Goal: Contribute content: Contribute content

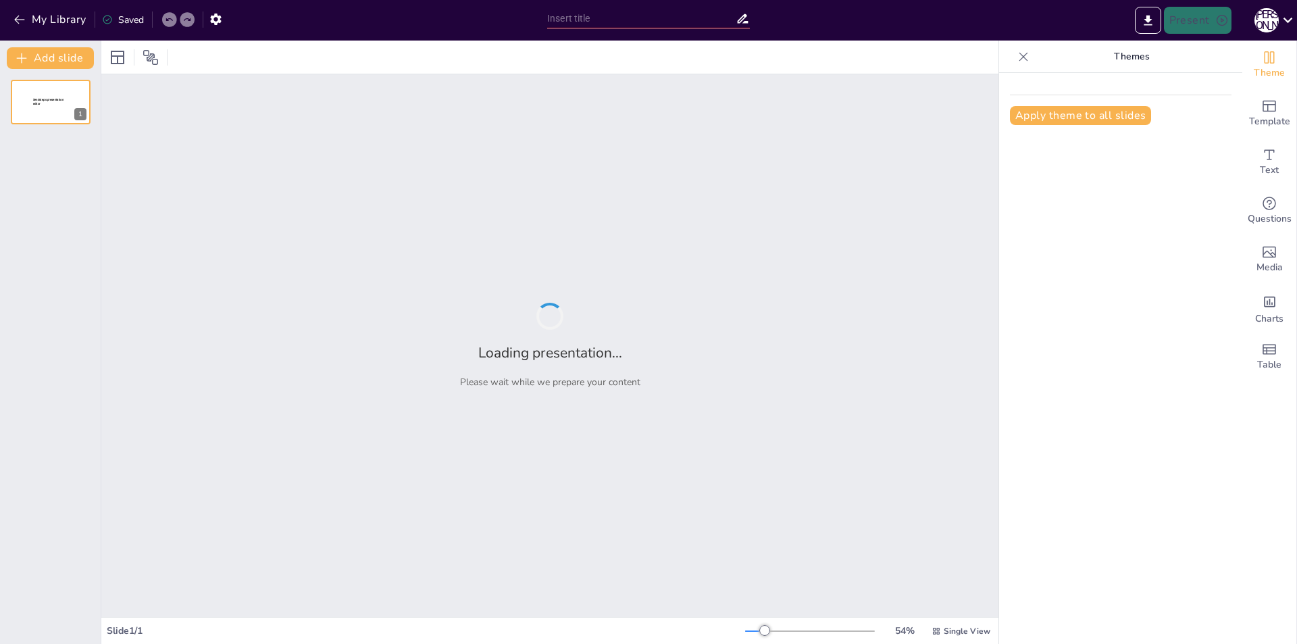
type input "My First Sendsteps"
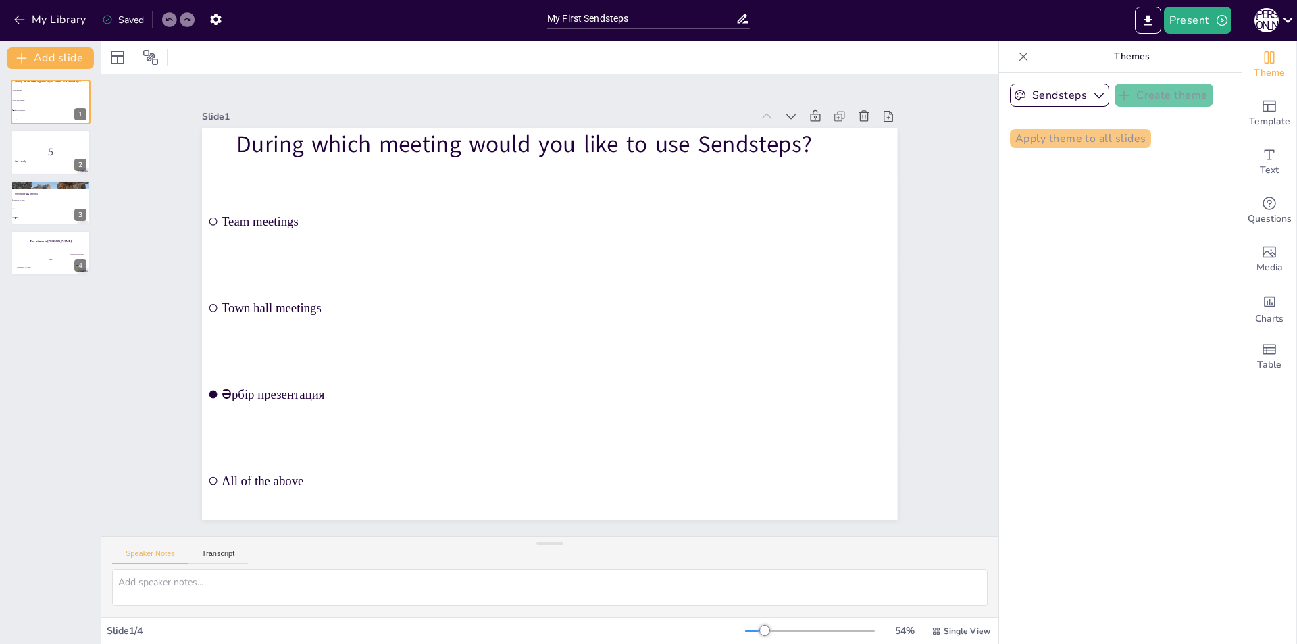
checkbox input "true"
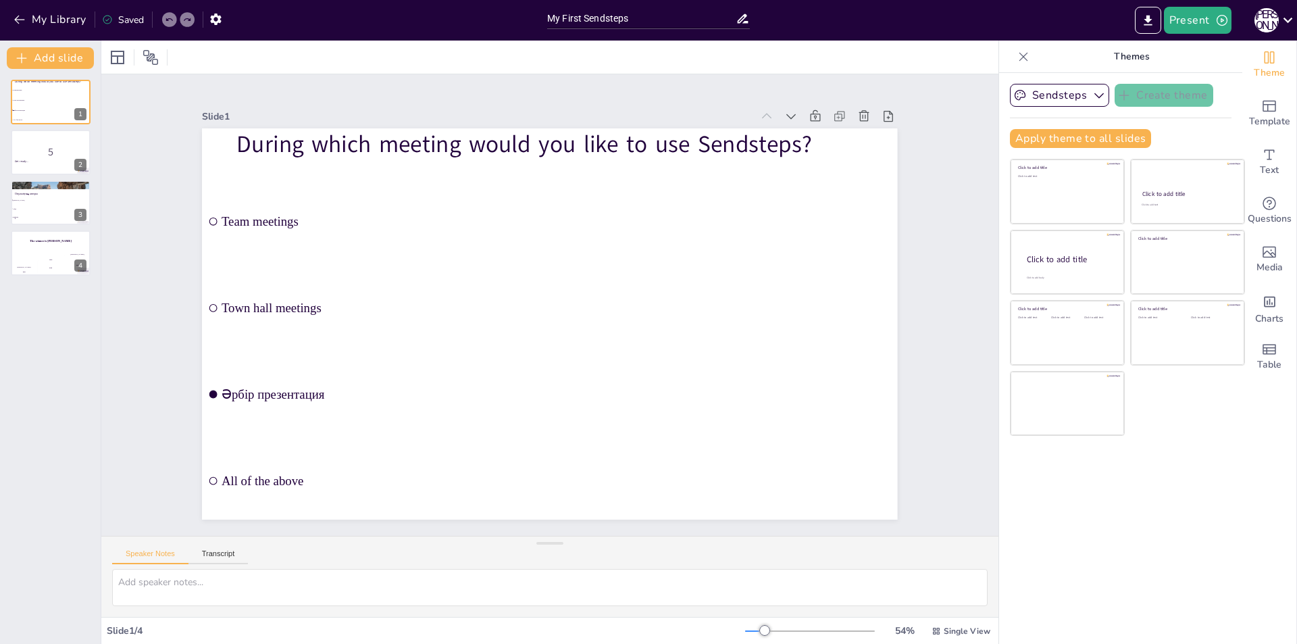
checkbox input "true"
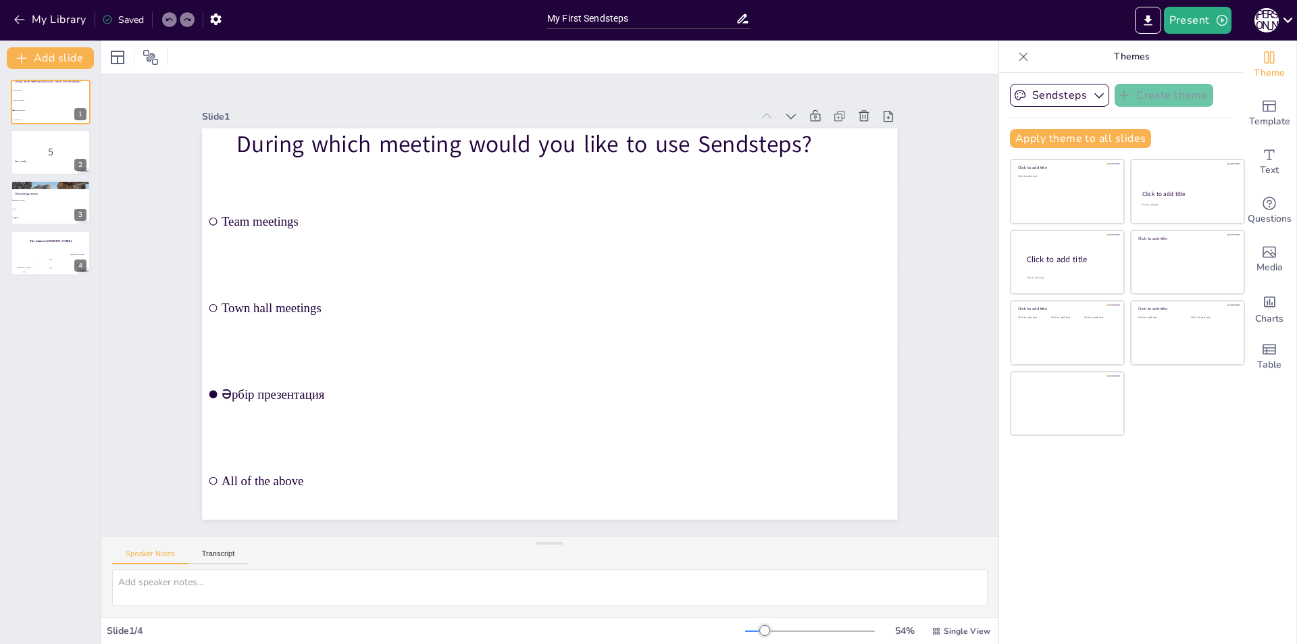
checkbox input "true"
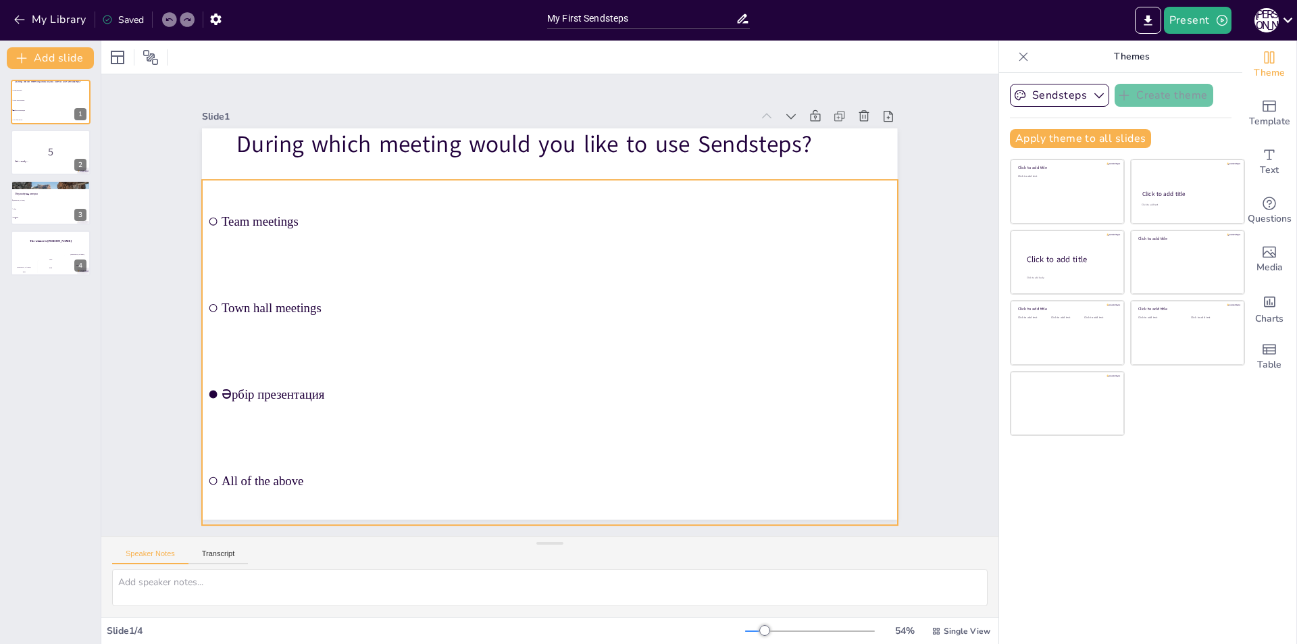
checkbox input "true"
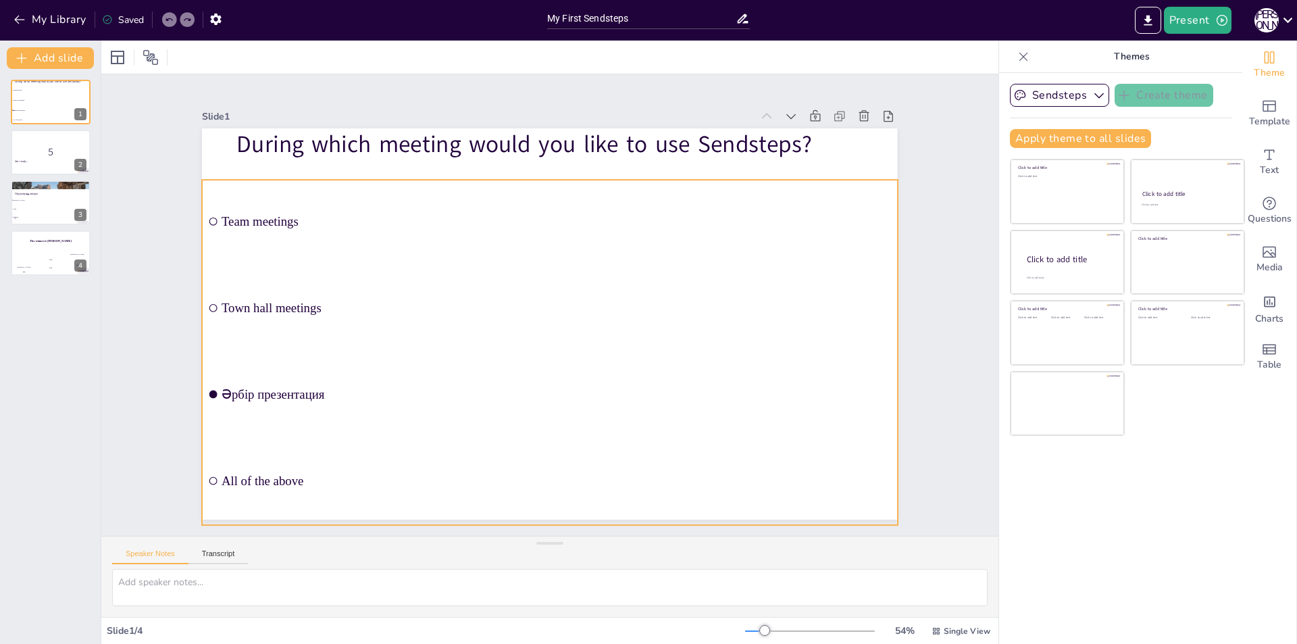
checkbox input "true"
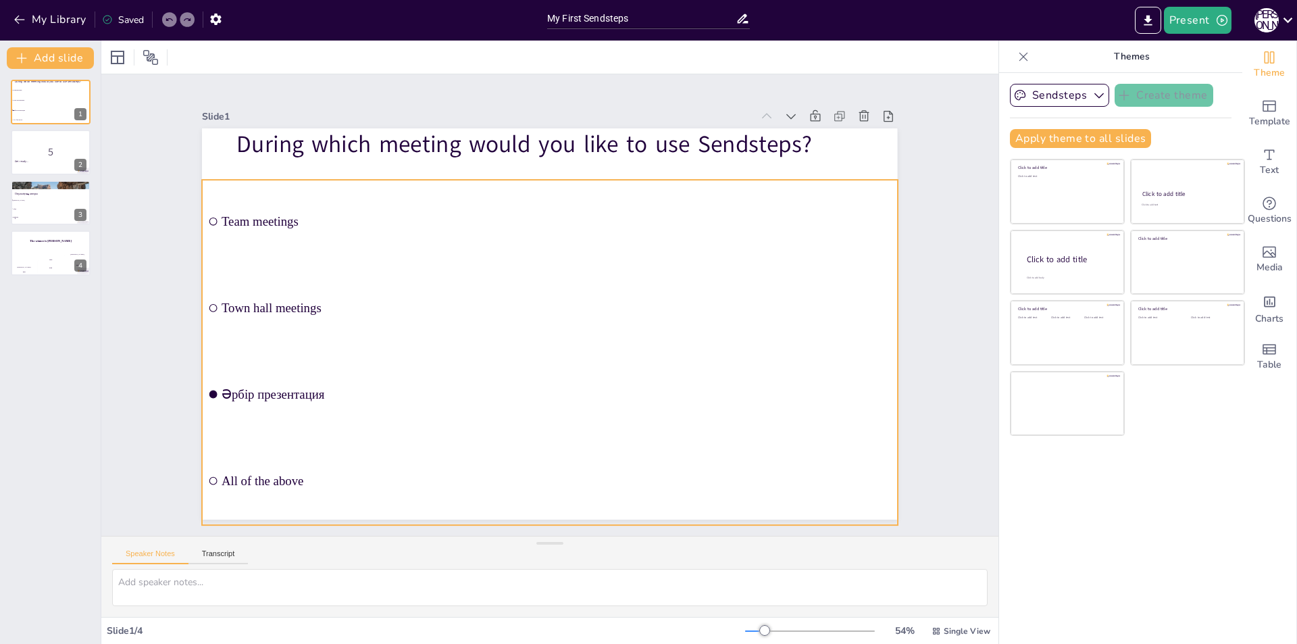
checkbox input "true"
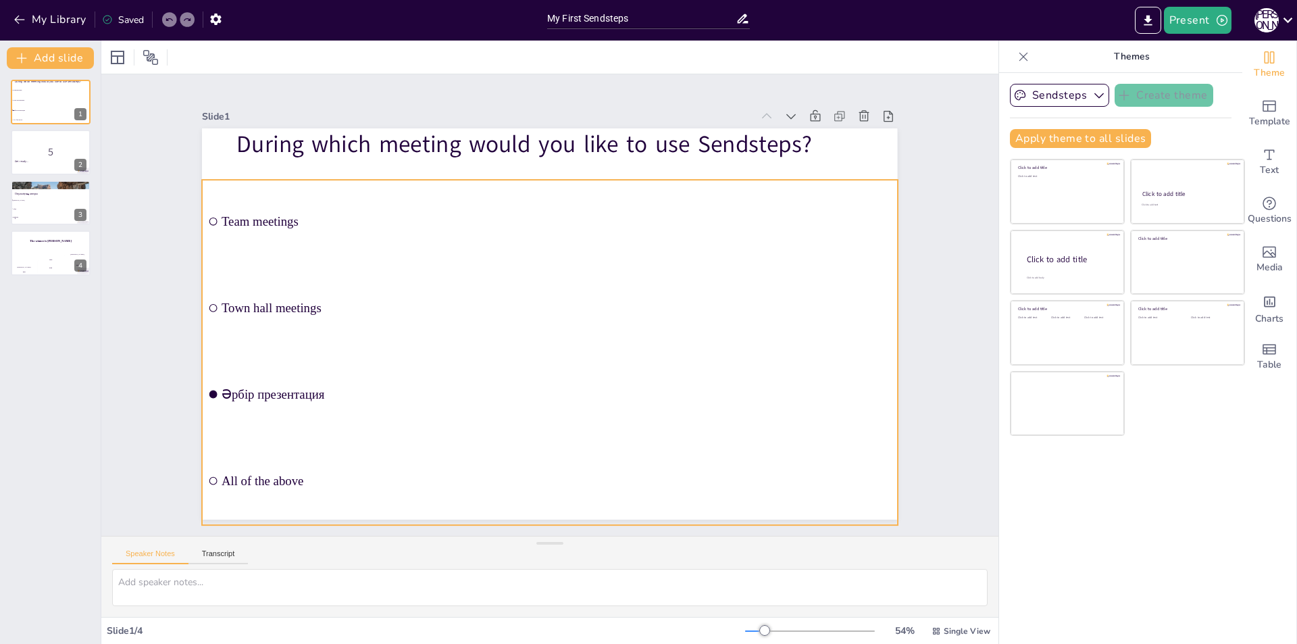
checkbox input "true"
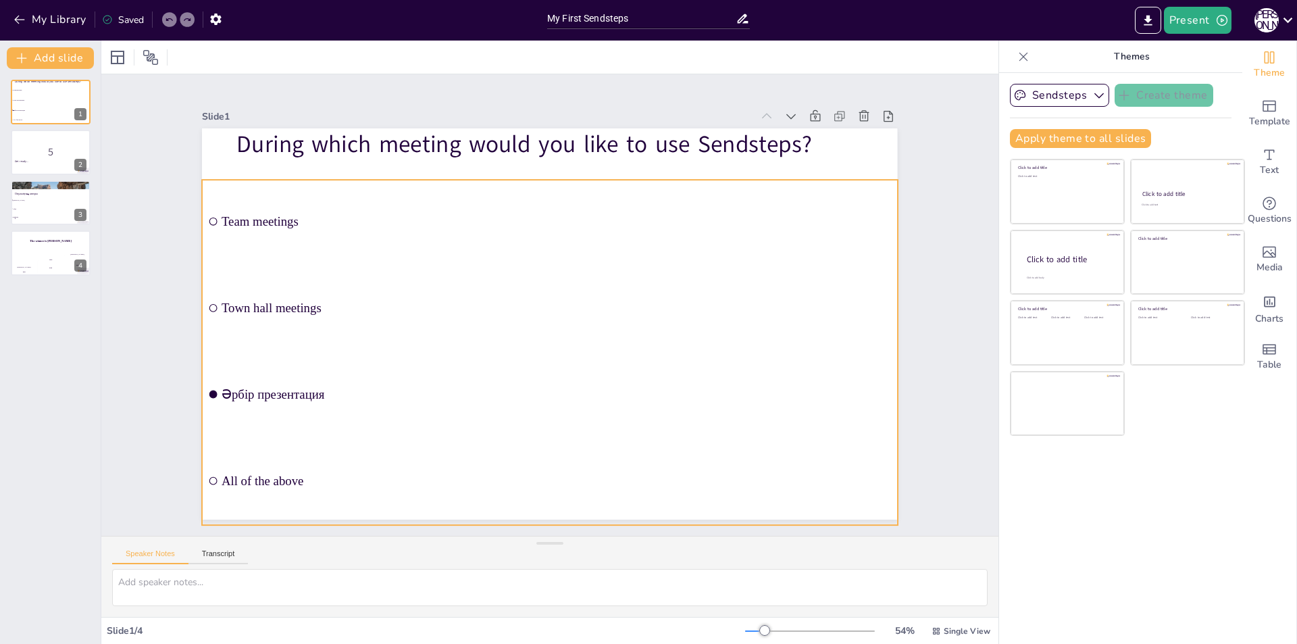
checkbox input "true"
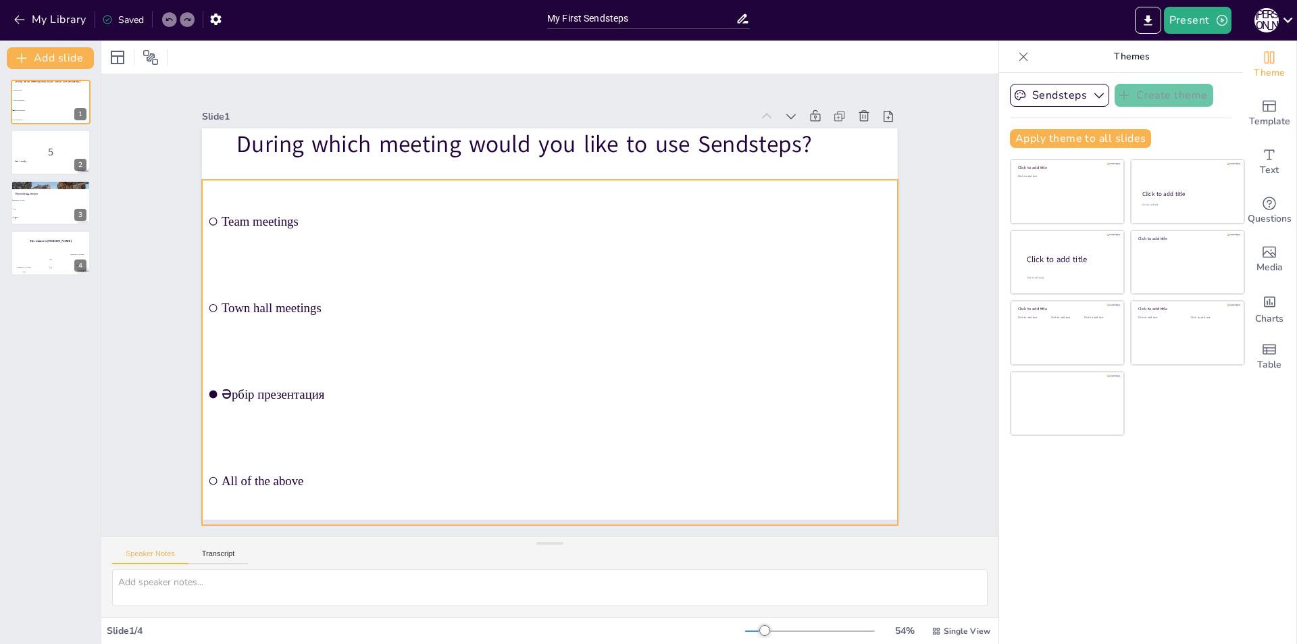
checkbox input "true"
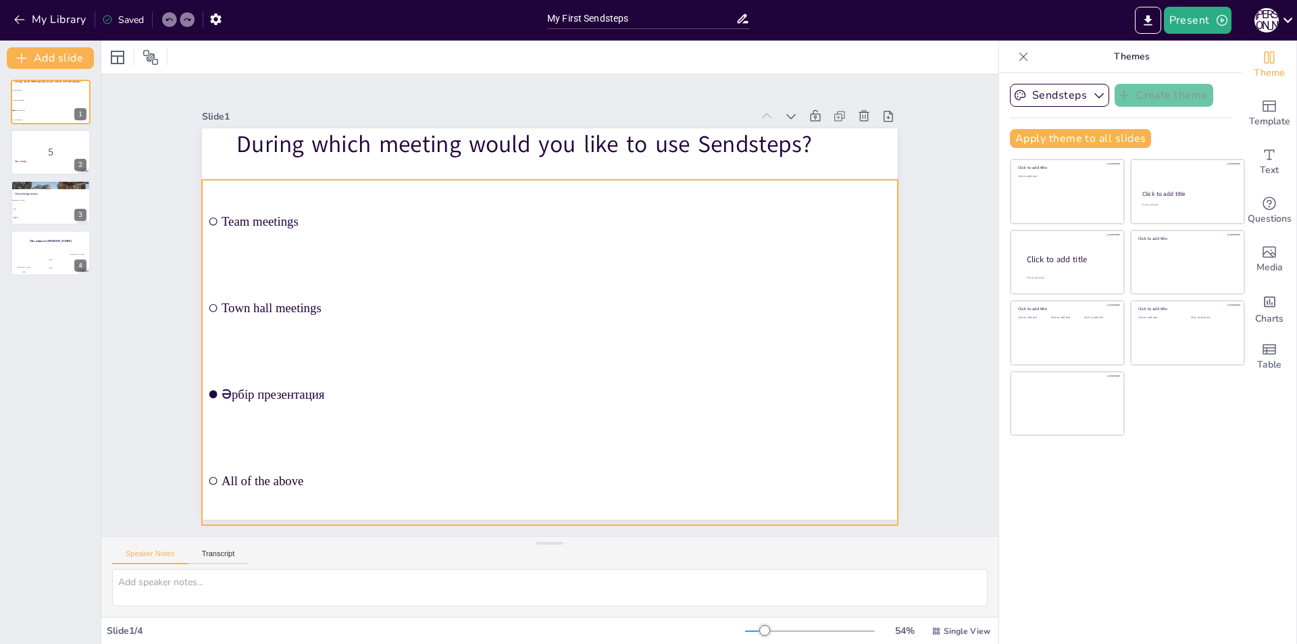
checkbox input "true"
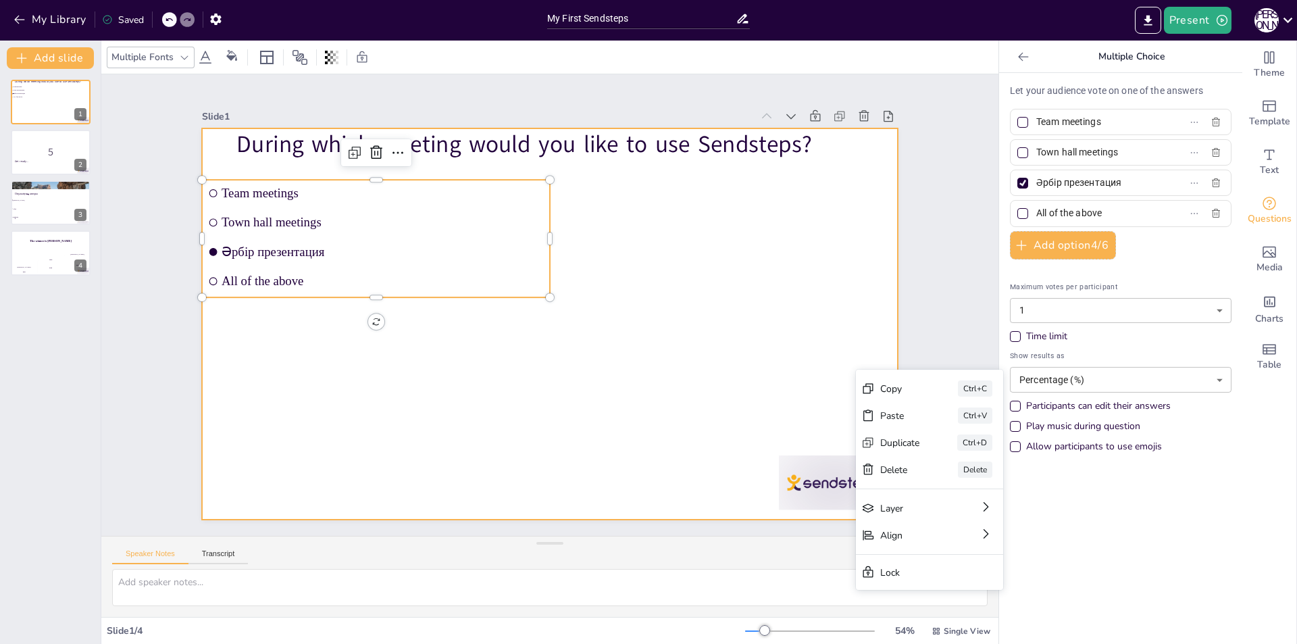
checkbox input "true"
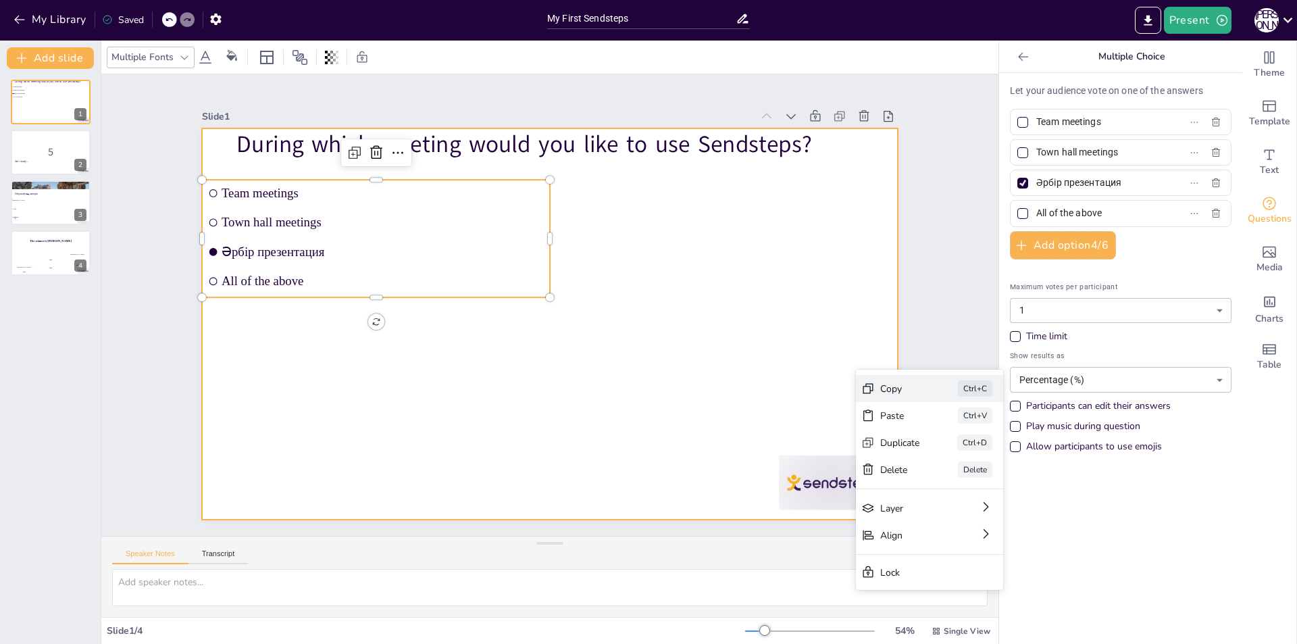
checkbox input "true"
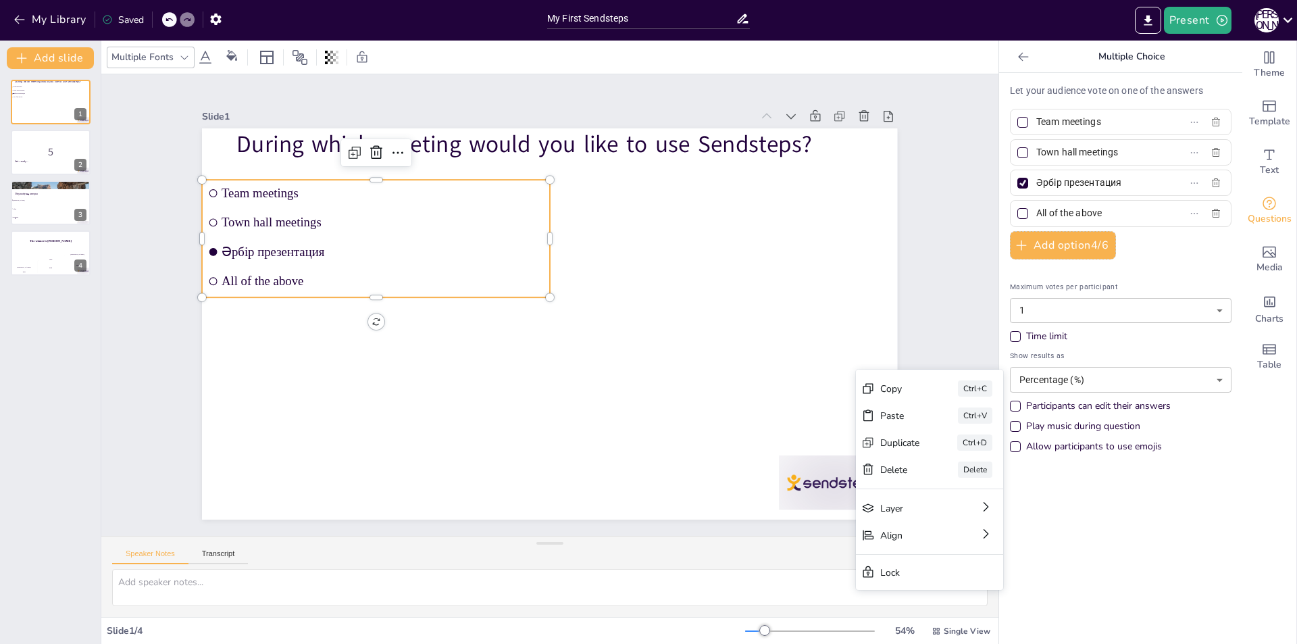
checkbox input "true"
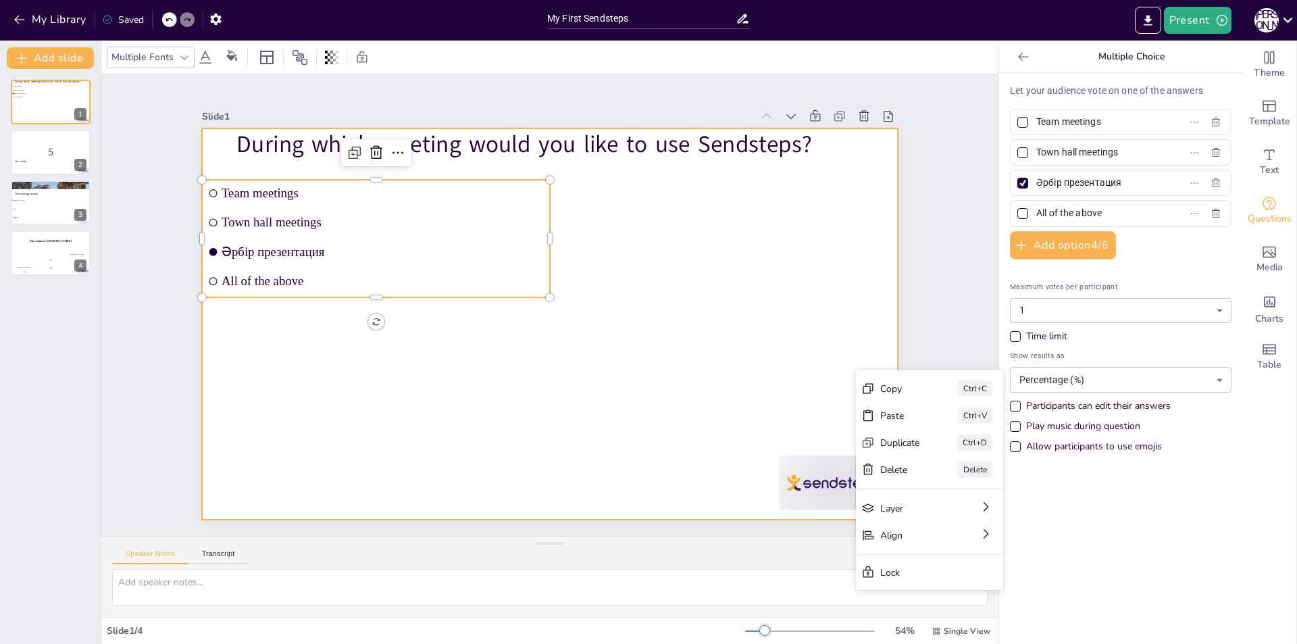
checkbox input "true"
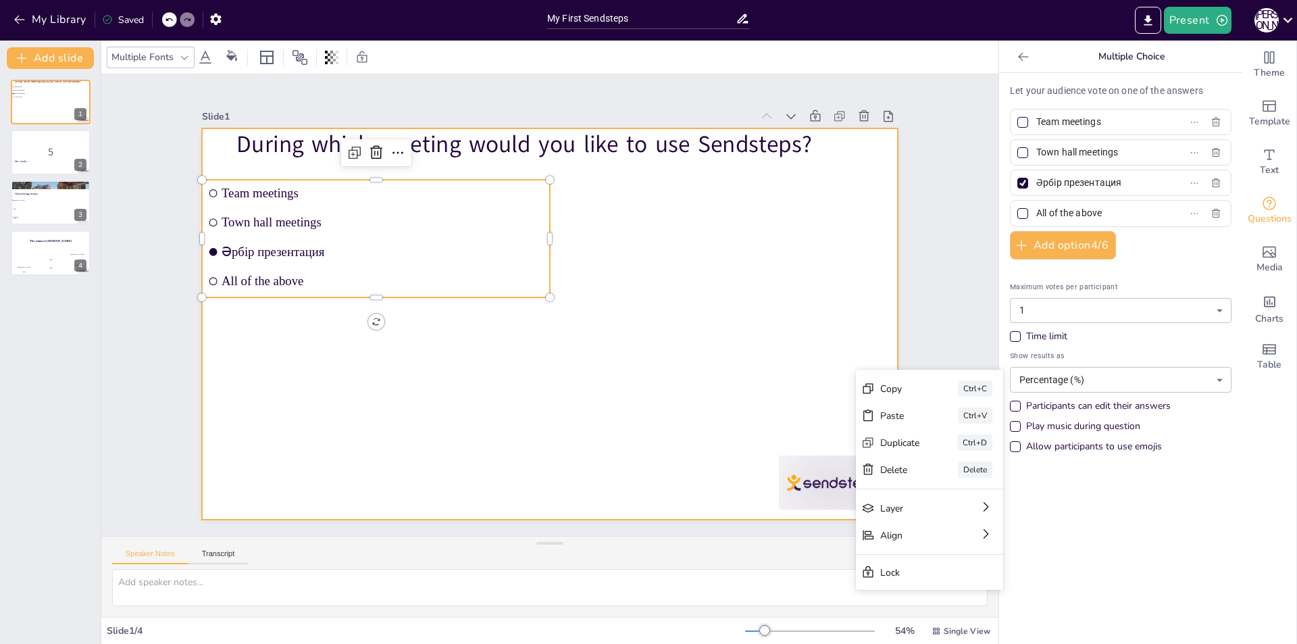
checkbox input "true"
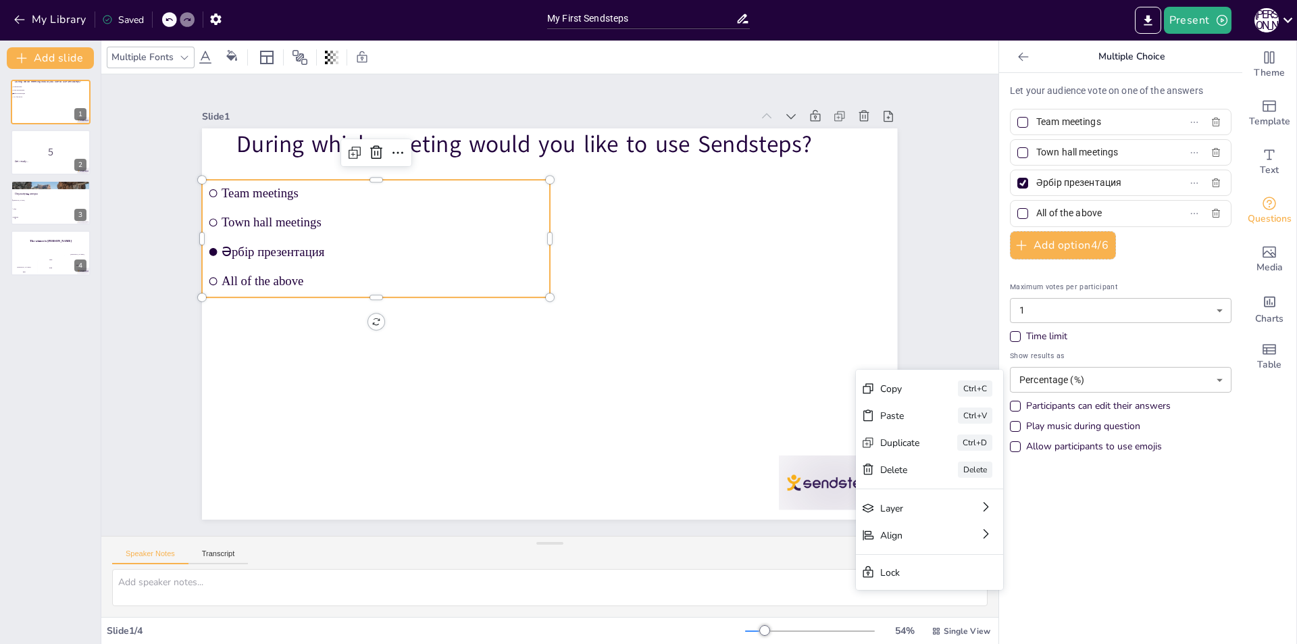
checkbox input "true"
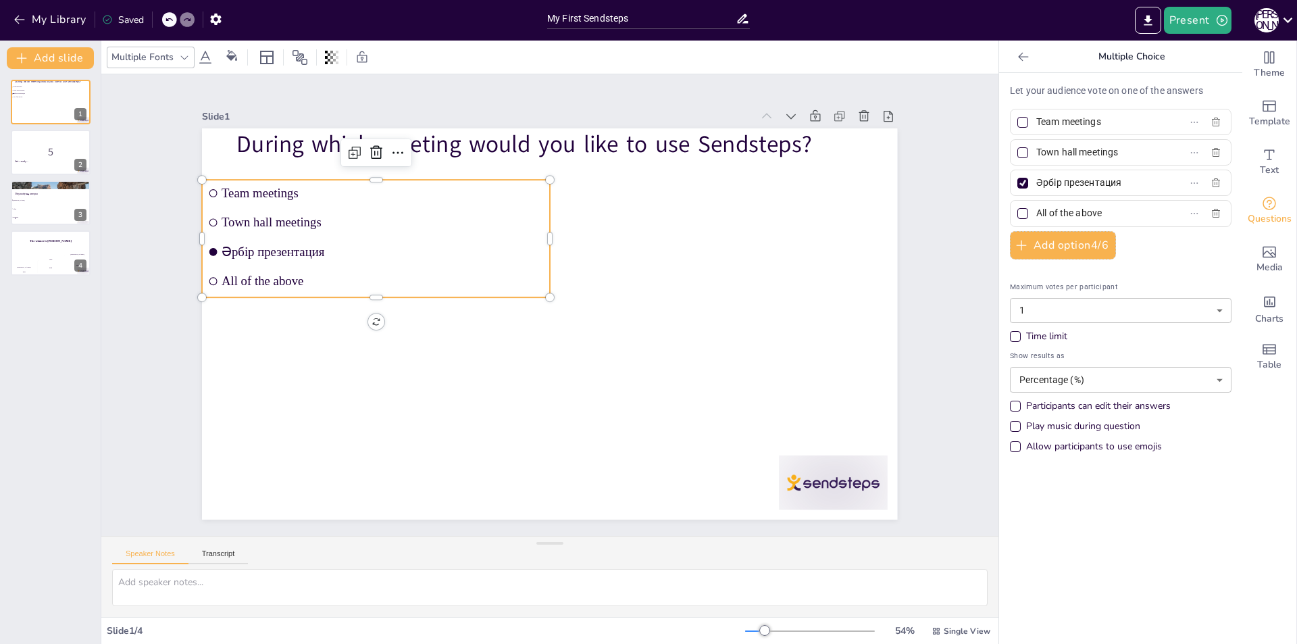
checkbox input "true"
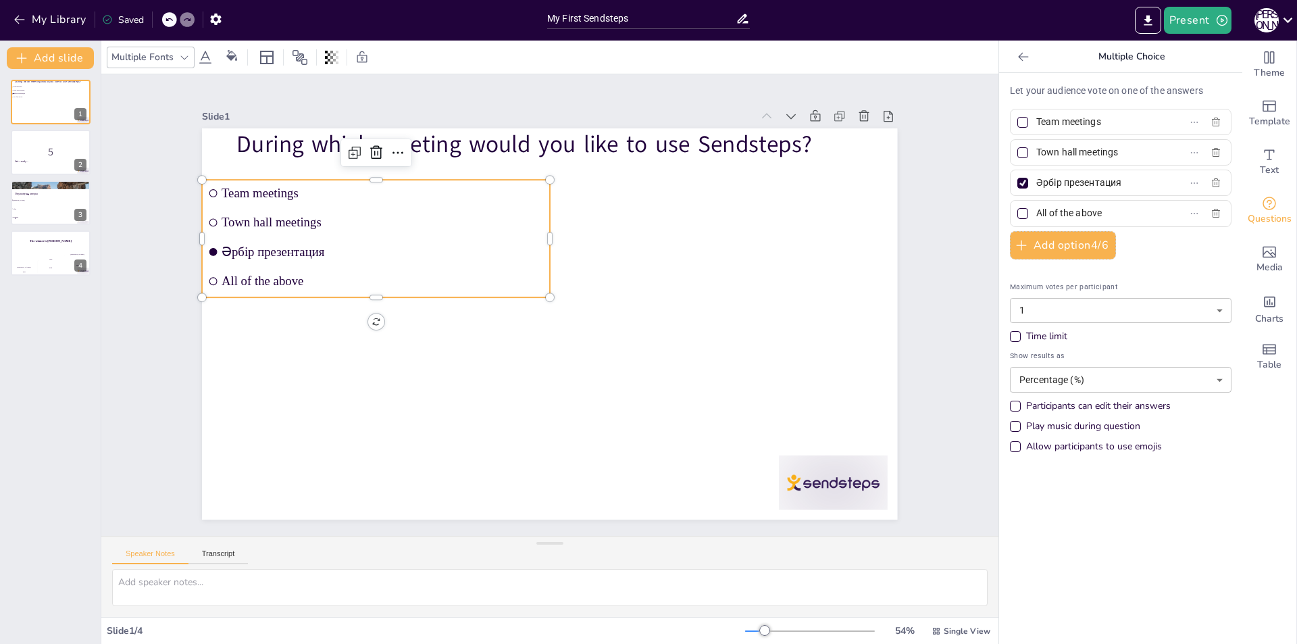
checkbox input "true"
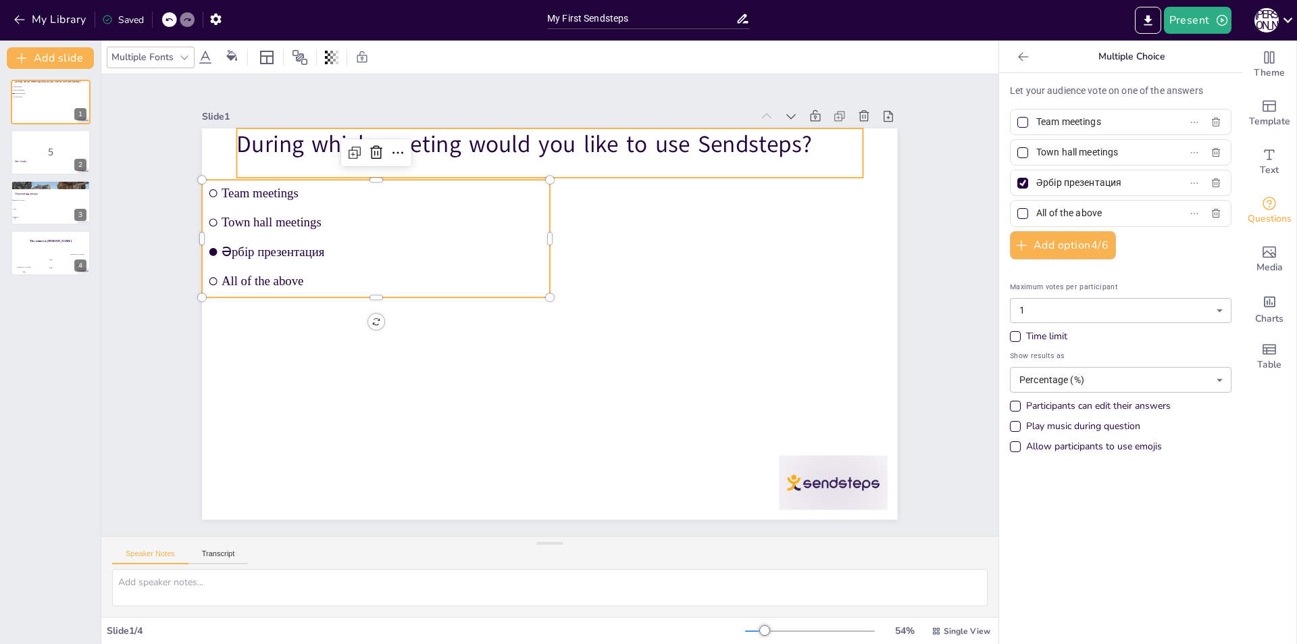
checkbox input "true"
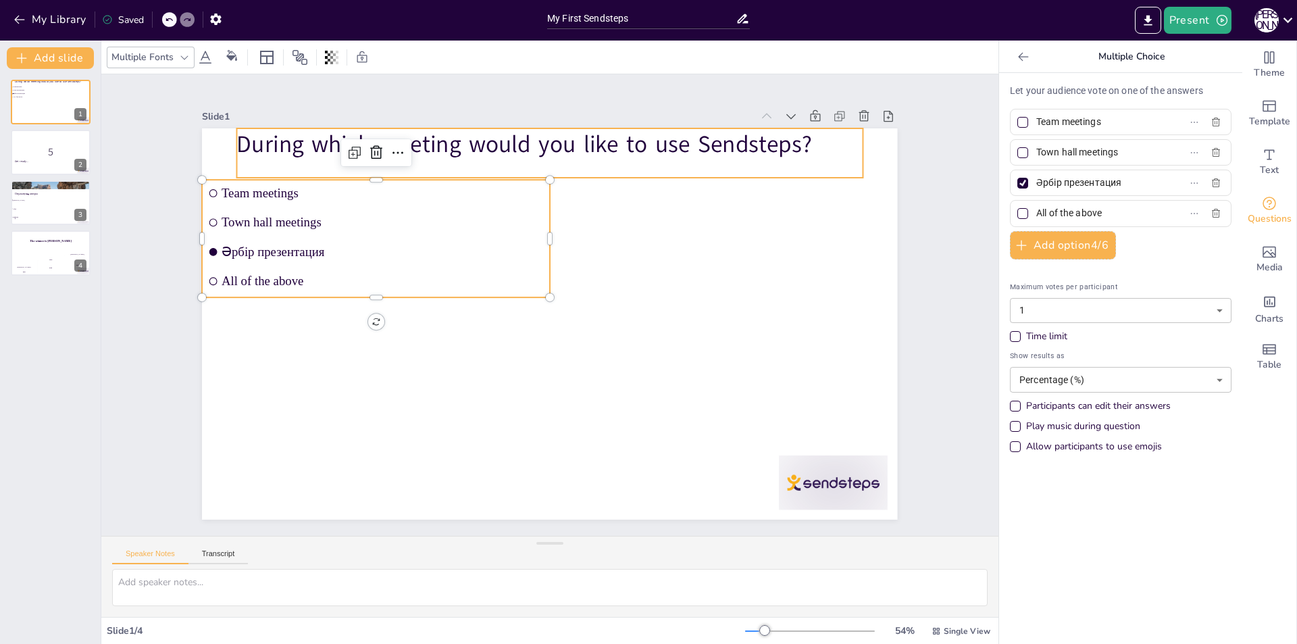
checkbox input "true"
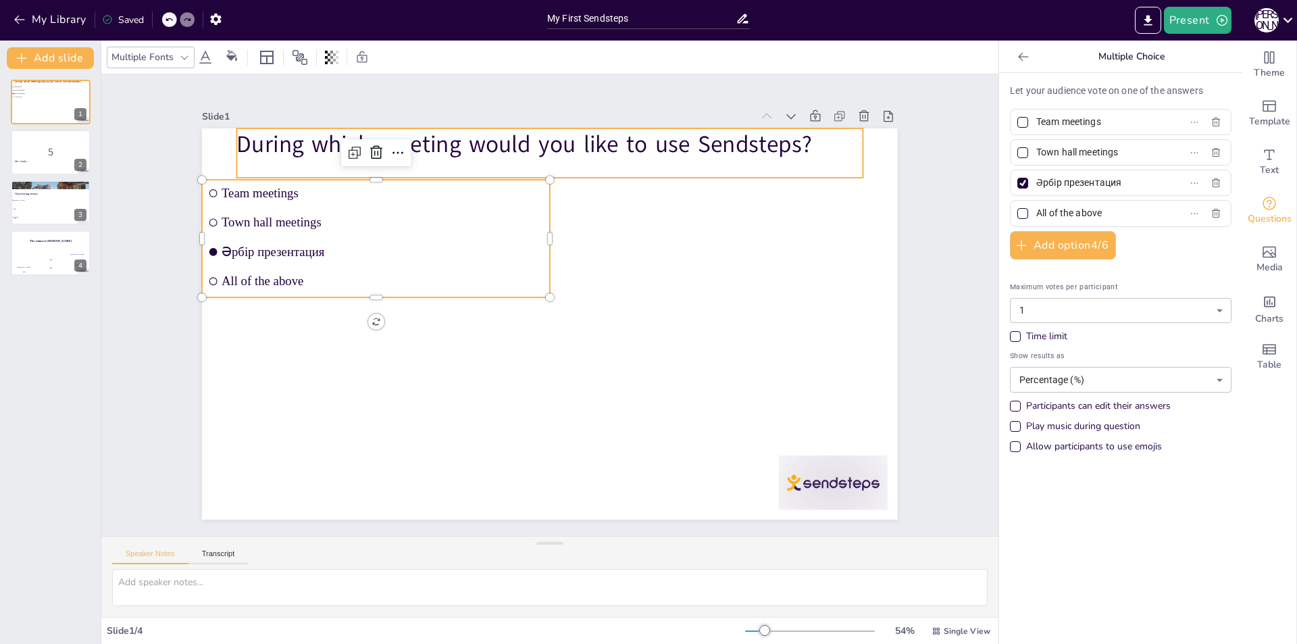
checkbox input "true"
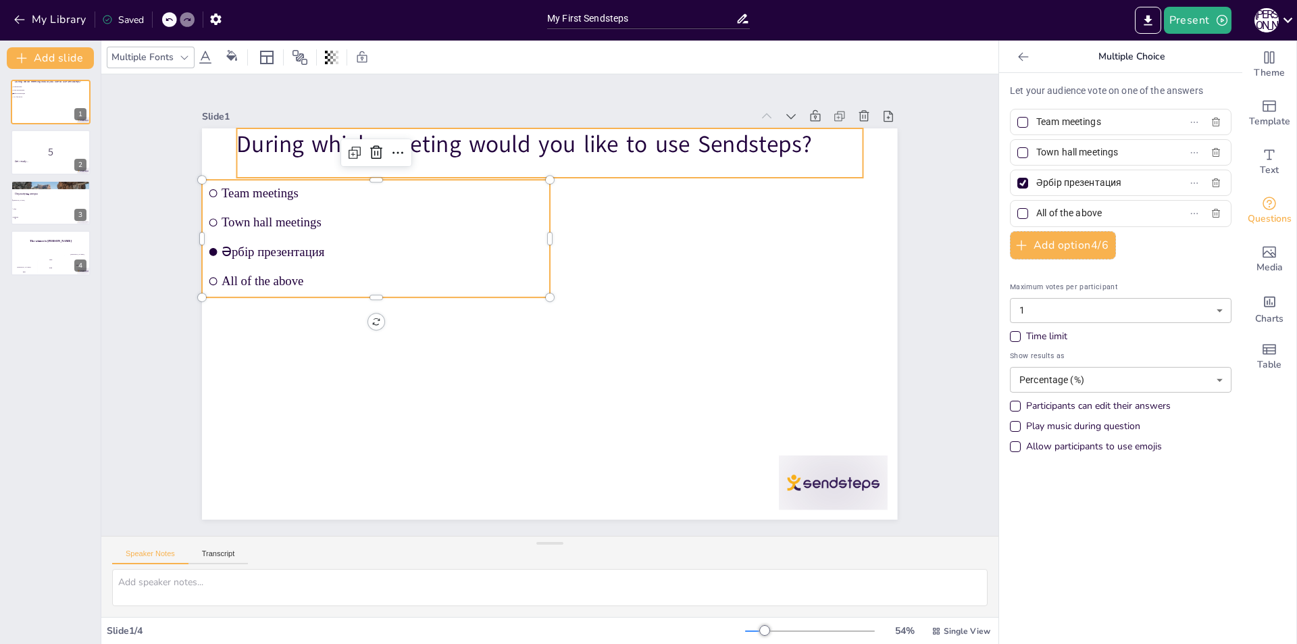
checkbox input "true"
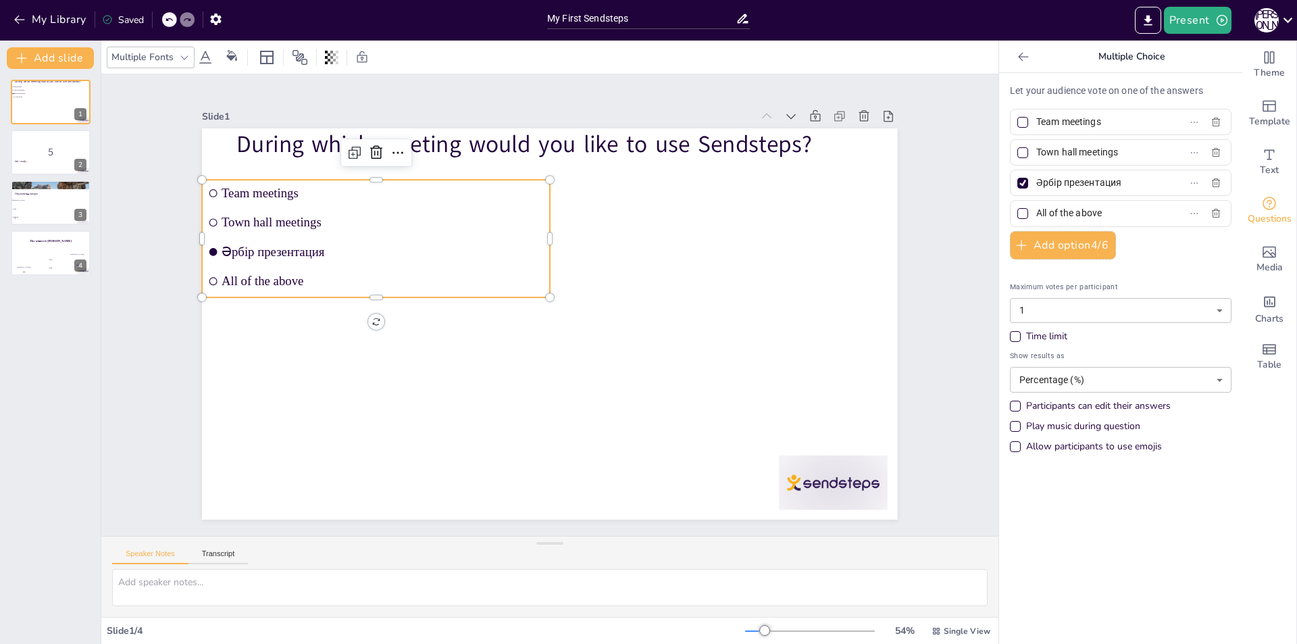
checkbox input "true"
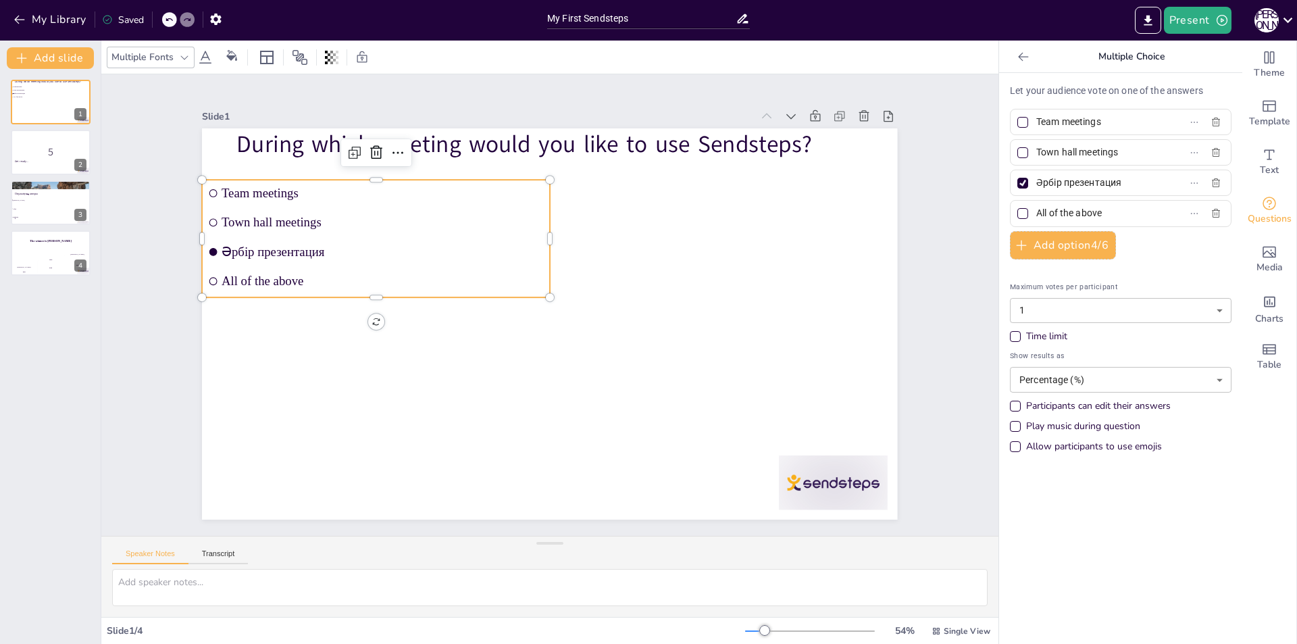
checkbox input "true"
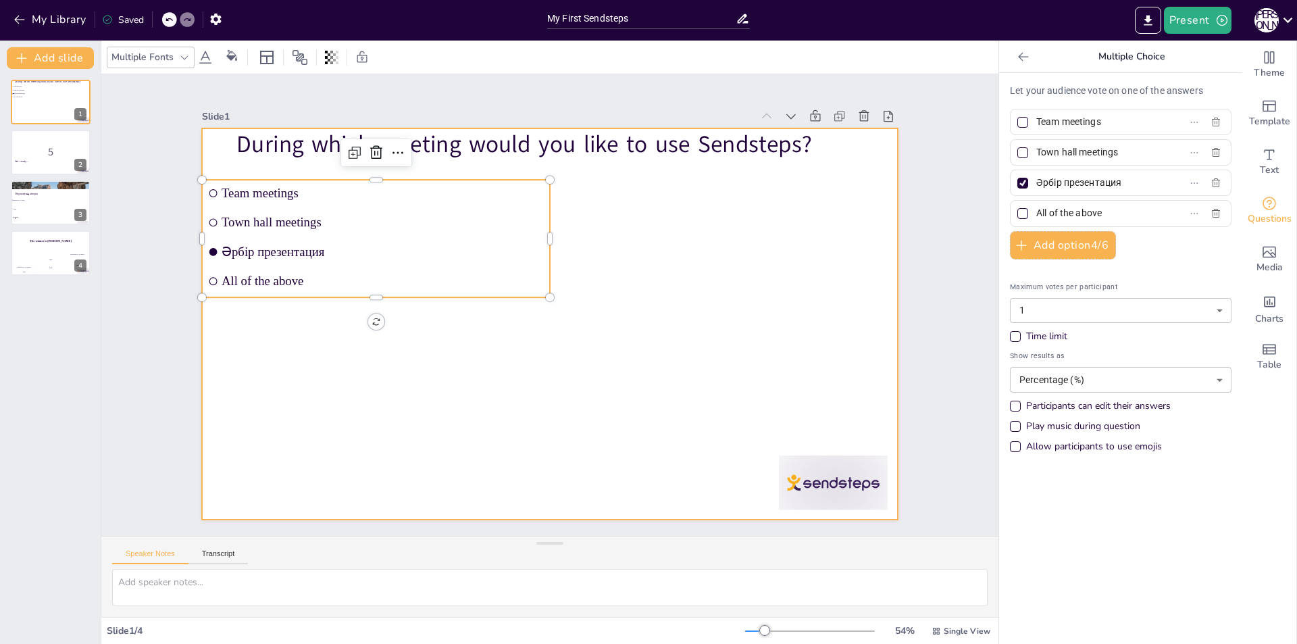
checkbox input "true"
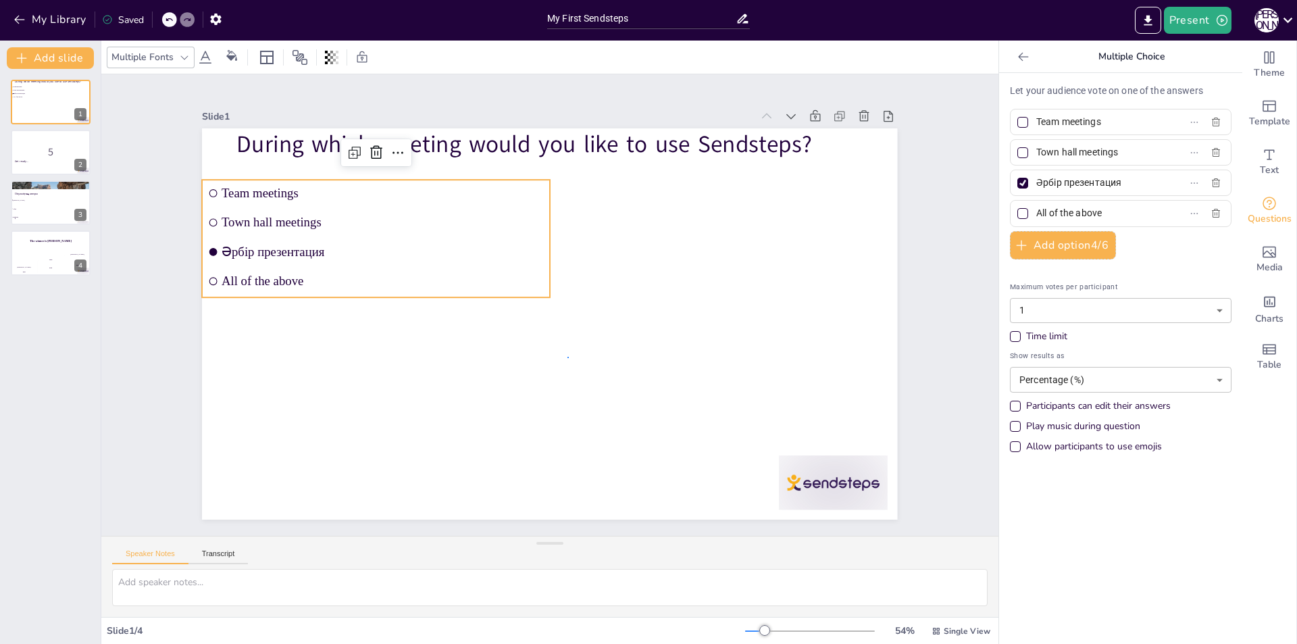
checkbox input "true"
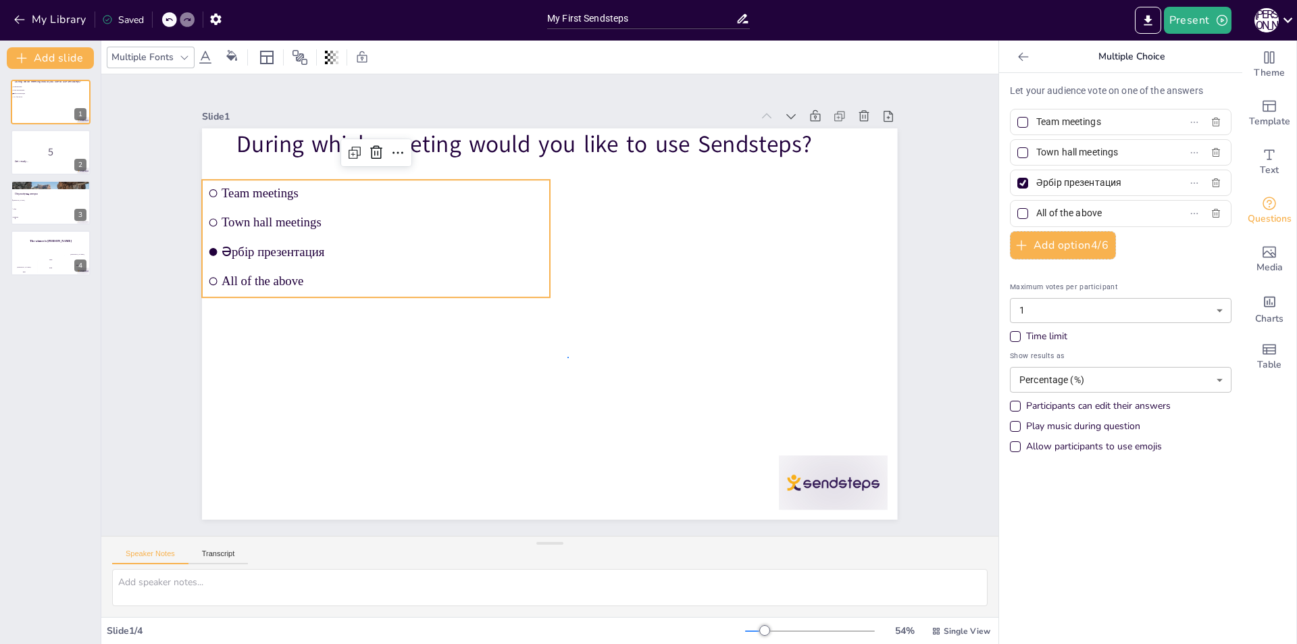
checkbox input "true"
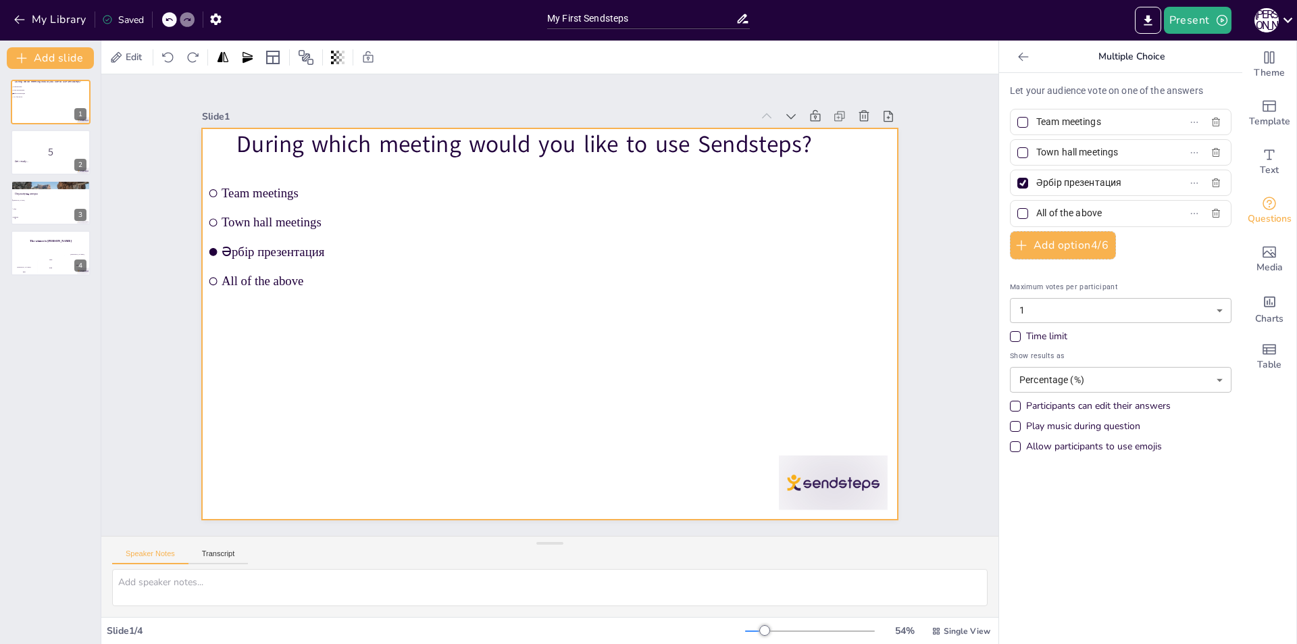
checkbox input "true"
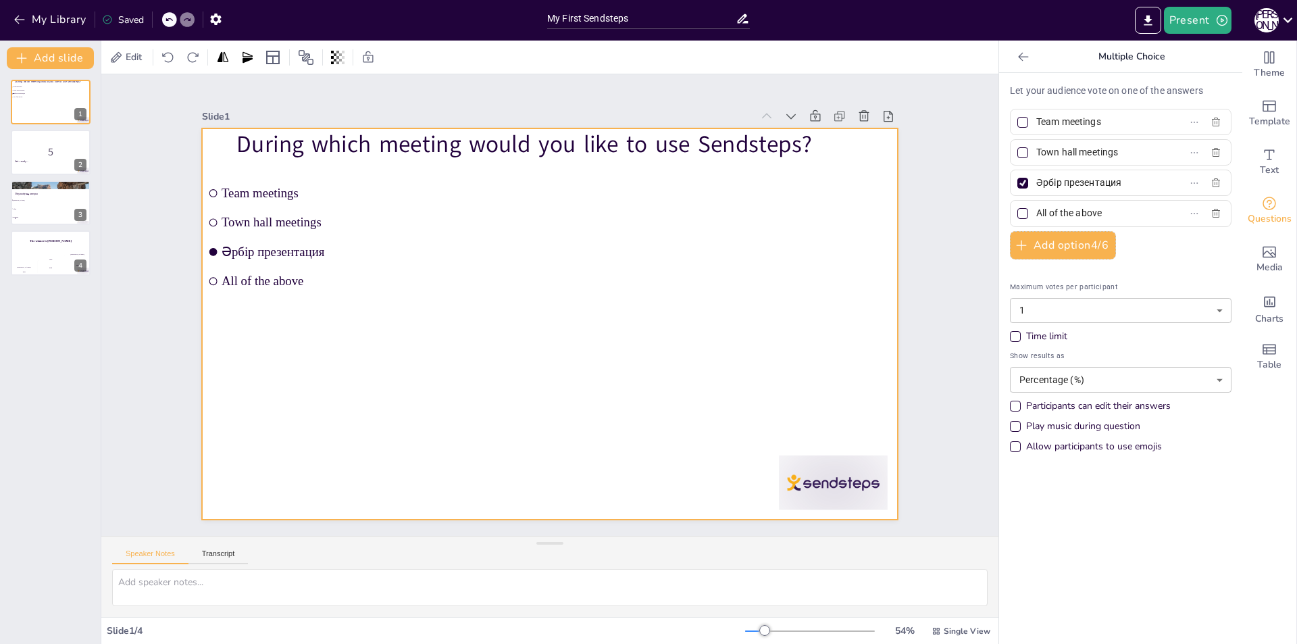
checkbox input "true"
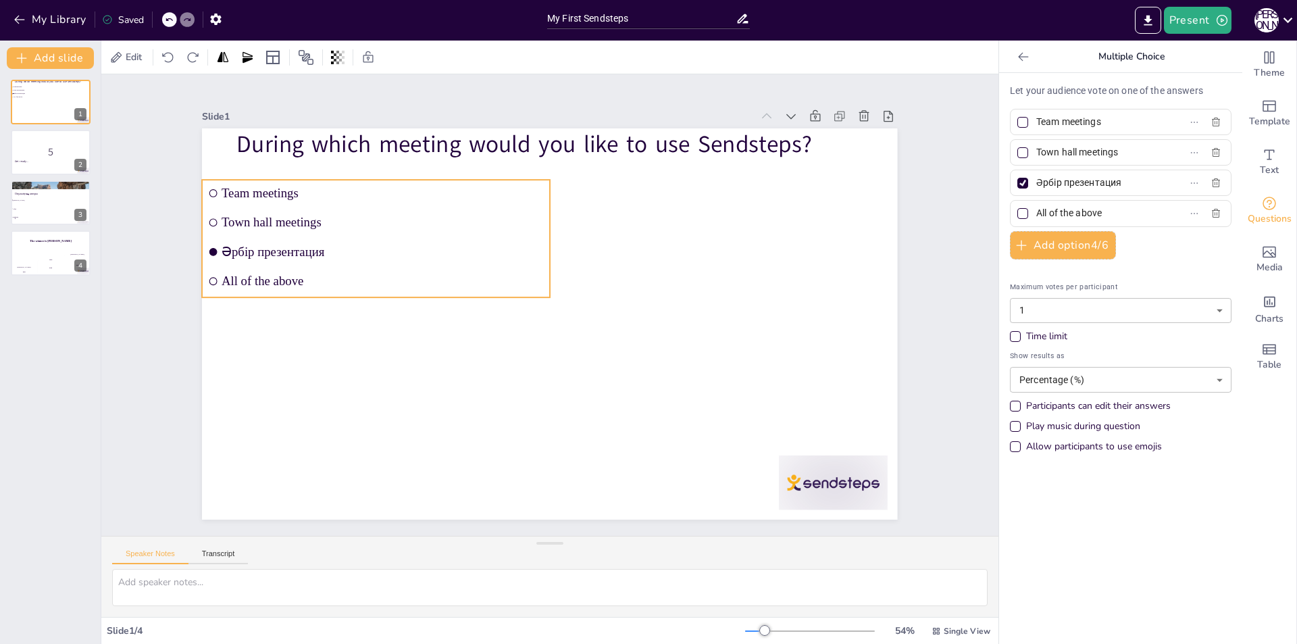
checkbox input "true"
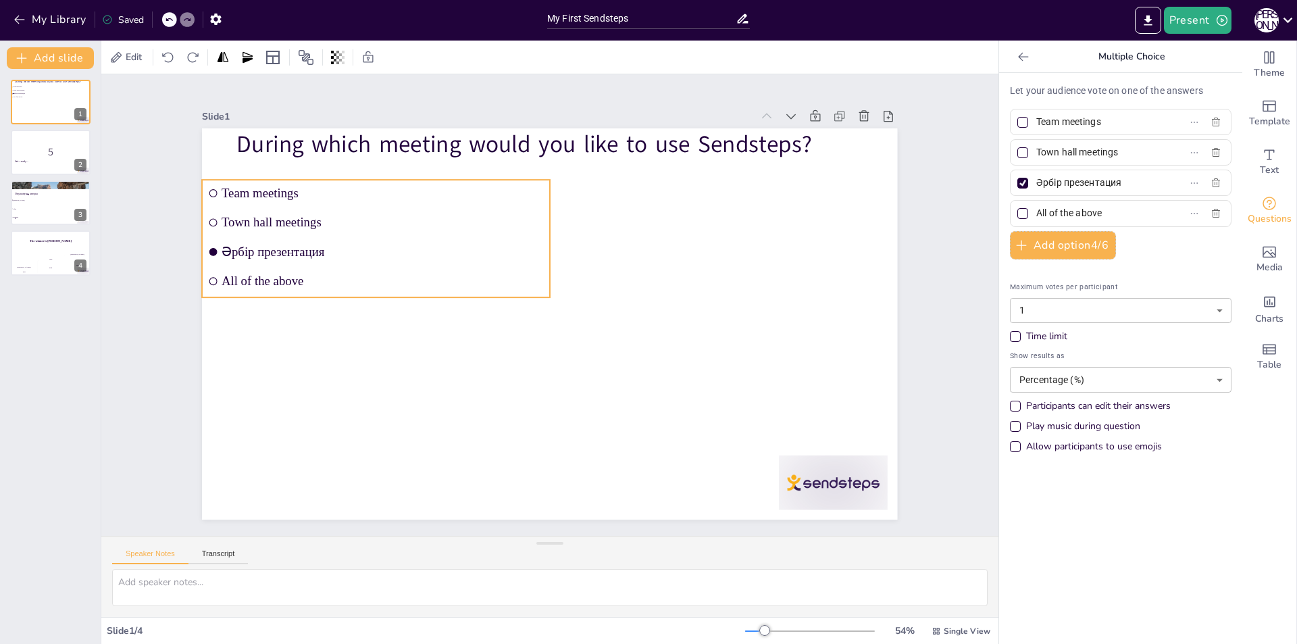
checkbox input "true"
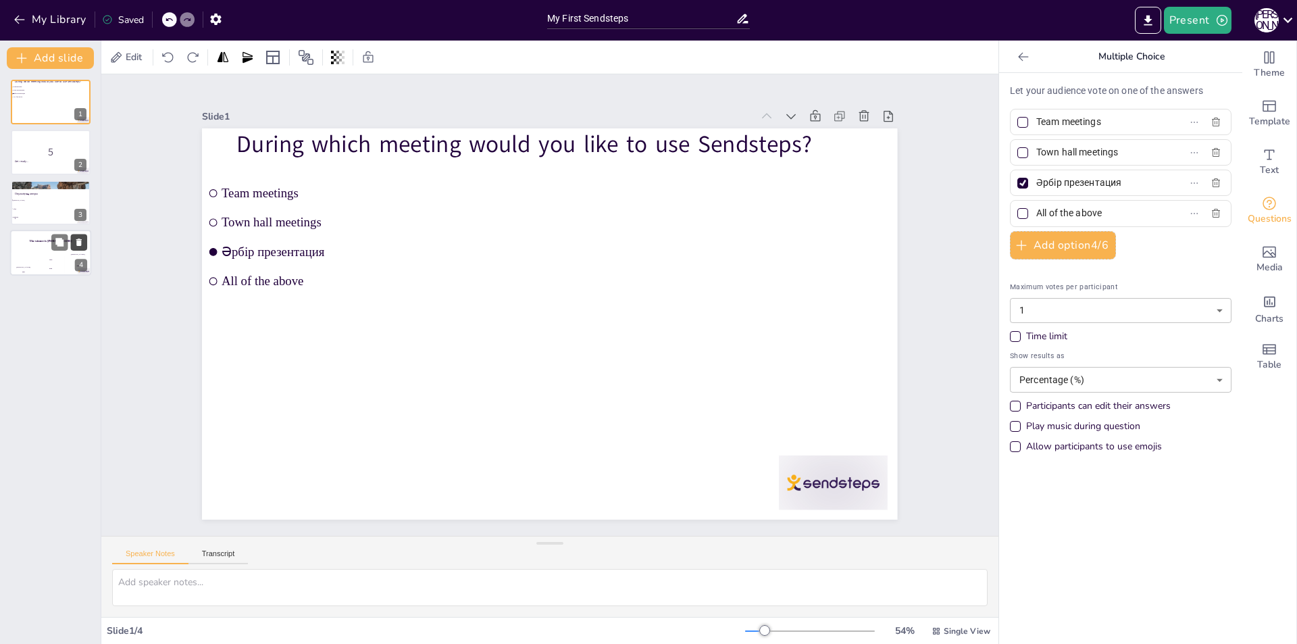
checkbox input "true"
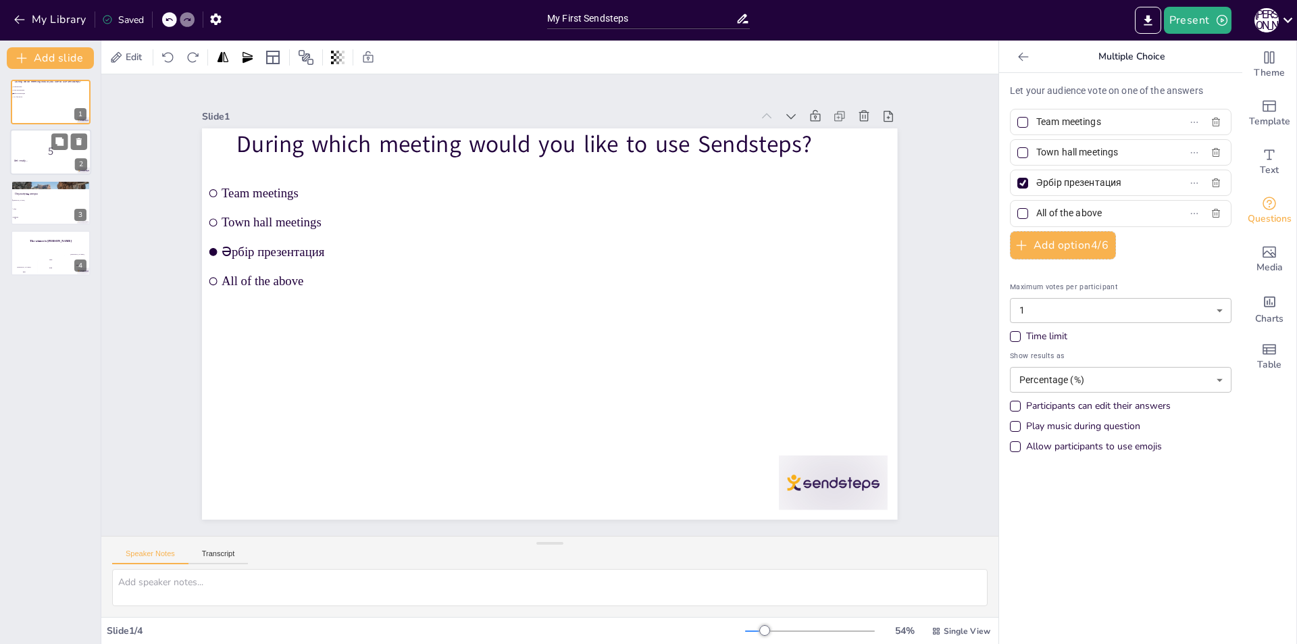
checkbox input "true"
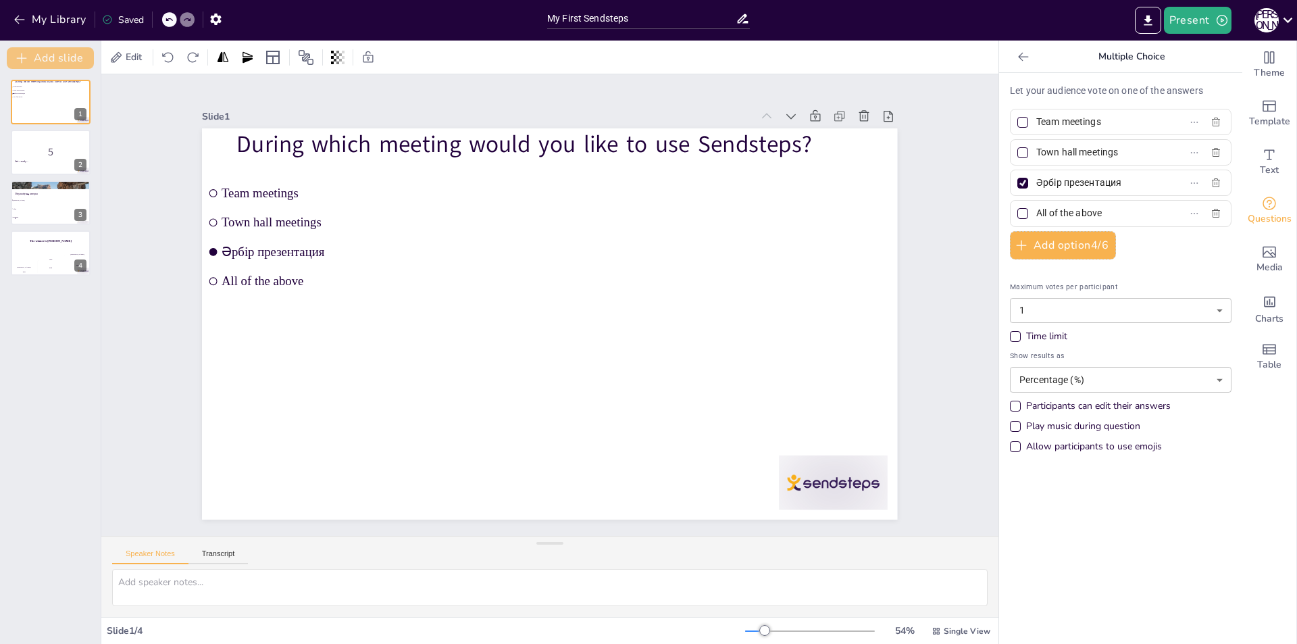
checkbox input "true"
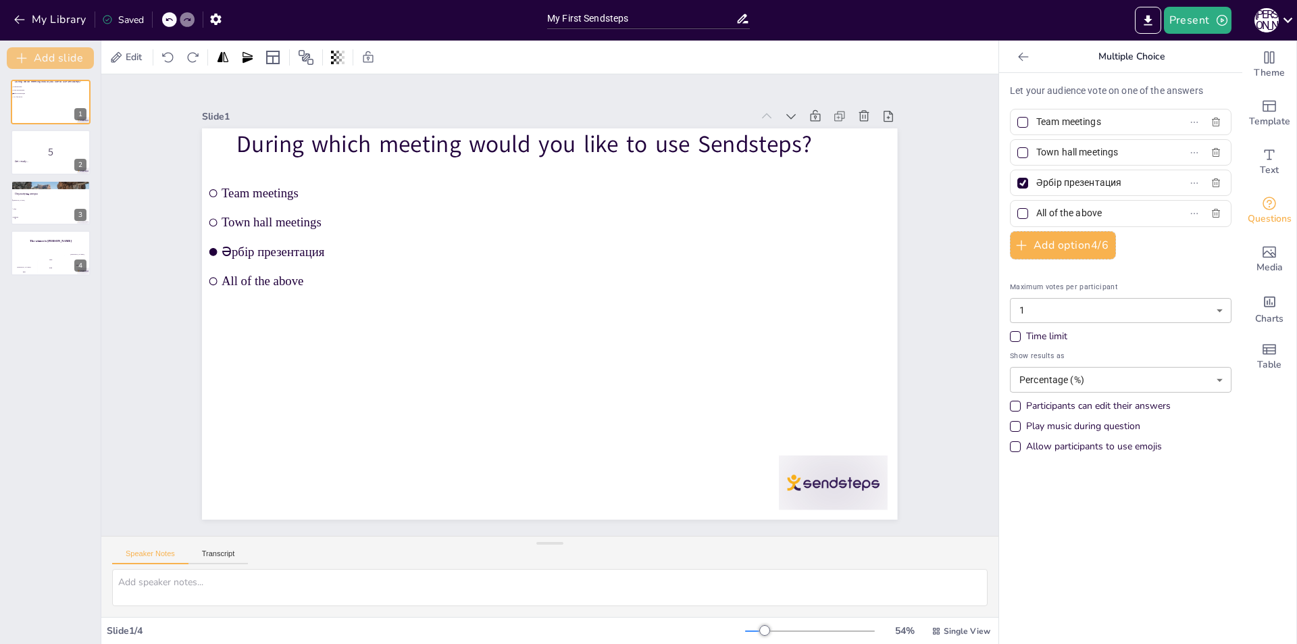
checkbox input "true"
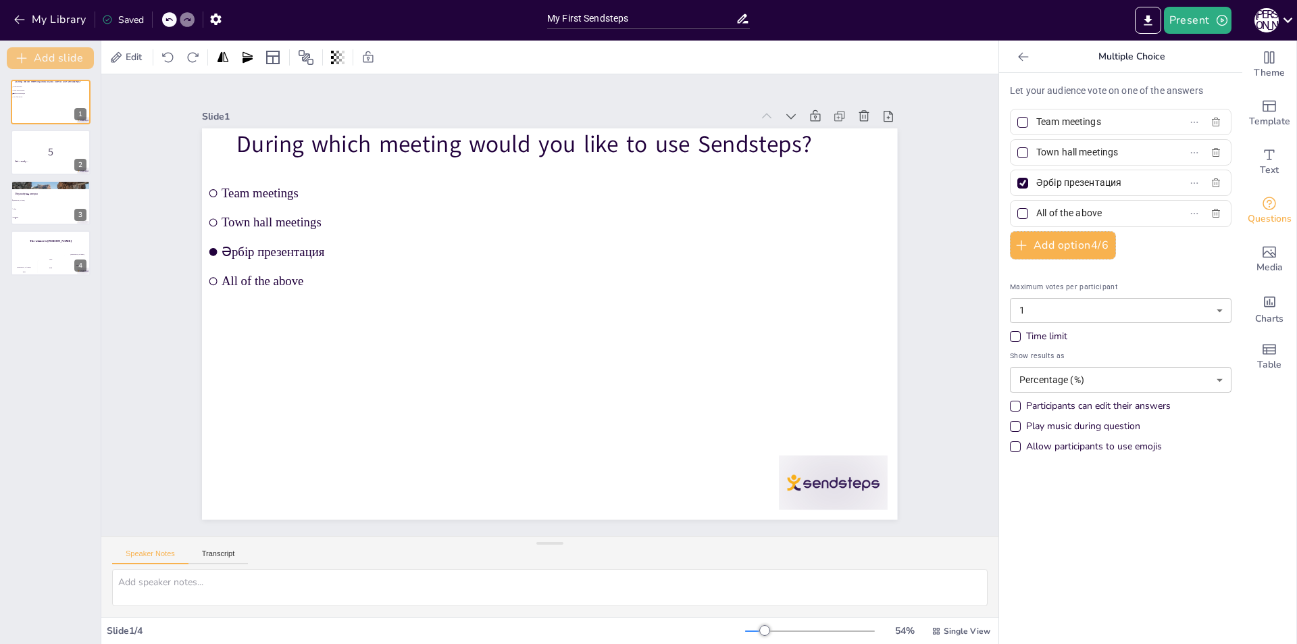
checkbox input "true"
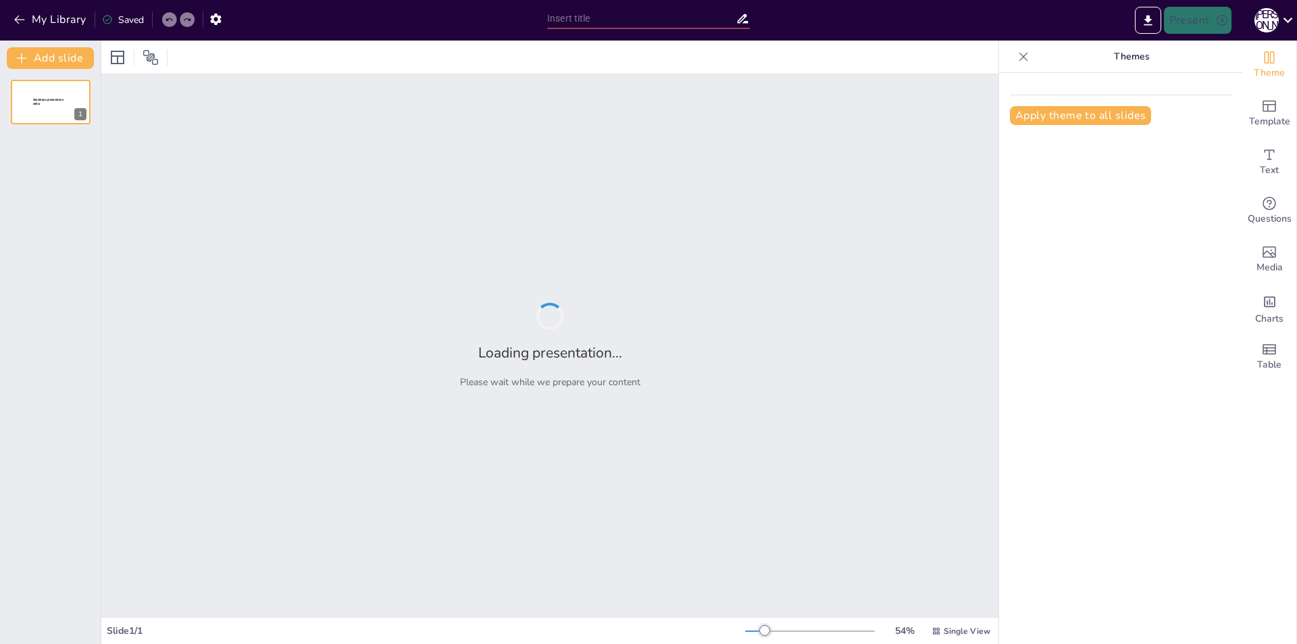
type input "Үй Жануарларының Тіршілігі: Экология және [PERSON_NAME]"
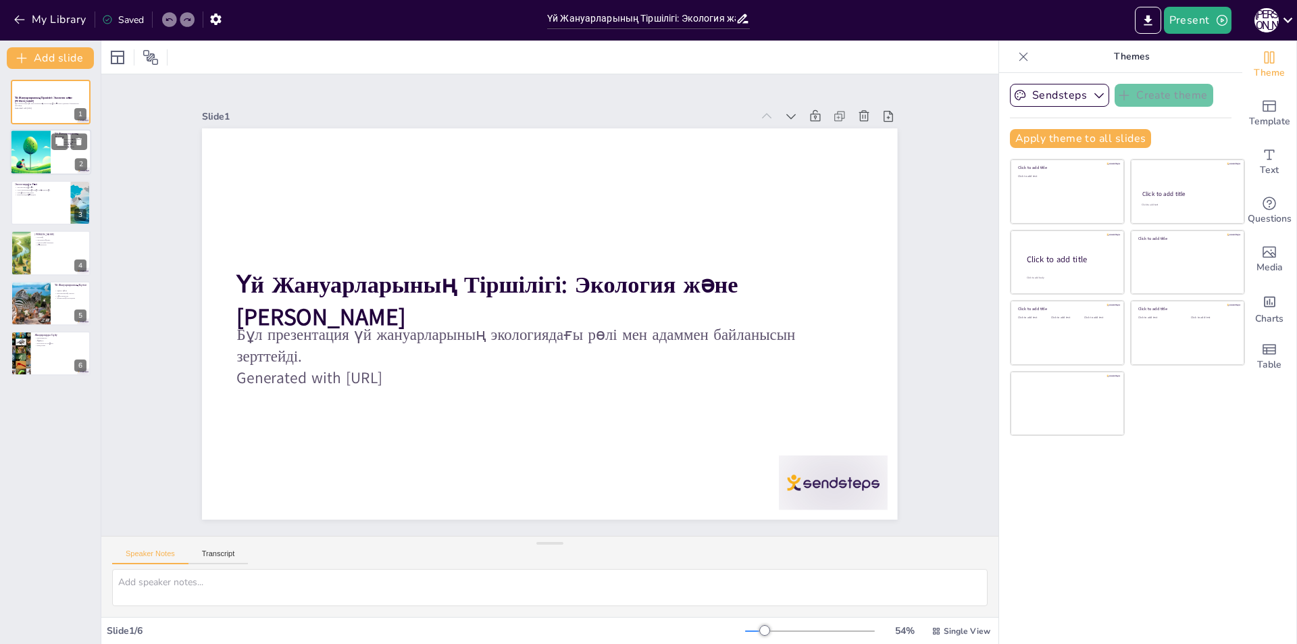
click at [51, 159] on div at bounding box center [50, 153] width 81 height 46
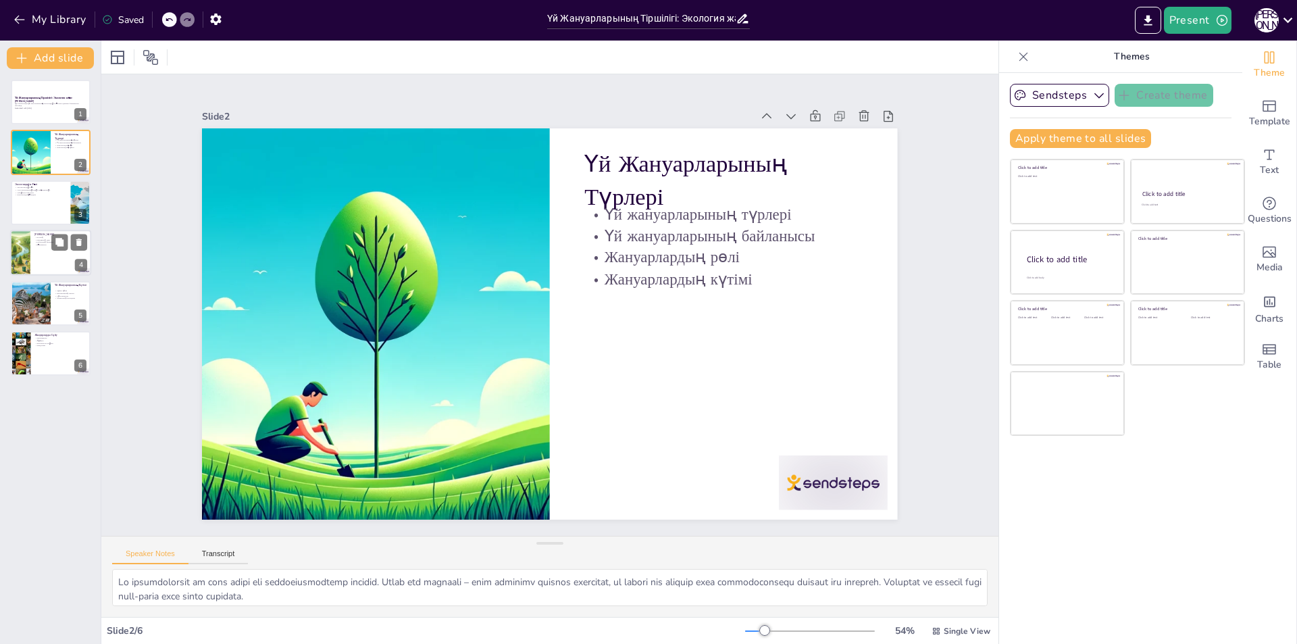
click at [39, 245] on p "Көмекшілер" at bounding box center [60, 245] width 53 height 3
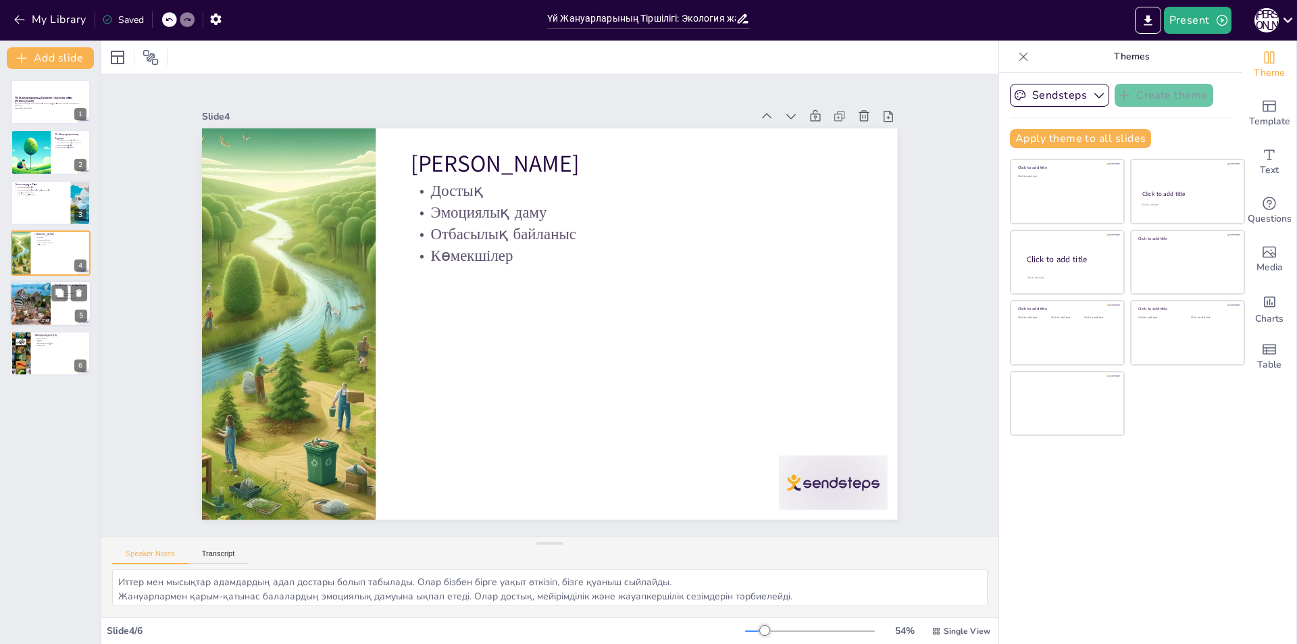
click at [41, 305] on div at bounding box center [30, 303] width 81 height 46
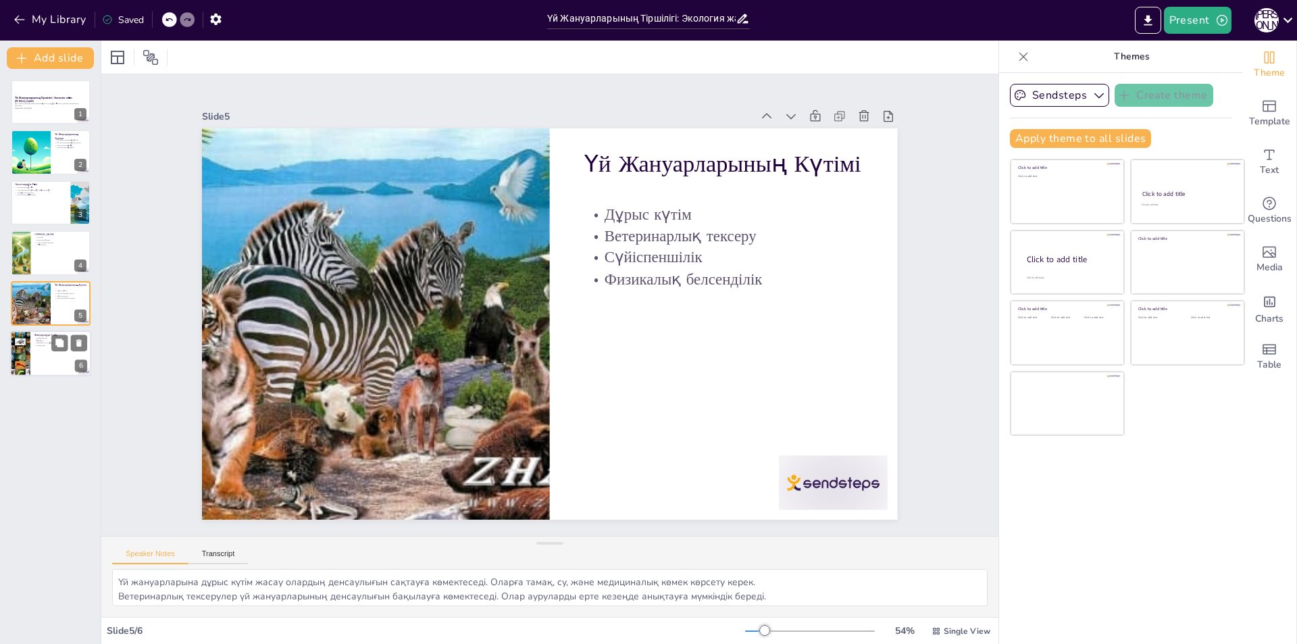
click at [43, 347] on div at bounding box center [50, 353] width 81 height 46
type textarea "Жануарларға мейірімділік көрсету – бұл адамгершілік. Олар біздің достарымыз, со…"
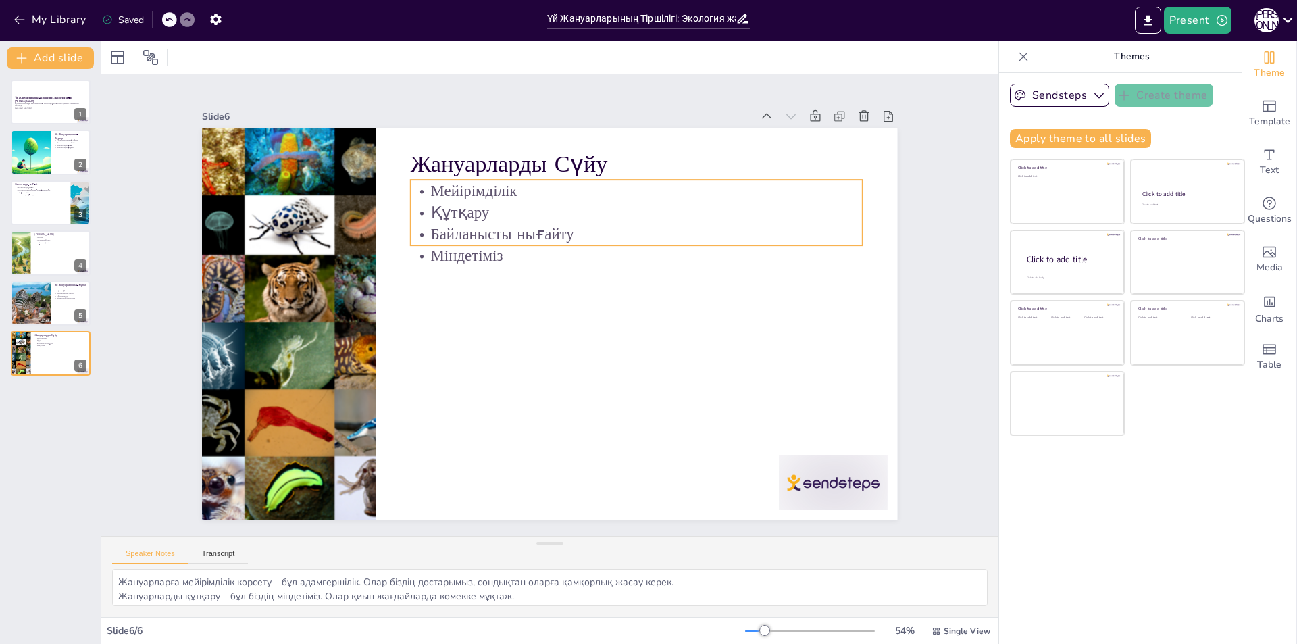
click at [586, 190] on p "Мейірімділік" at bounding box center [643, 413] width 115 height 446
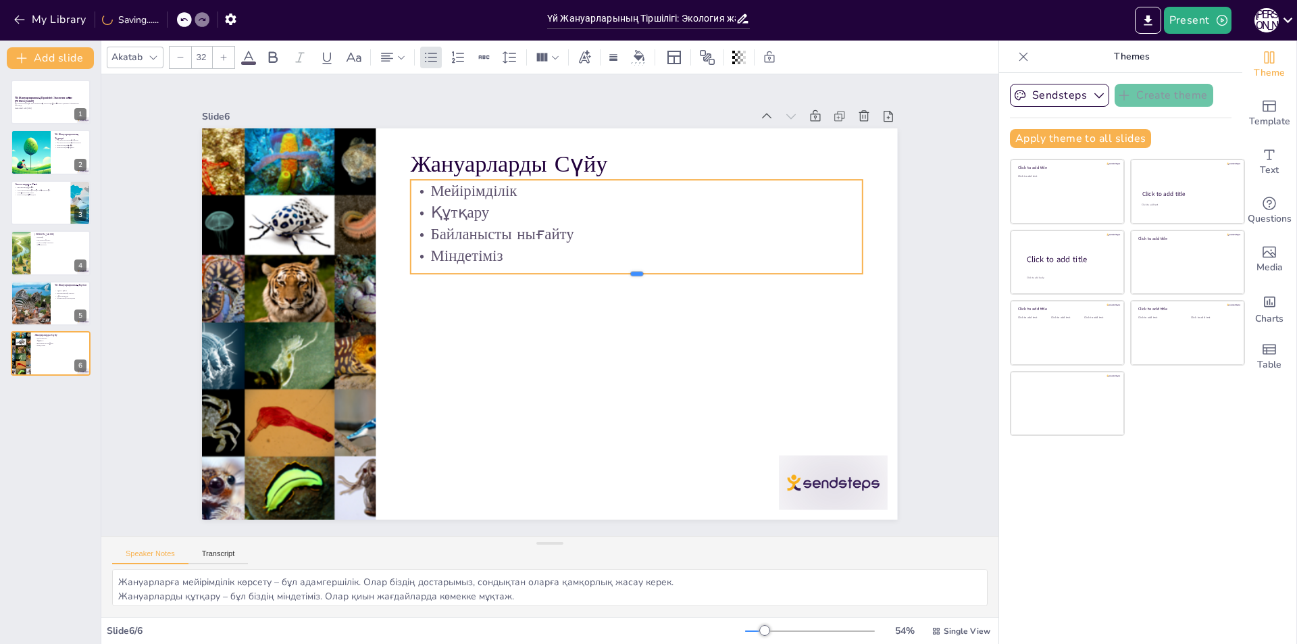
drag, startPoint x: 630, startPoint y: 240, endPoint x: 626, endPoint y: 268, distance: 28.6
click at [594, 268] on div at bounding box center [542, 215] width 105 height 444
click at [490, 230] on p "Байланысты нығайту" at bounding box center [479, 218] width 22 height 452
drag, startPoint x: 559, startPoint y: 229, endPoint x: 581, endPoint y: 229, distance: 22.3
click at [610, 229] on p "Байланысты нығайту" at bounding box center [621, 417] width 22 height 452
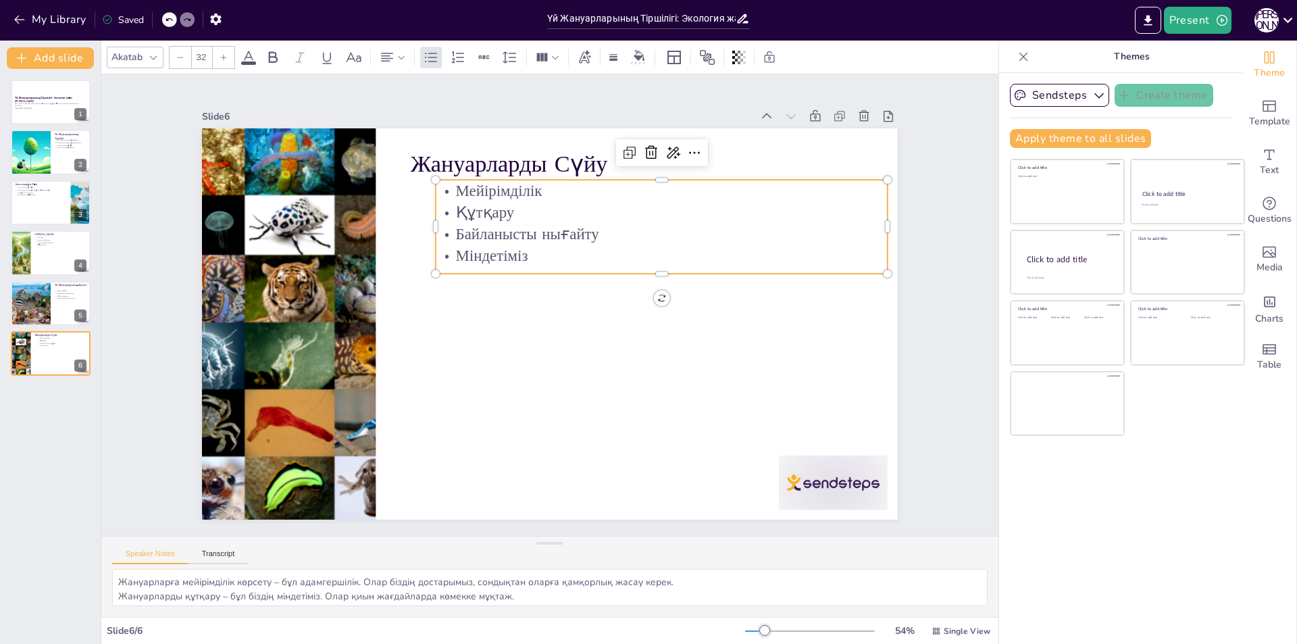
click at [490, 230] on p "Байланысты нығайту" at bounding box center [478, 193] width 22 height 452
click at [584, 261] on p "Байланысты нығайту" at bounding box center [528, 436] width 318 height 351
click at [461, 248] on p "Байланысты нығайту" at bounding box center [541, 437] width 283 height 378
click at [586, 330] on p "Байланысты нығайту" at bounding box center [431, 364] width 452 height 69
click at [654, 292] on div "Жануарларды [PERSON_NAME] Құтқару Байланысты нығайту Міндетіміз 0 °" at bounding box center [569, 300] width 528 height 761
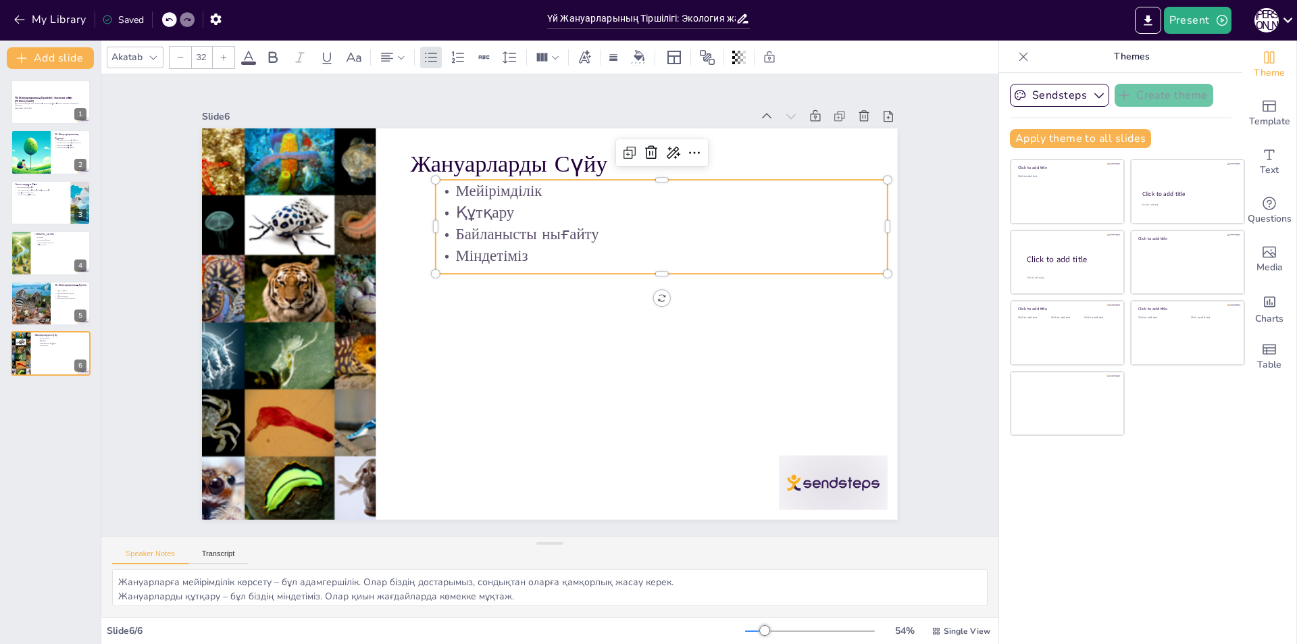
click at [578, 226] on p "Байланысты нығайту" at bounding box center [417, 297] width 379 height 282
click at [640, 161] on icon at bounding box center [642, 163] width 5 height 5
click at [545, 464] on icon at bounding box center [534, 475] width 22 height 22
type input "32"
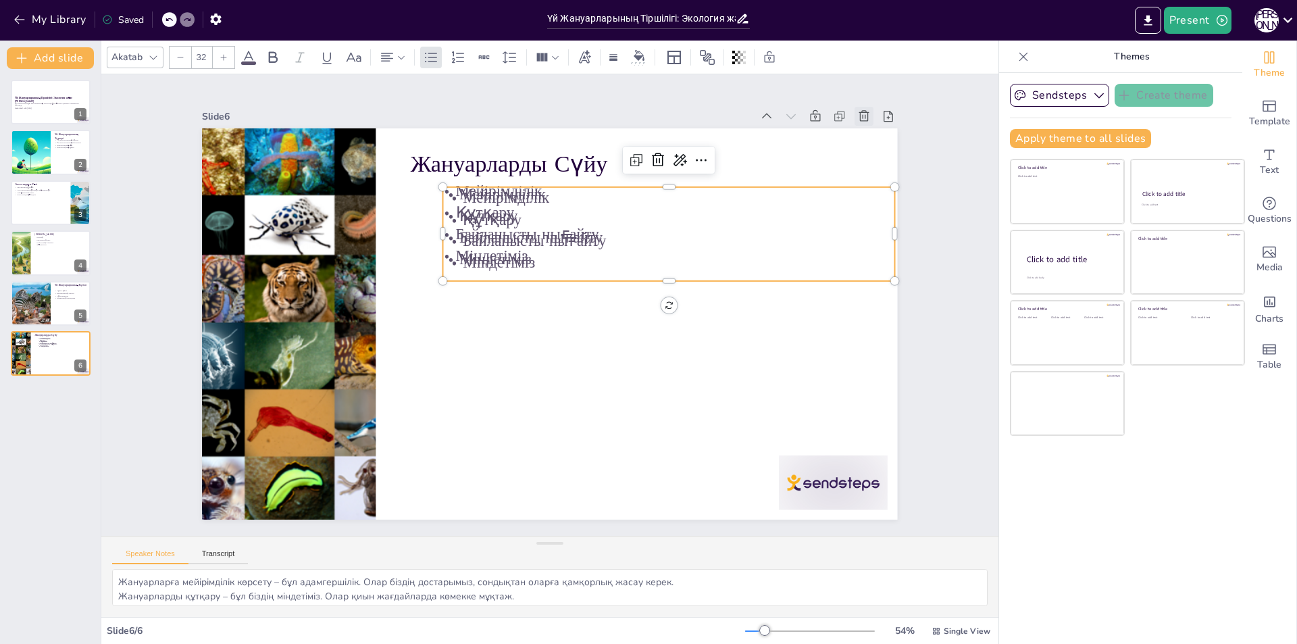
click at [416, 633] on icon at bounding box center [406, 642] width 19 height 19
type textarea "Үй жануарларына дұрыс күтім жасау олардың денсаулығын сақтауға көмектеседі. Ола…"
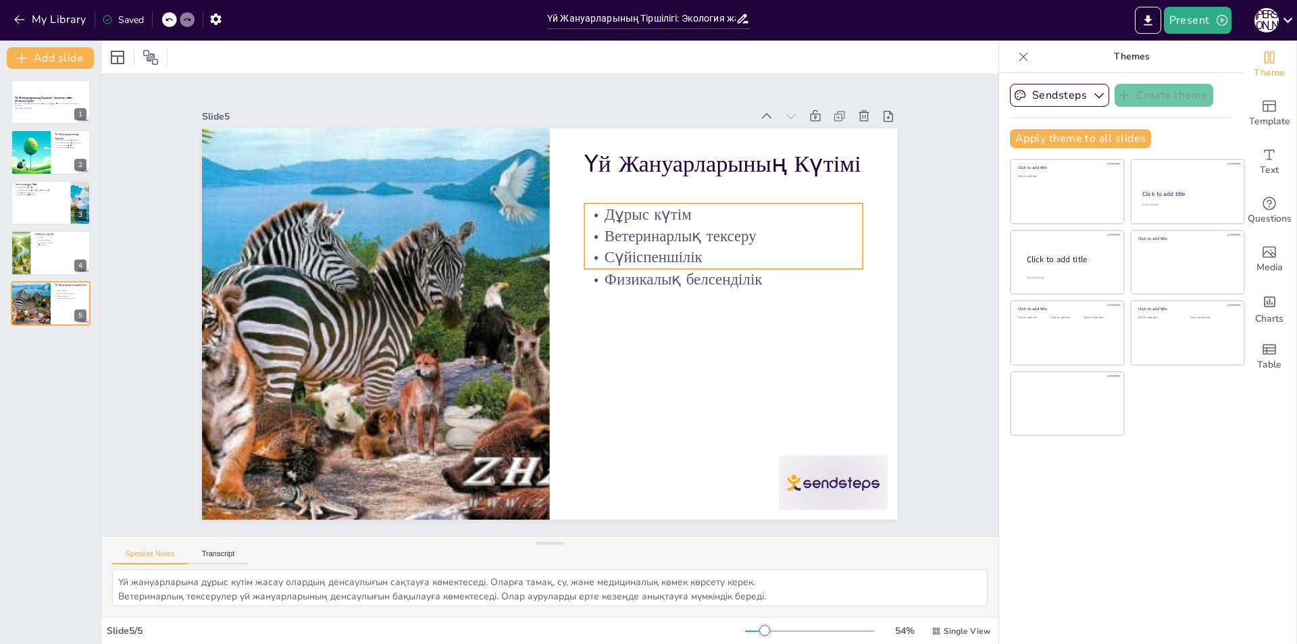
click at [634, 247] on p "Сүйіспеншілік" at bounding box center [723, 258] width 278 height 22
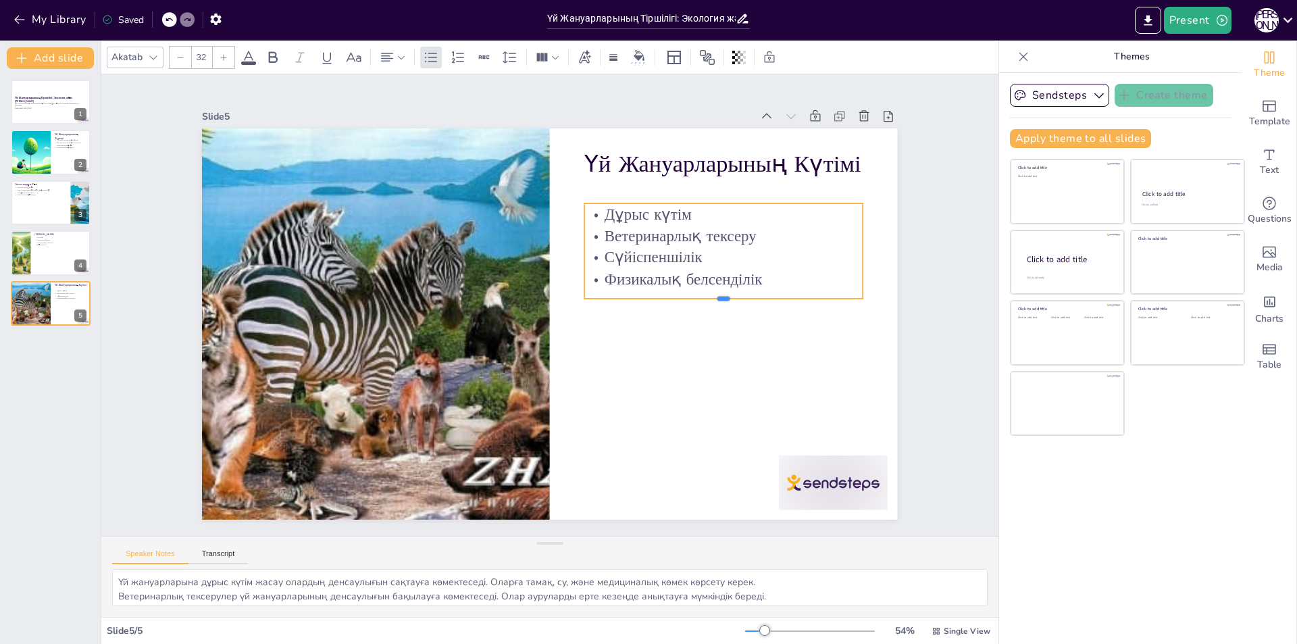
drag, startPoint x: 713, startPoint y: 263, endPoint x: 715, endPoint y: 292, distance: 29.8
click at [539, 276] on div at bounding box center [477, 147] width 123 height 259
click at [563, 88] on icon at bounding box center [555, 79] width 18 height 18
click at [742, 230] on font "Переписать" at bounding box center [754, 230] width 54 height 13
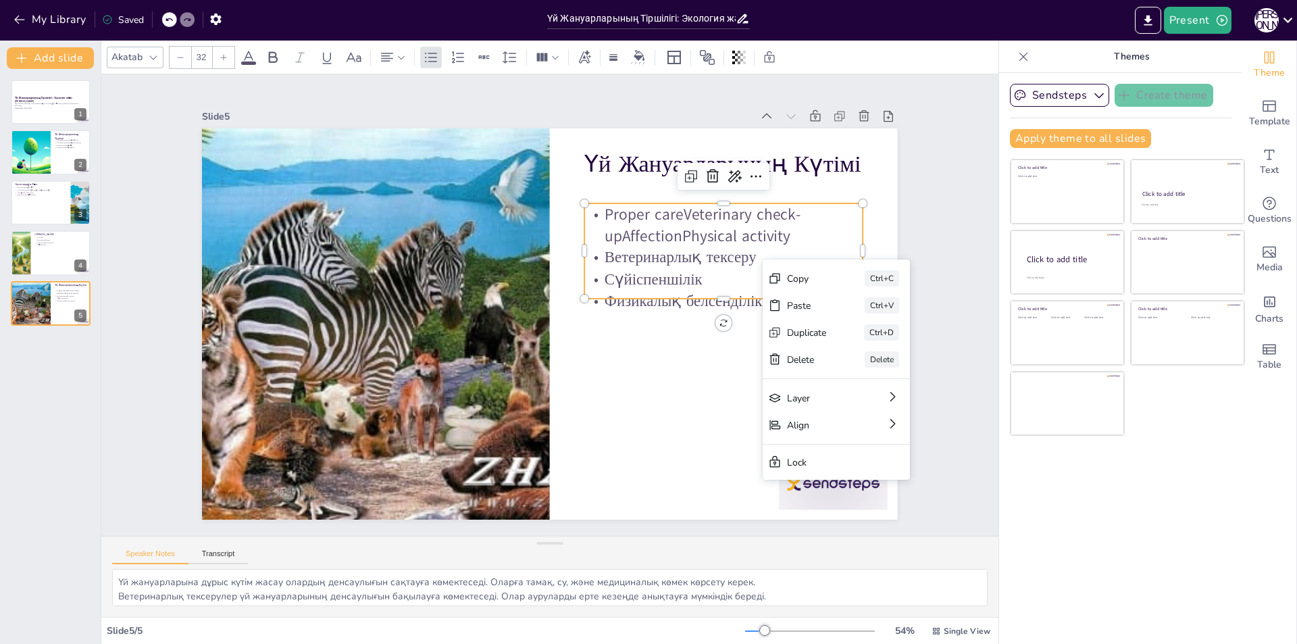
click at [925, 400] on div "Slide 1 Үй Жануарларының Тіршілігі: Экология және [PERSON_NAME] презентация үй …" at bounding box center [550, 304] width 882 height 757
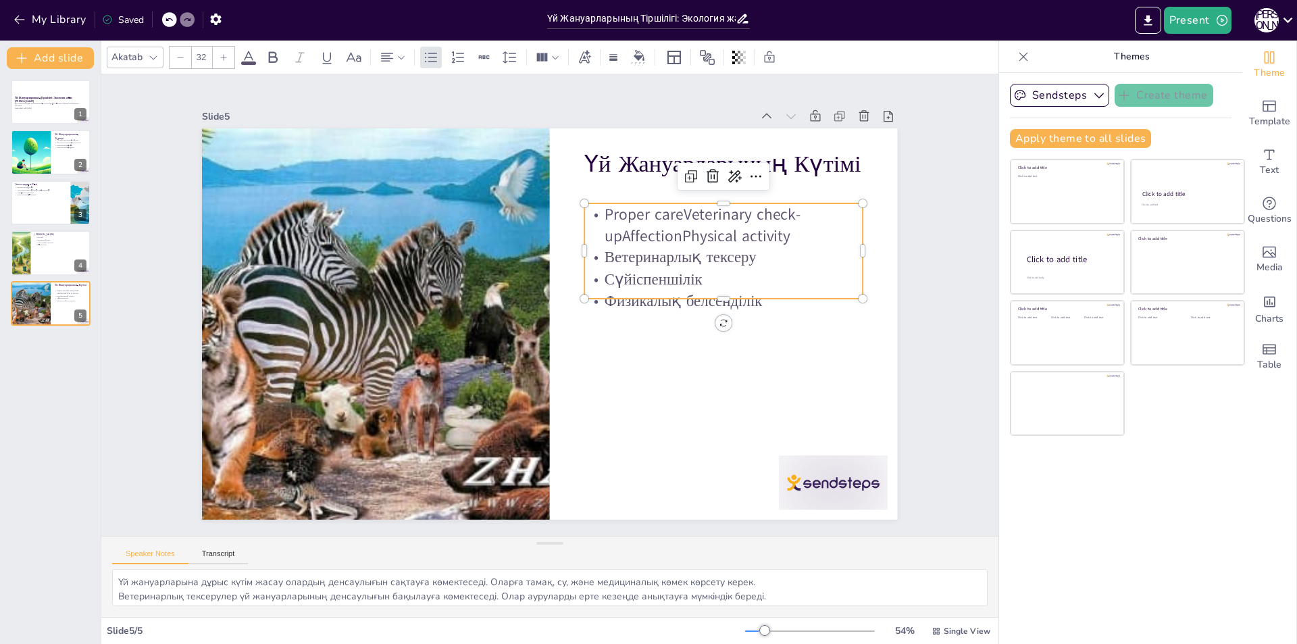
click at [600, 347] on p "Ветеринарлық тексеру" at bounding box center [560, 485] width 78 height 276
drag, startPoint x: 711, startPoint y: 294, endPoint x: 711, endPoint y: 307, distance: 13.5
click at [517, 295] on div at bounding box center [378, 275] width 278 height 40
click at [349, 220] on icon at bounding box center [337, 231] width 23 height 23
click at [753, 201] on font "на базе искусственного интеллекта" at bounding box center [772, 200] width 107 height 26
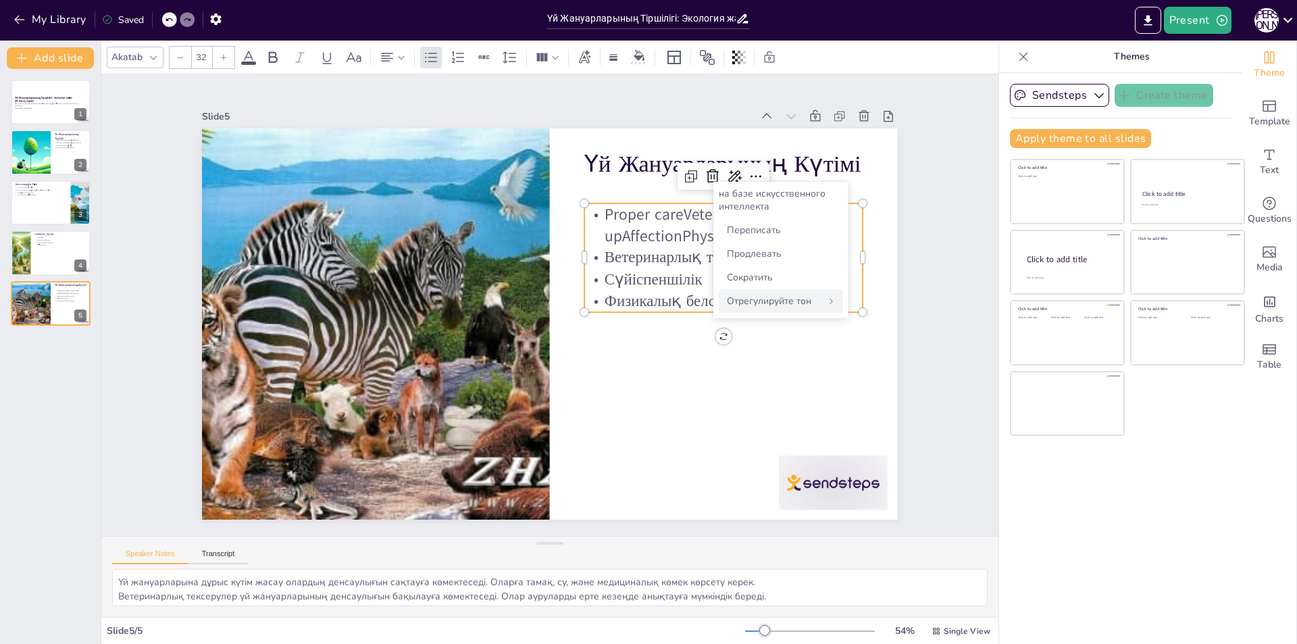
click at [762, 303] on font "Отрегулируйте тон" at bounding box center [769, 301] width 84 height 13
click at [754, 242] on font "Нейтральный" at bounding box center [757, 240] width 61 height 13
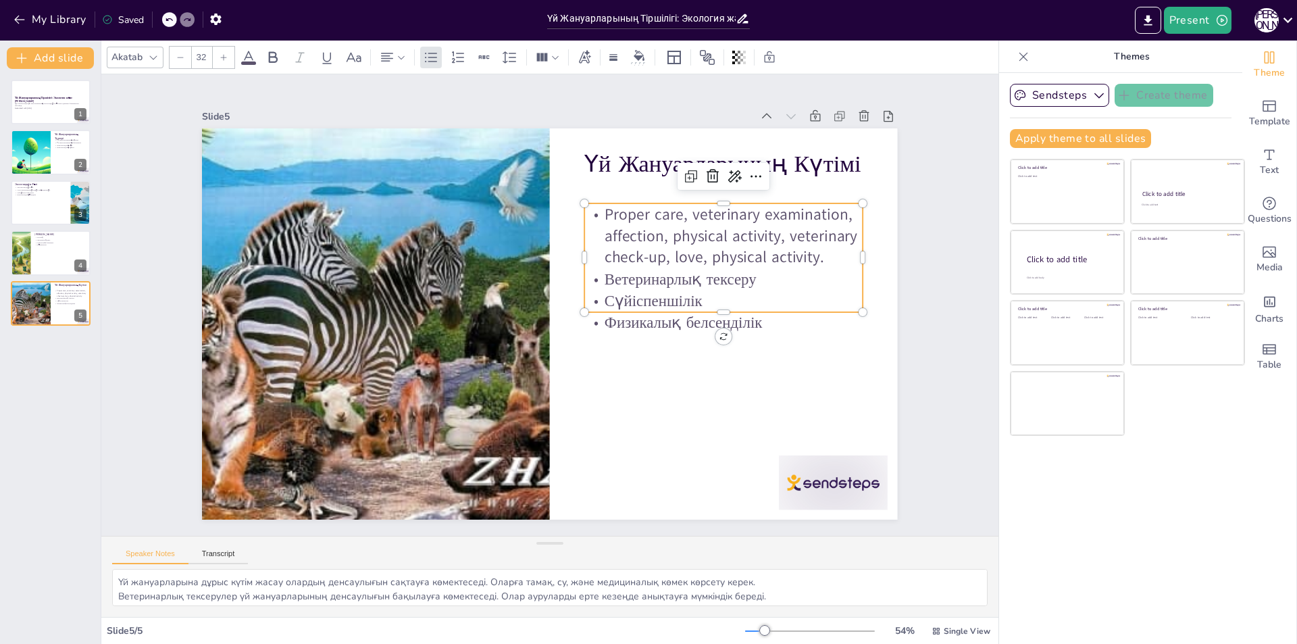
click at [532, 287] on p "Сүйіспеншілік" at bounding box center [430, 178] width 203 height 221
drag, startPoint x: 812, startPoint y: 255, endPoint x: 815, endPoint y: 245, distance: 9.8
click at [499, 245] on p "Proper care, veterinary examination, affection, physical activity, veterinary c…" at bounding box center [425, 163] width 148 height 284
click at [748, 324] on icon at bounding box center [759, 335] width 23 height 23
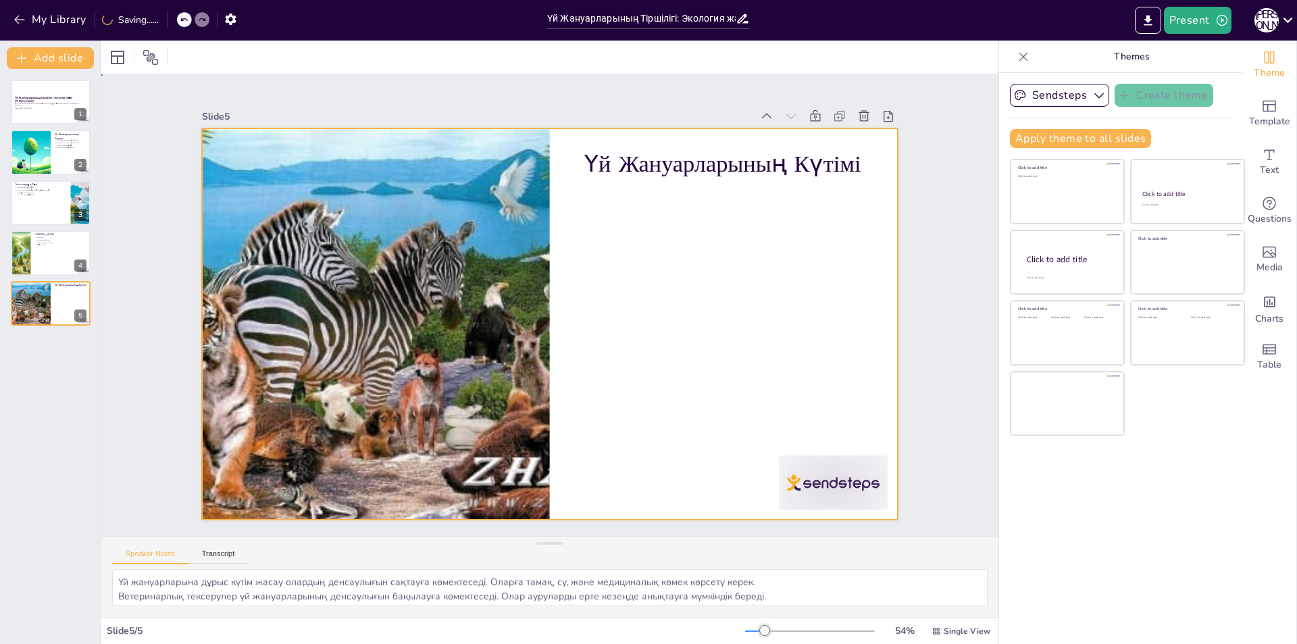
click at [693, 312] on div at bounding box center [536, 292] width 756 height 778
click at [145, 57] on icon at bounding box center [145, 58] width 14 height 14
click at [717, 336] on div at bounding box center [542, 288] width 794 height 640
click at [113, 60] on div at bounding box center [117, 57] width 16 height 16
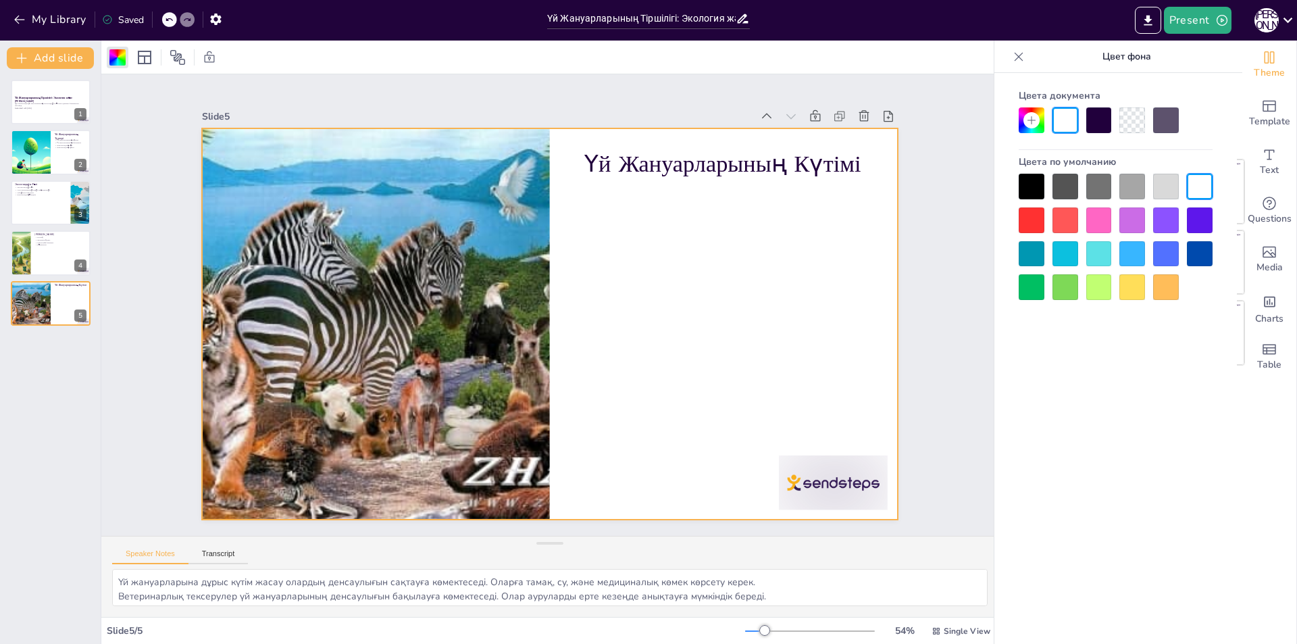
click at [1102, 252] on div at bounding box center [1099, 254] width 26 height 26
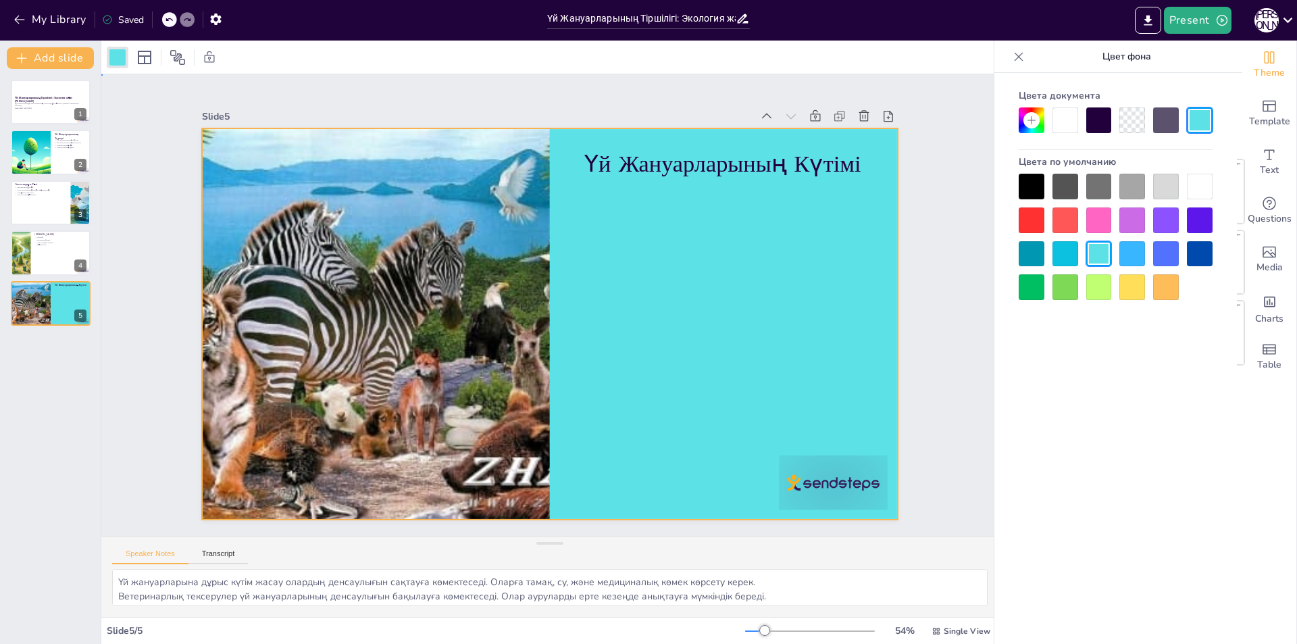
click at [804, 311] on div at bounding box center [556, 287] width 782 height 586
click at [706, 288] on div at bounding box center [533, 297] width 640 height 794
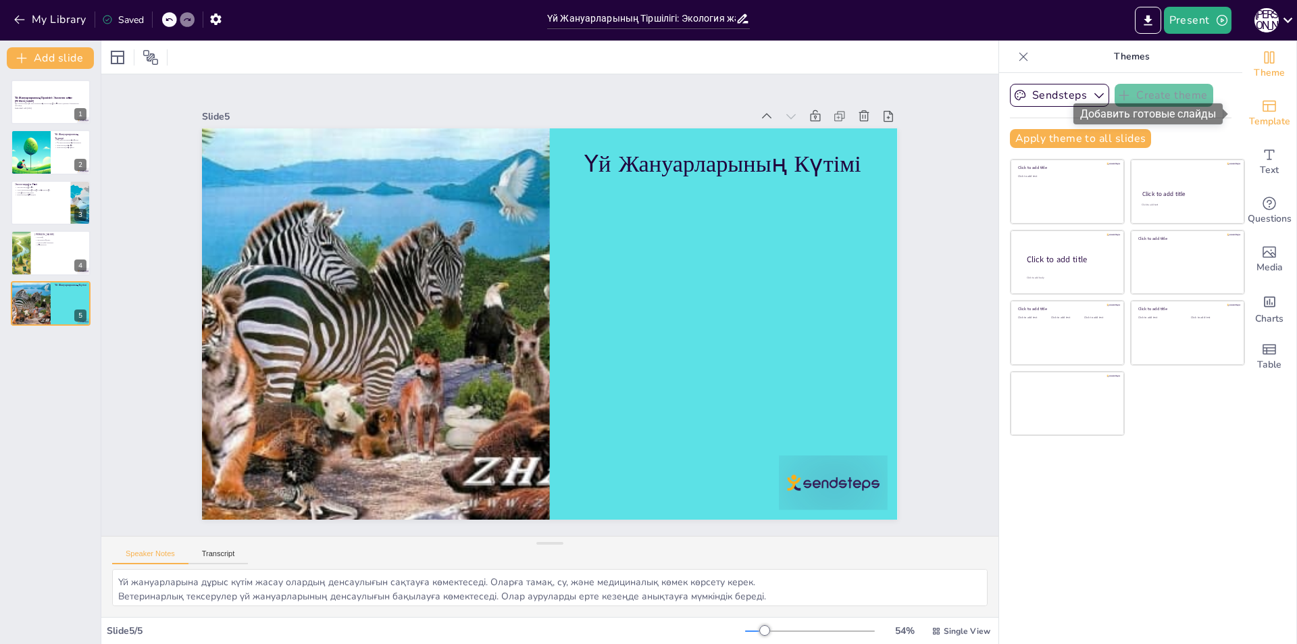
click at [1257, 115] on span "Template" at bounding box center [1269, 121] width 41 height 15
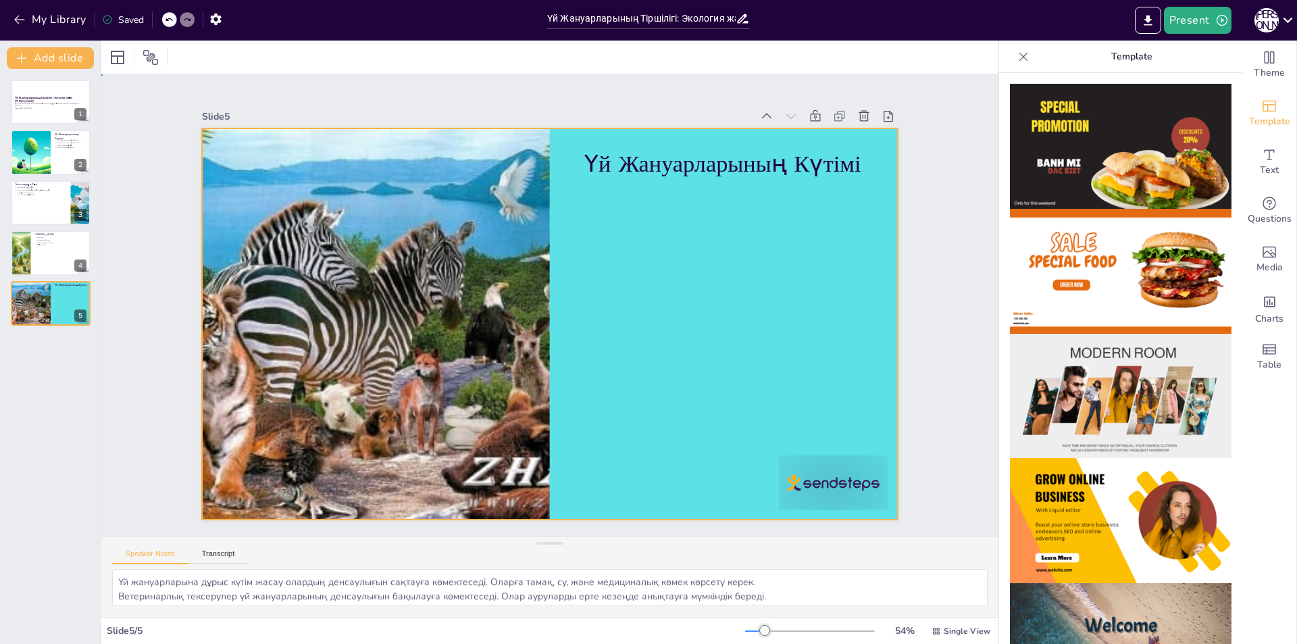
click at [755, 251] on div at bounding box center [549, 323] width 695 height 391
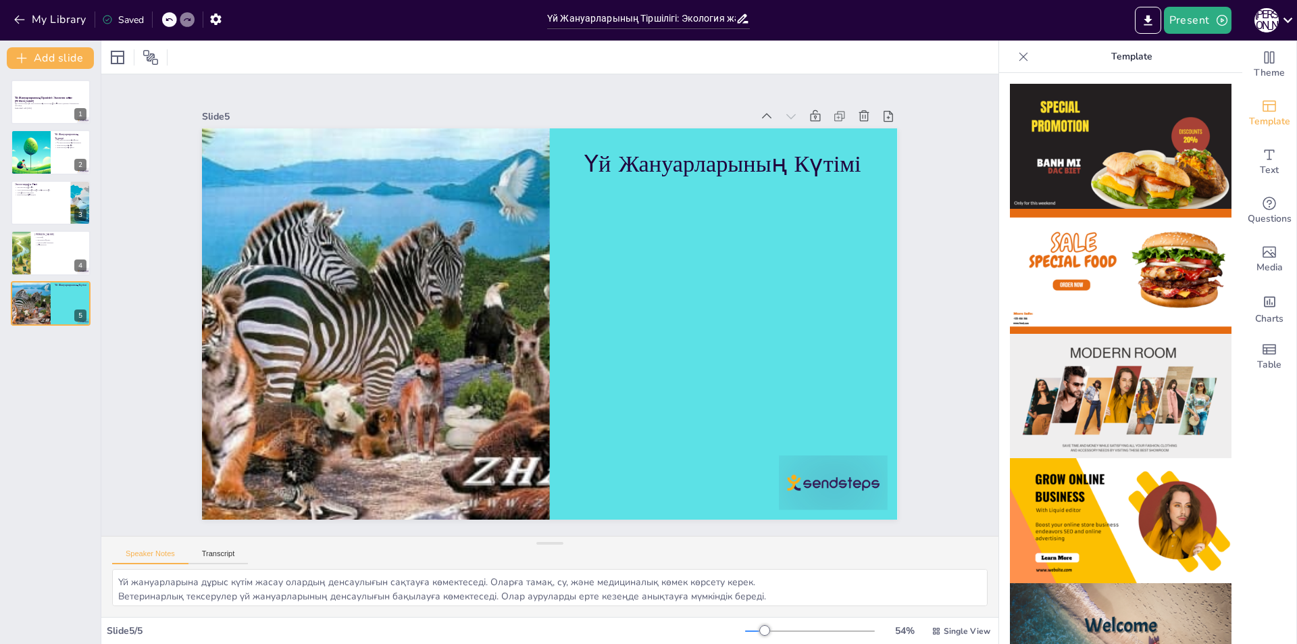
click at [1019, 58] on icon at bounding box center [1023, 56] width 9 height 9
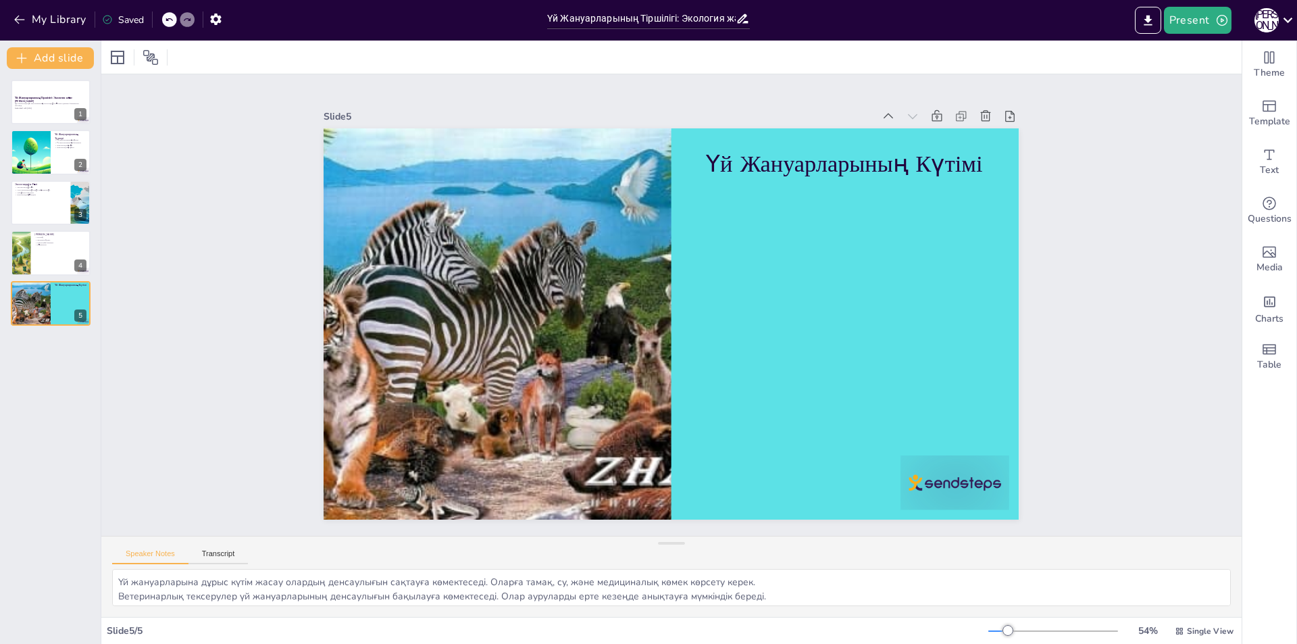
click at [1141, 259] on div "Slide 1 Үй Жануарларының Тіршілігі: Экология және [PERSON_NAME] презентация үй …" at bounding box center [672, 305] width 1156 height 1106
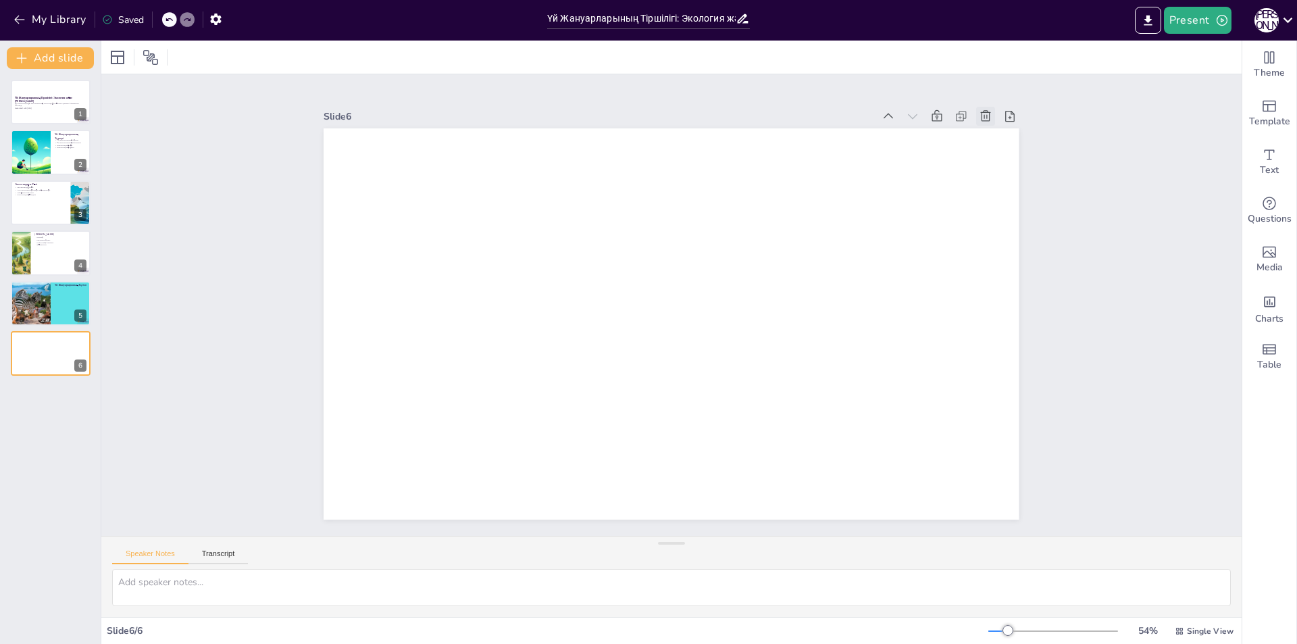
type textarea "Үй жануарларына дұрыс күтім жасау олардың денсаулығын сақтауға көмектеседі. Ола…"
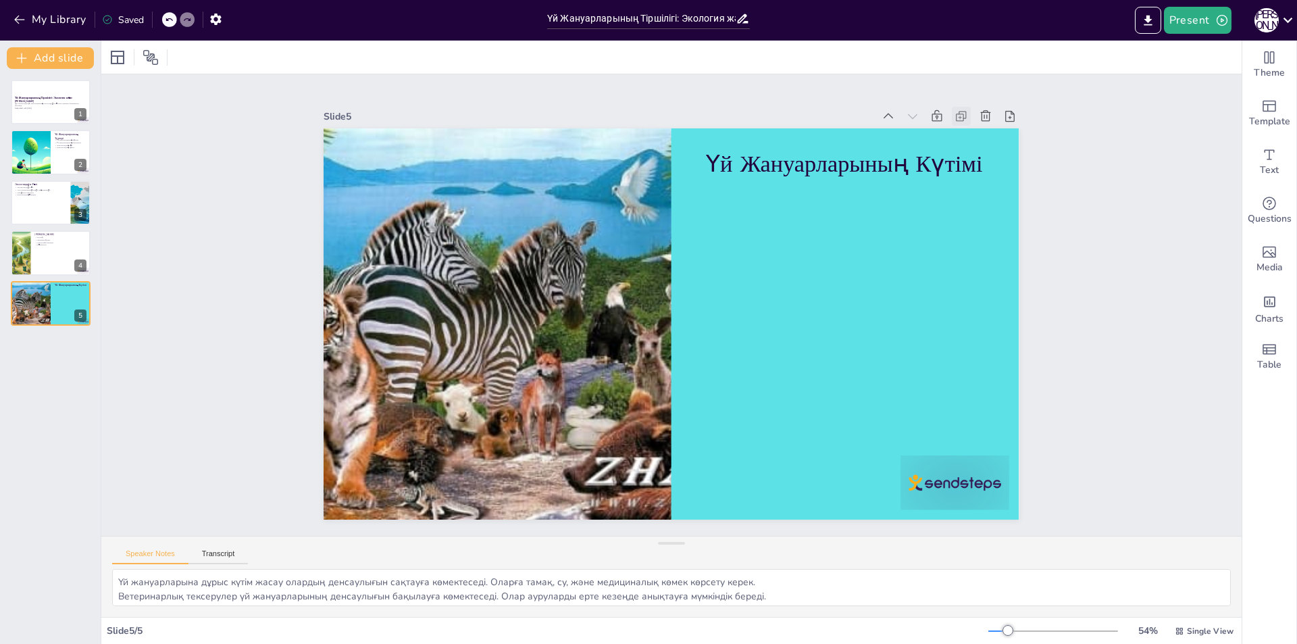
click at [986, 172] on icon at bounding box center [994, 180] width 16 height 16
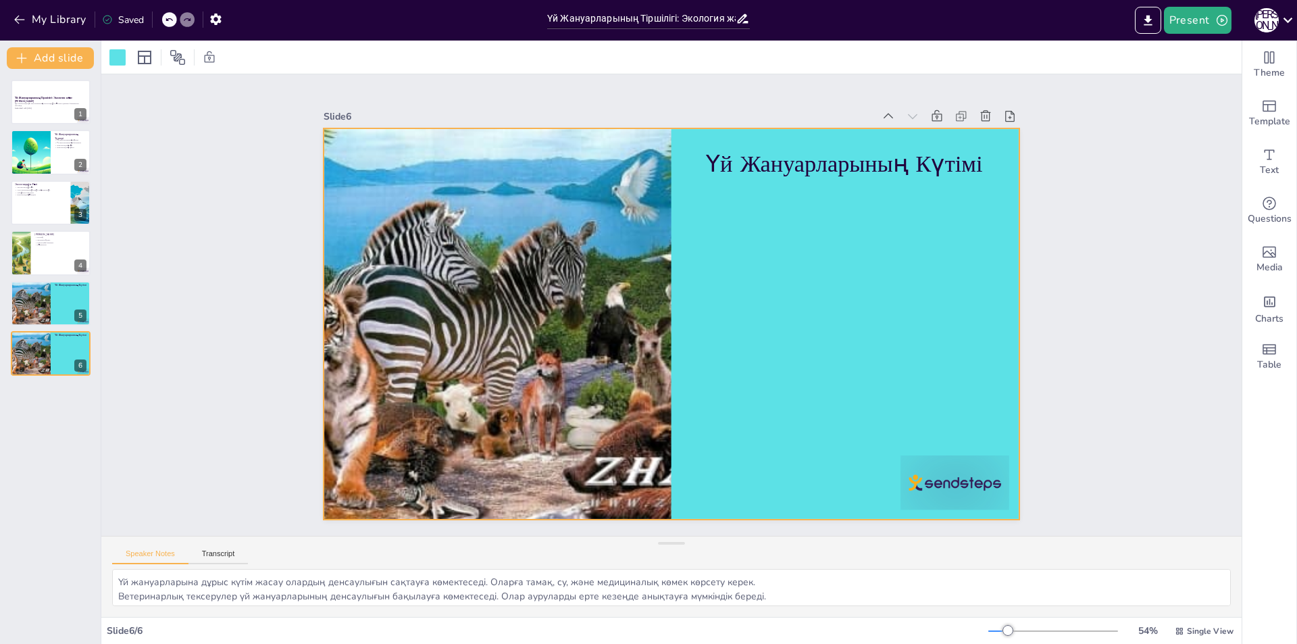
click at [171, 20] on icon at bounding box center [169, 20] width 8 height 8
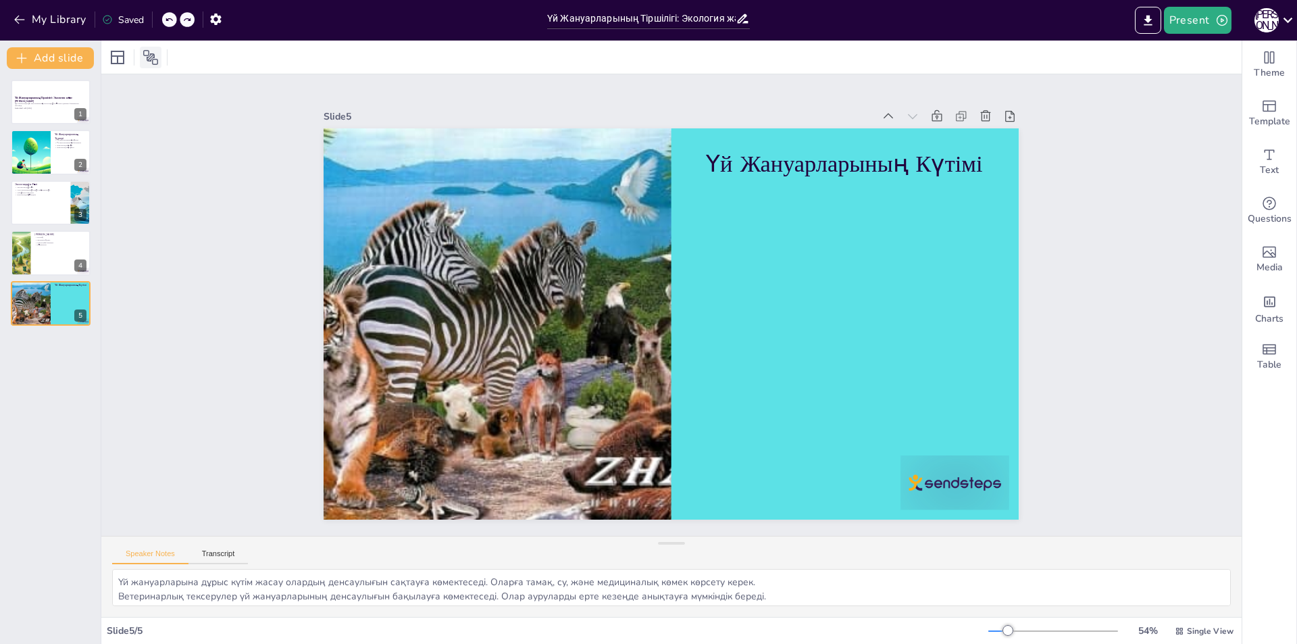
click at [145, 56] on icon at bounding box center [151, 57] width 16 height 16
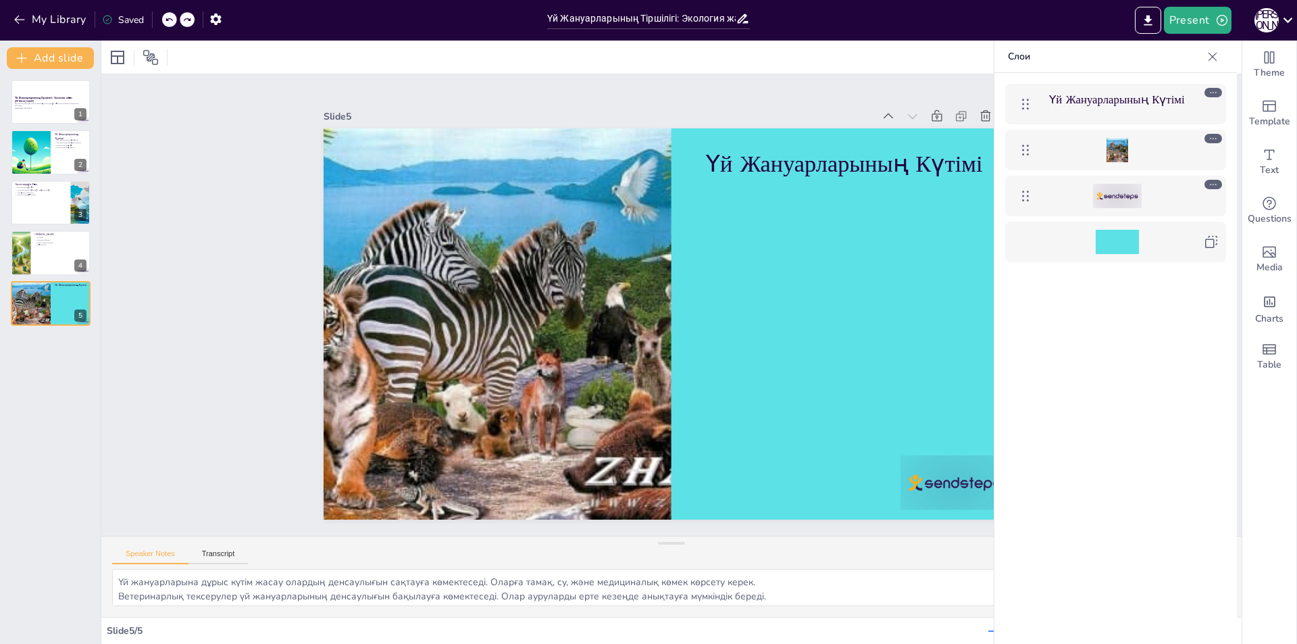
click at [882, 68] on div at bounding box center [671, 57] width 1140 height 33
click at [1209, 61] on icon at bounding box center [1213, 57] width 14 height 14
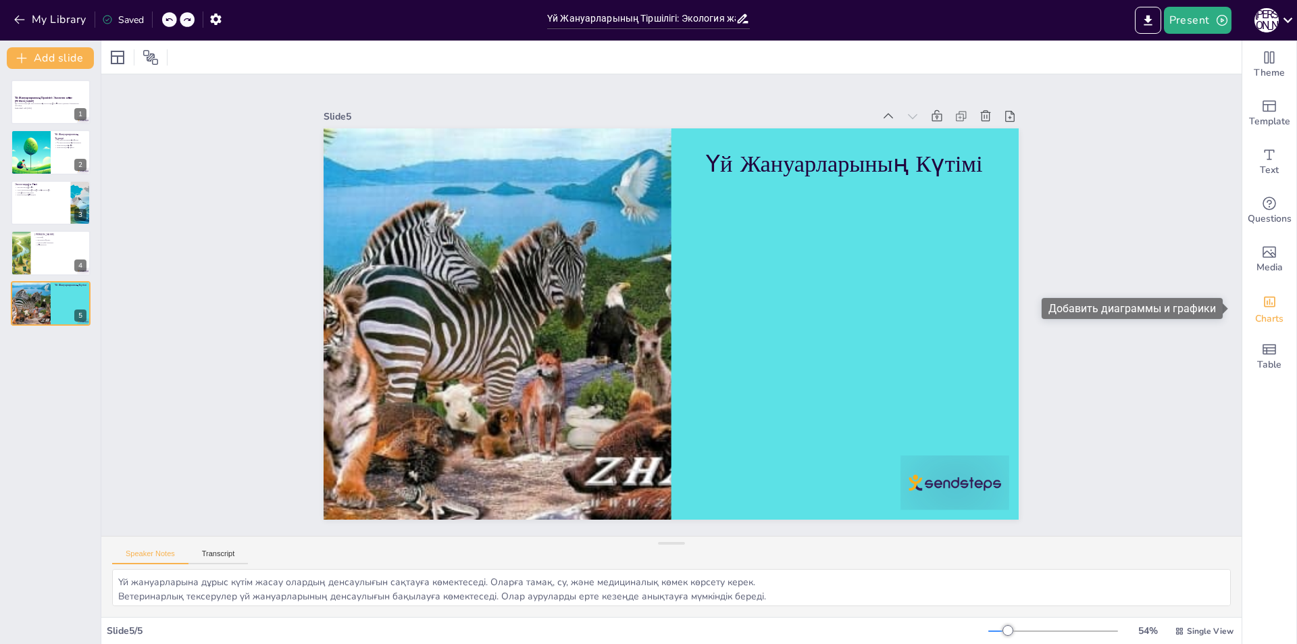
click at [1264, 305] on icon "Add charts and graphs" at bounding box center [1269, 302] width 11 height 11
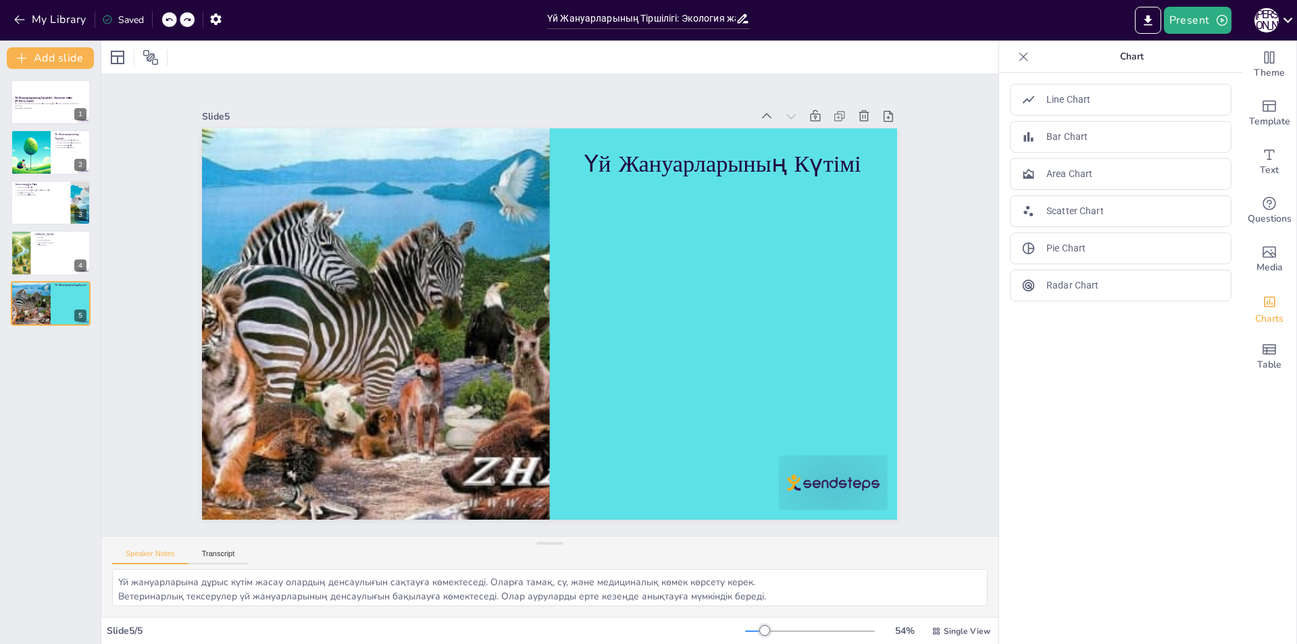
click at [1017, 59] on icon at bounding box center [1024, 57] width 14 height 14
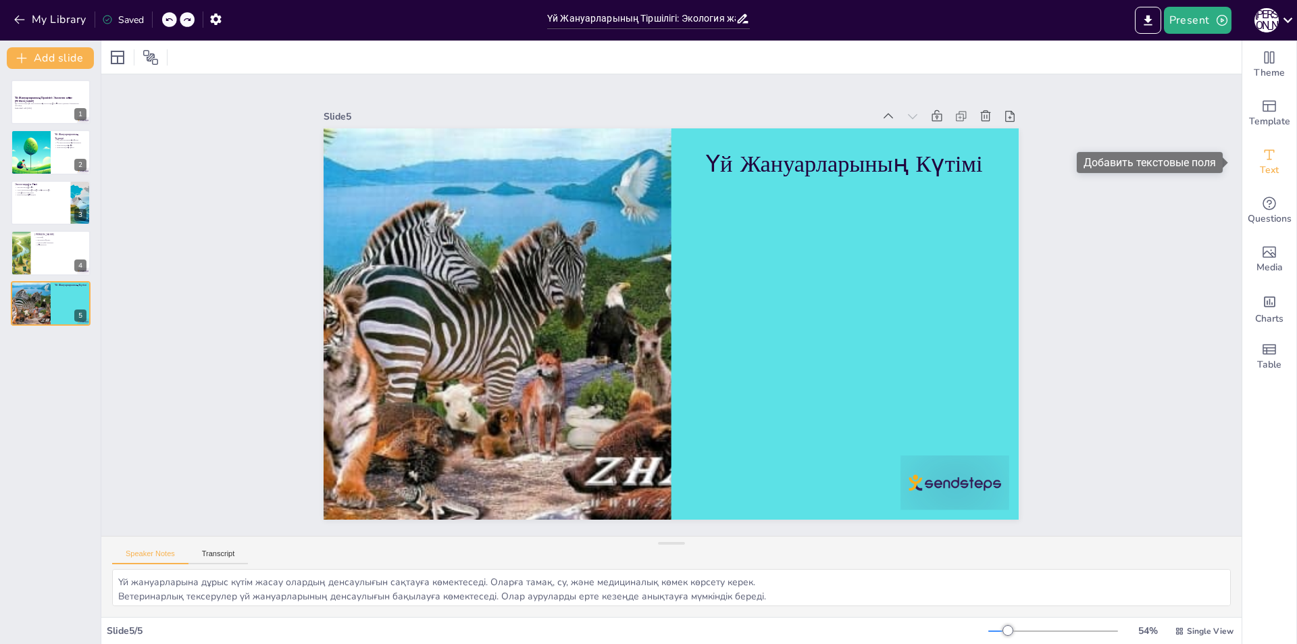
click at [1265, 161] on icon "Add text boxes" at bounding box center [1269, 155] width 16 height 16
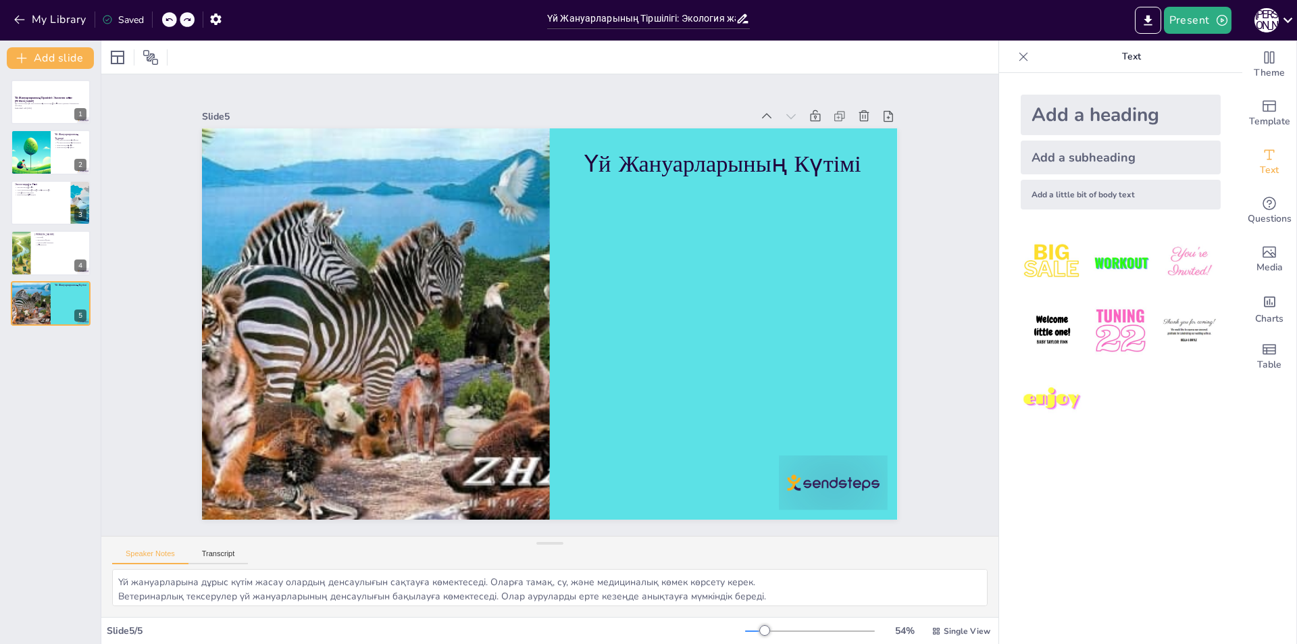
click at [1176, 263] on img at bounding box center [1189, 262] width 63 height 63
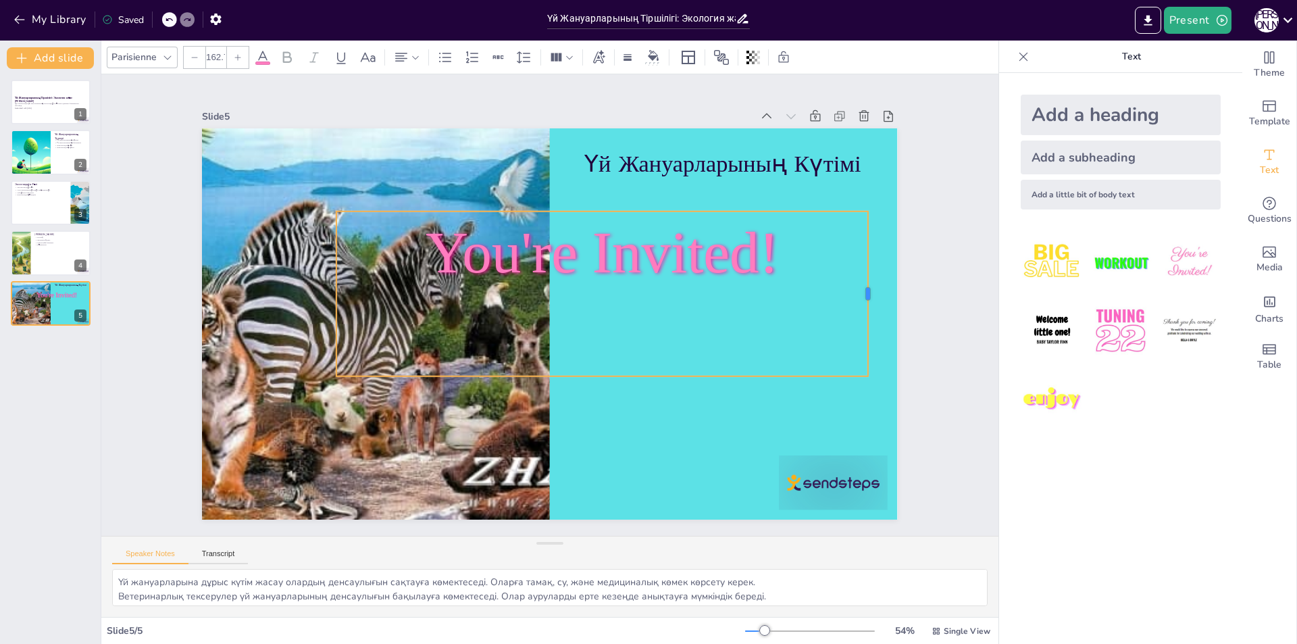
drag, startPoint x: 603, startPoint y: 286, endPoint x: 858, endPoint y: 276, distance: 254.9
click at [858, 276] on div at bounding box center [863, 225] width 45 height 163
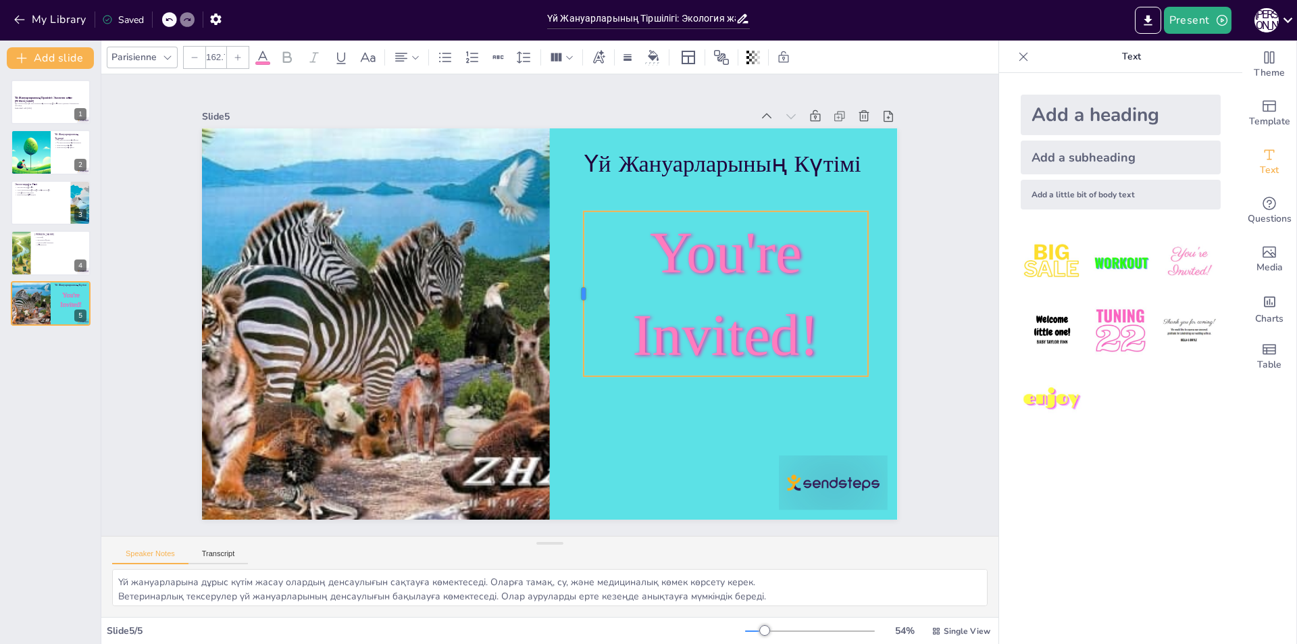
drag, startPoint x: 324, startPoint y: 286, endPoint x: 571, endPoint y: 275, distance: 247.5
click at [571, 275] on div at bounding box center [521, 295] width 118 height 130
click at [640, 332] on p "You're Invited!" at bounding box center [542, 482] width 193 height 300
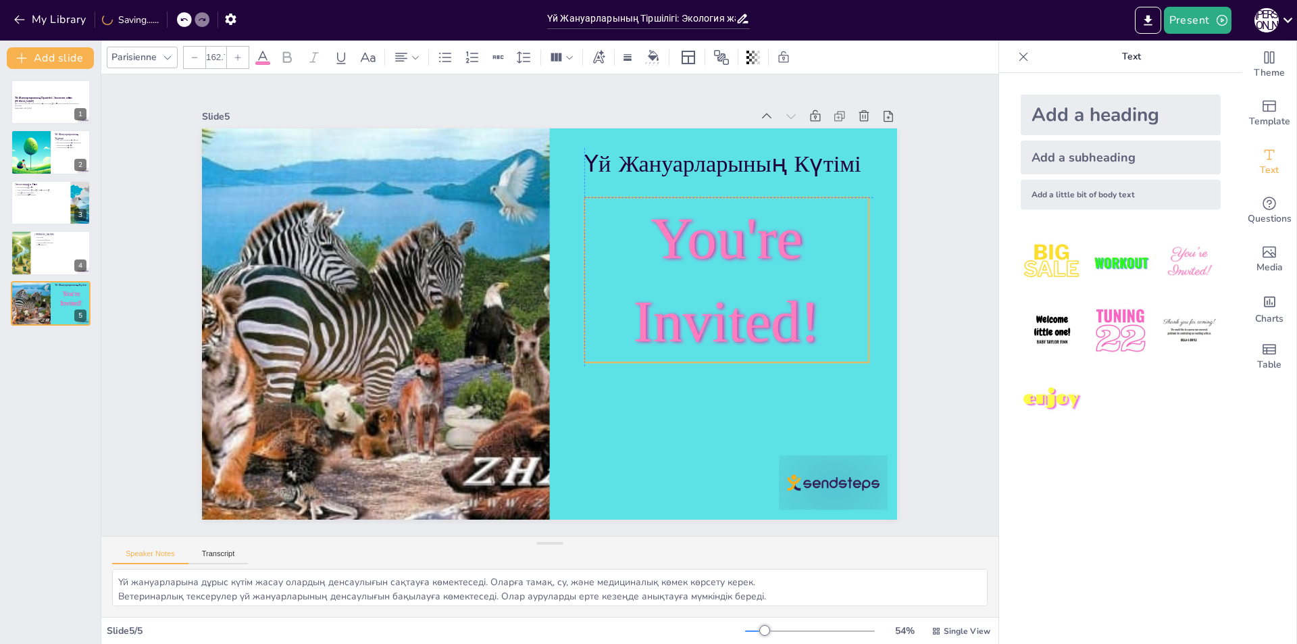
drag, startPoint x: 807, startPoint y: 325, endPoint x: 812, endPoint y: 315, distance: 11.5
click at [569, 315] on p "You're Invited!" at bounding box center [412, 191] width 313 height 322
click at [590, 224] on span "You're Invited!" at bounding box center [507, 127] width 165 height 193
click at [523, 61] on icon at bounding box center [524, 57] width 14 height 12
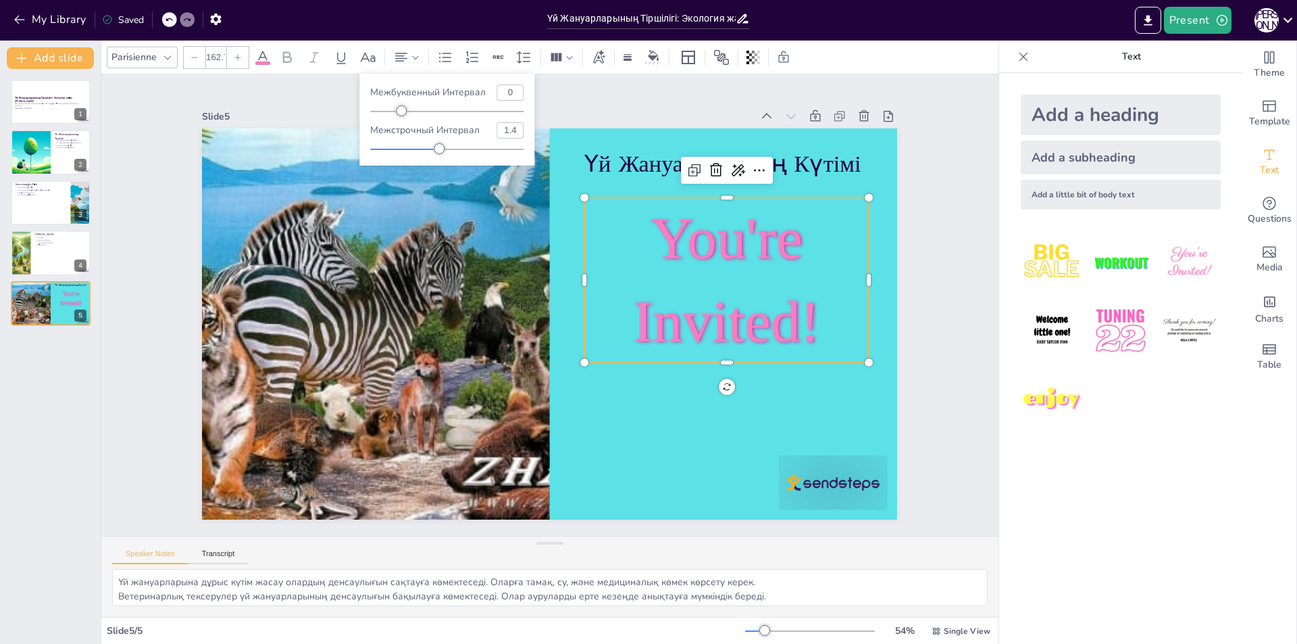
click at [433, 141] on div "Межстрочный интервал 1.4" at bounding box center [446, 138] width 153 height 32
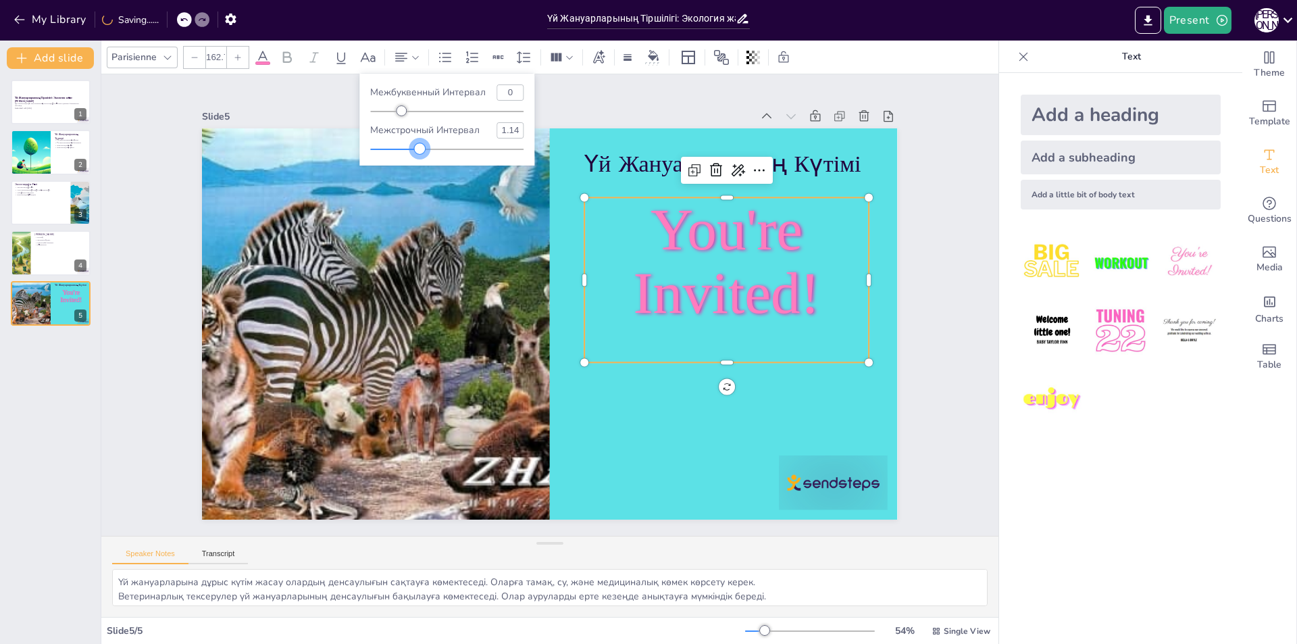
type input "1.08"
drag, startPoint x: 438, startPoint y: 149, endPoint x: 415, endPoint y: 157, distance: 25.2
click at [415, 157] on div "Межбуквенный интервал 0 Межстрочный интервал 1.08" at bounding box center [446, 120] width 175 height 92
click at [471, 57] on icon at bounding box center [472, 56] width 12 height 11
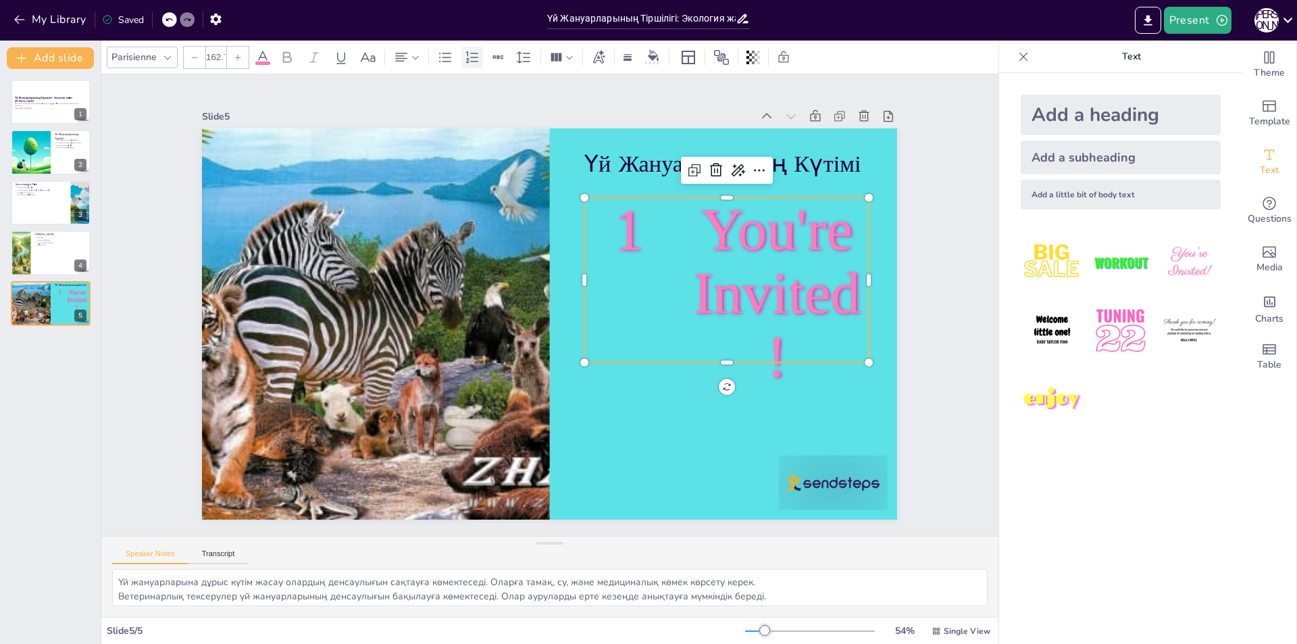
click at [471, 57] on icon at bounding box center [472, 56] width 12 height 11
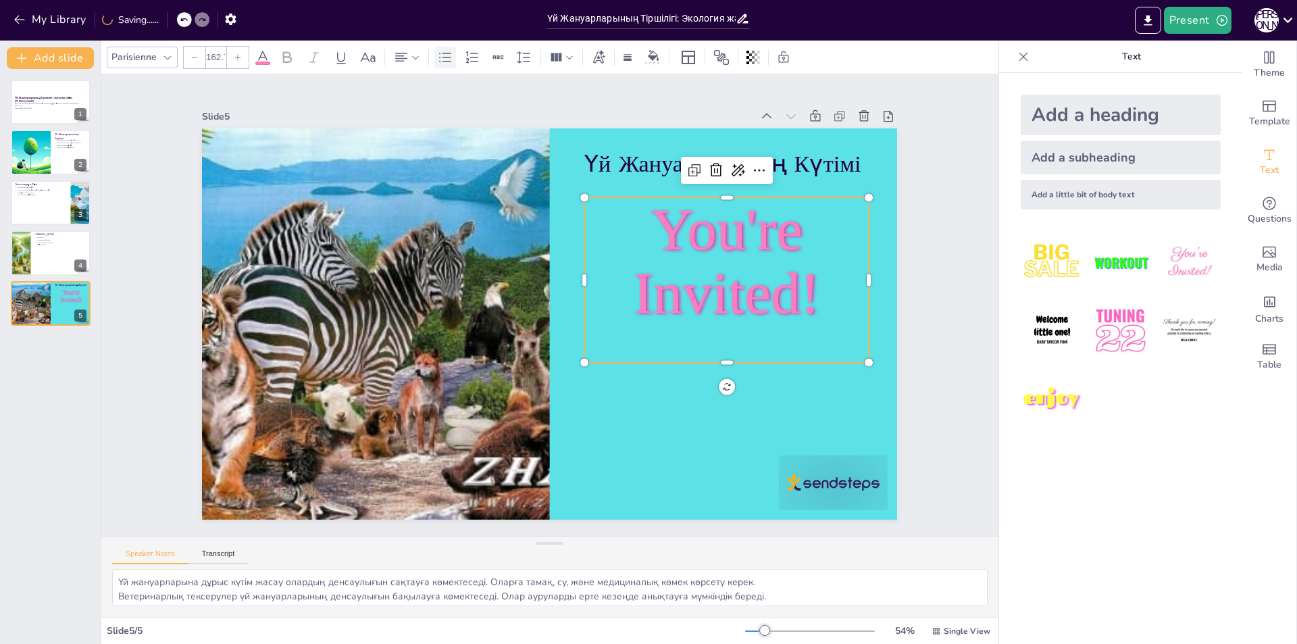
click at [439, 57] on icon at bounding box center [445, 56] width 12 height 9
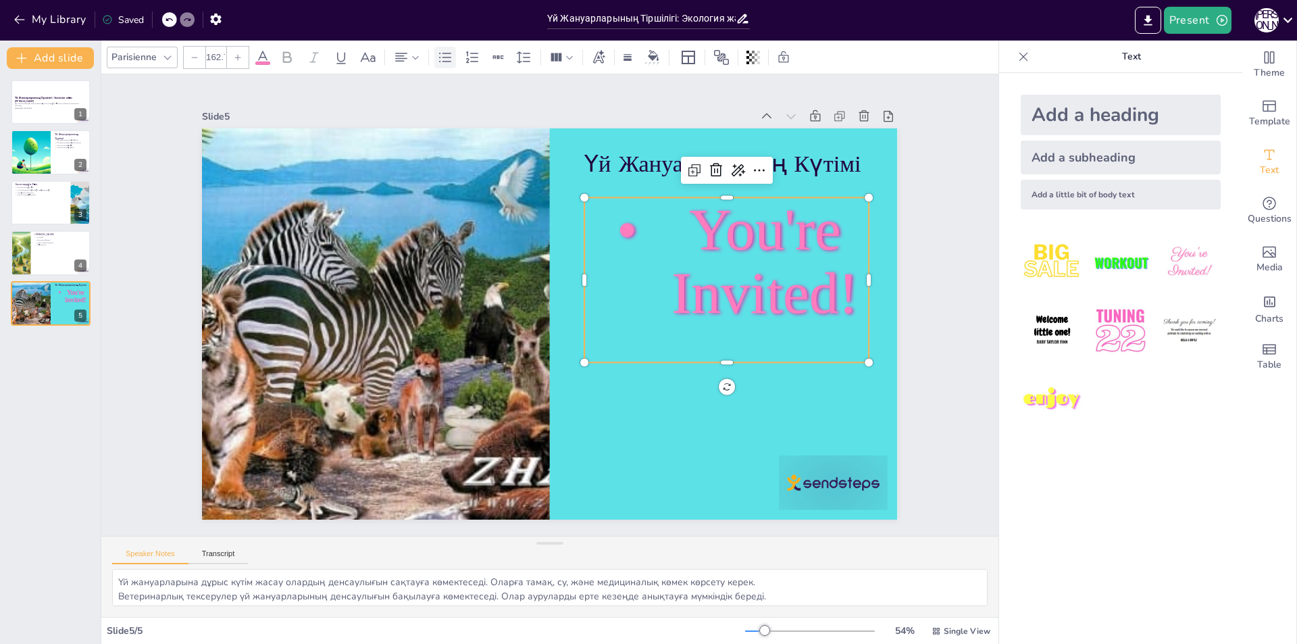
click at [439, 57] on icon at bounding box center [445, 56] width 12 height 9
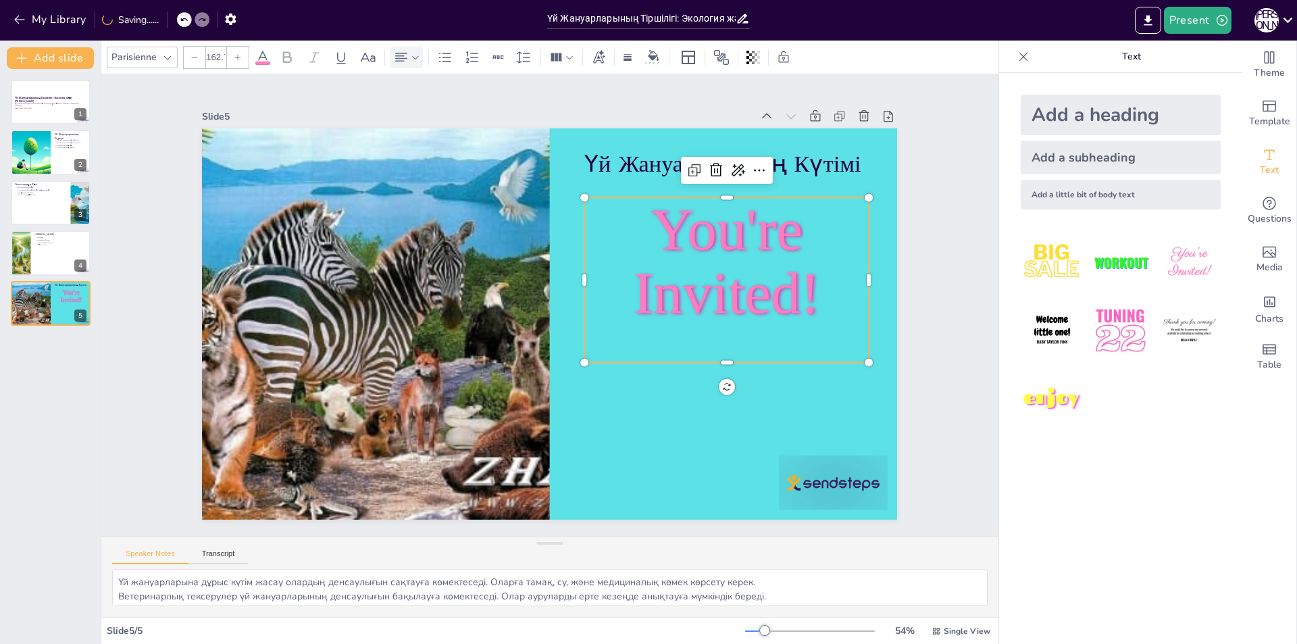
click at [405, 58] on icon at bounding box center [401, 57] width 12 height 9
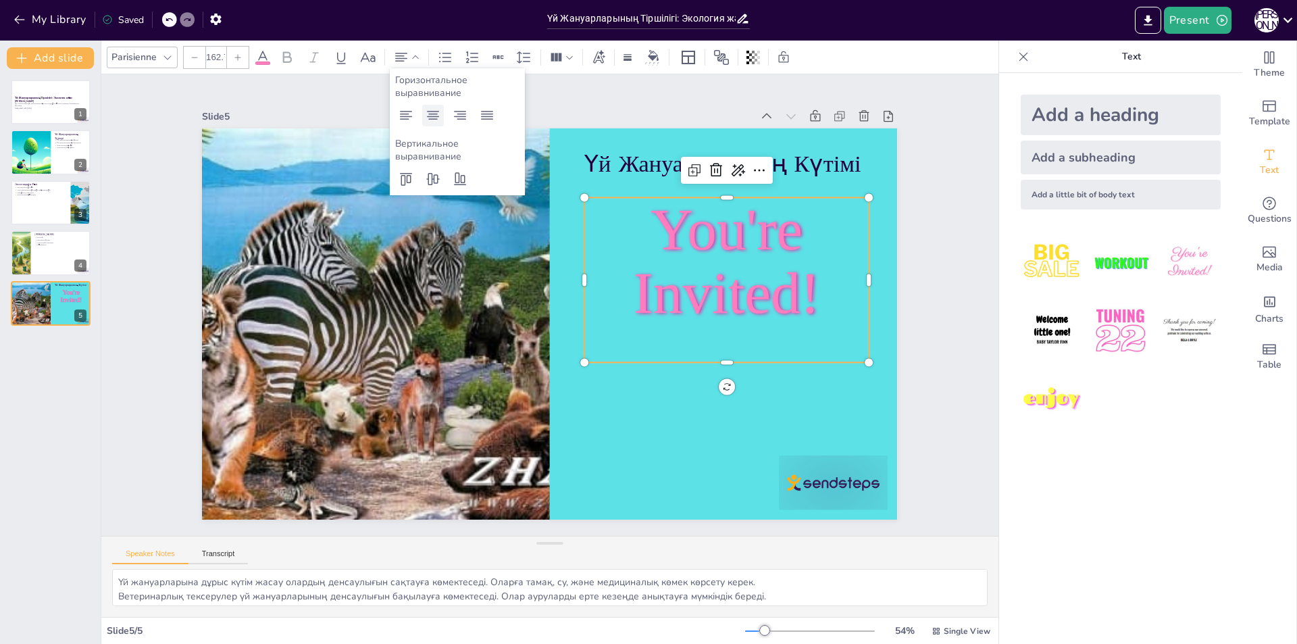
click at [437, 116] on icon at bounding box center [433, 115] width 12 height 9
click at [455, 117] on icon at bounding box center [460, 115] width 16 height 16
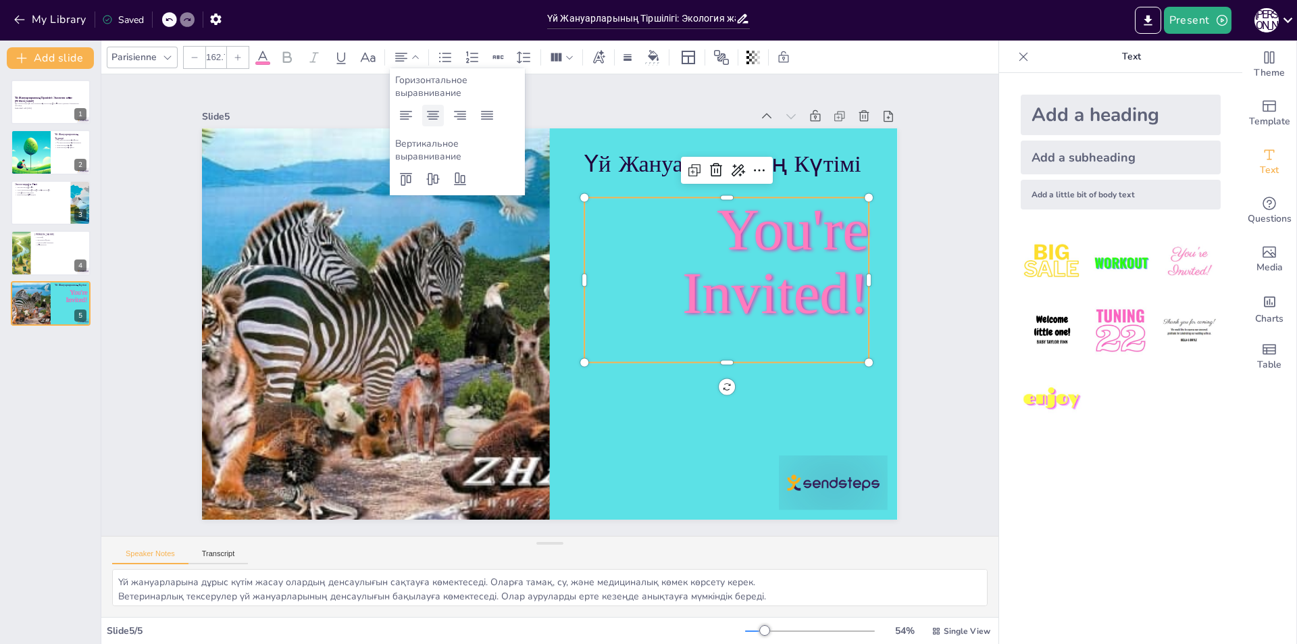
click at [431, 116] on icon at bounding box center [433, 115] width 12 height 9
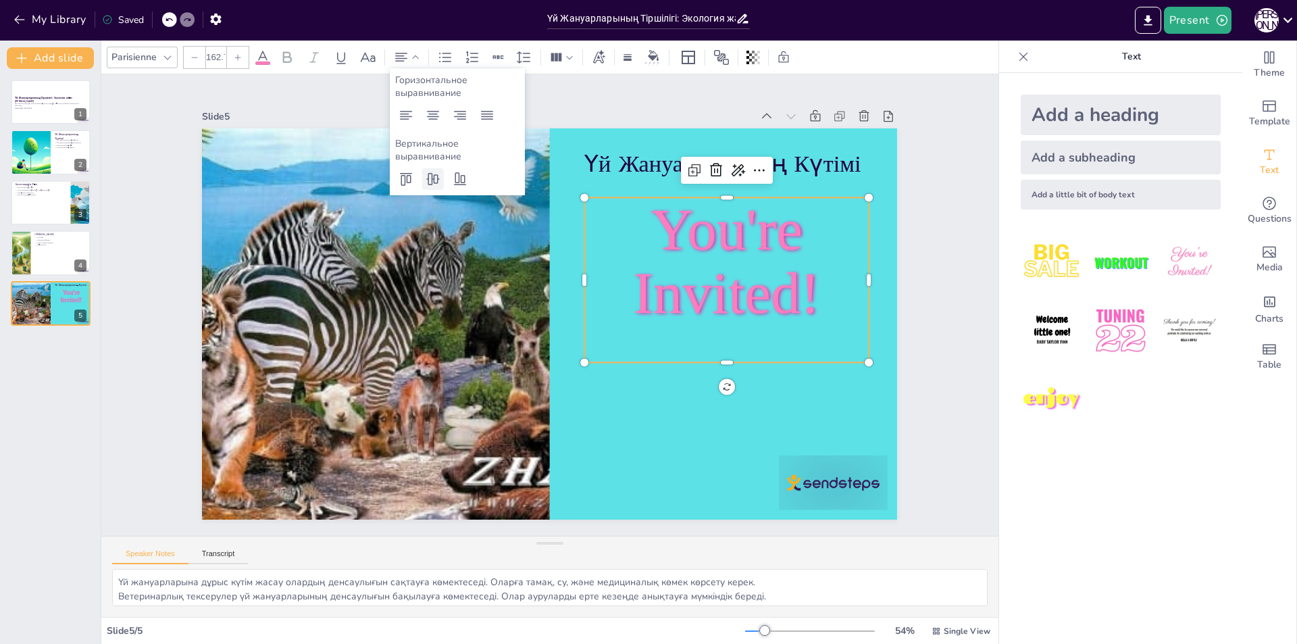
click at [430, 179] on icon at bounding box center [433, 179] width 16 height 16
click at [462, 181] on icon at bounding box center [460, 179] width 16 height 16
click at [396, 182] on div at bounding box center [406, 179] width 22 height 22
click at [402, 171] on icon at bounding box center [406, 179] width 16 height 16
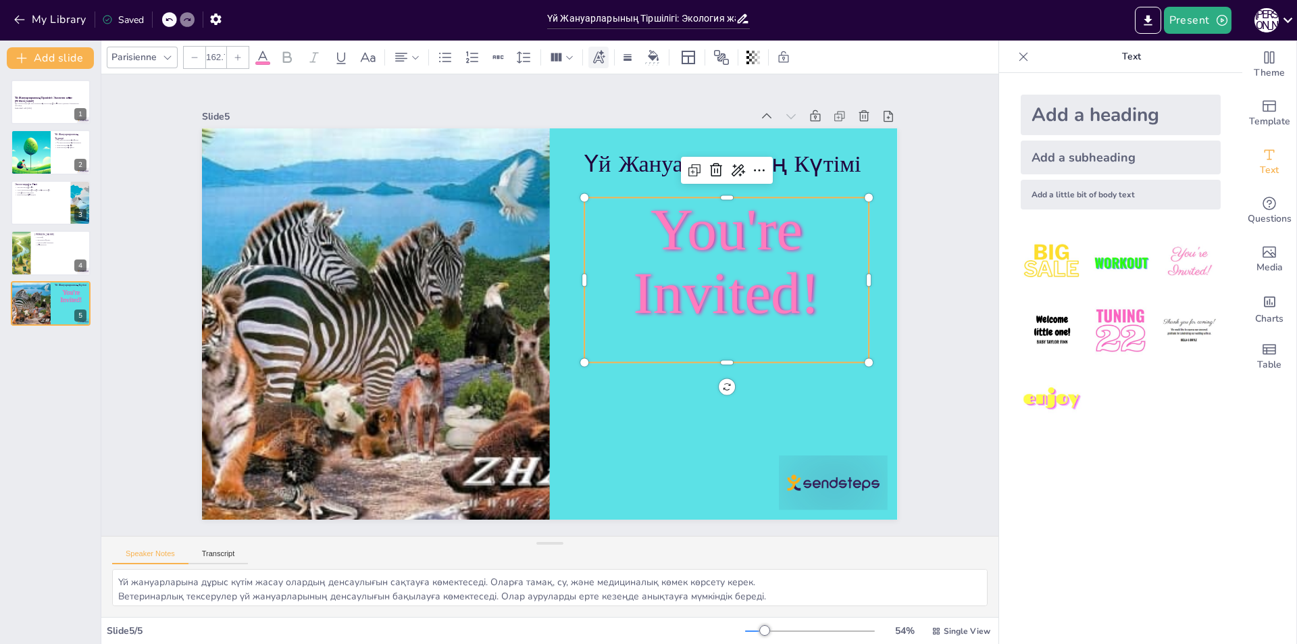
click at [596, 54] on icon at bounding box center [599, 56] width 12 height 14
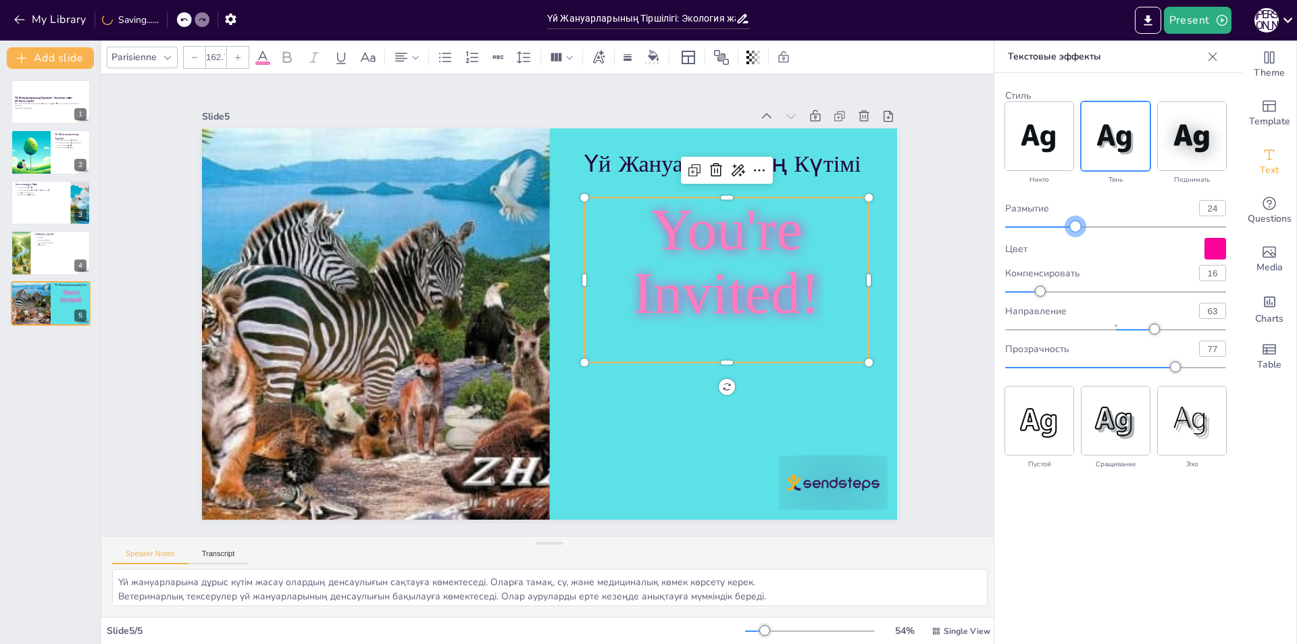
drag, startPoint x: 1025, startPoint y: 222, endPoint x: 1044, endPoint y: 232, distance: 22.1
click at [1049, 232] on div "размытие 24 Цвет компенсировать 16 направление 63 прозрачность 77" at bounding box center [1115, 286] width 221 height 173
type input "20"
type input "62"
drag, startPoint x: 1042, startPoint y: 286, endPoint x: 1142, endPoint y: 298, distance: 101.3
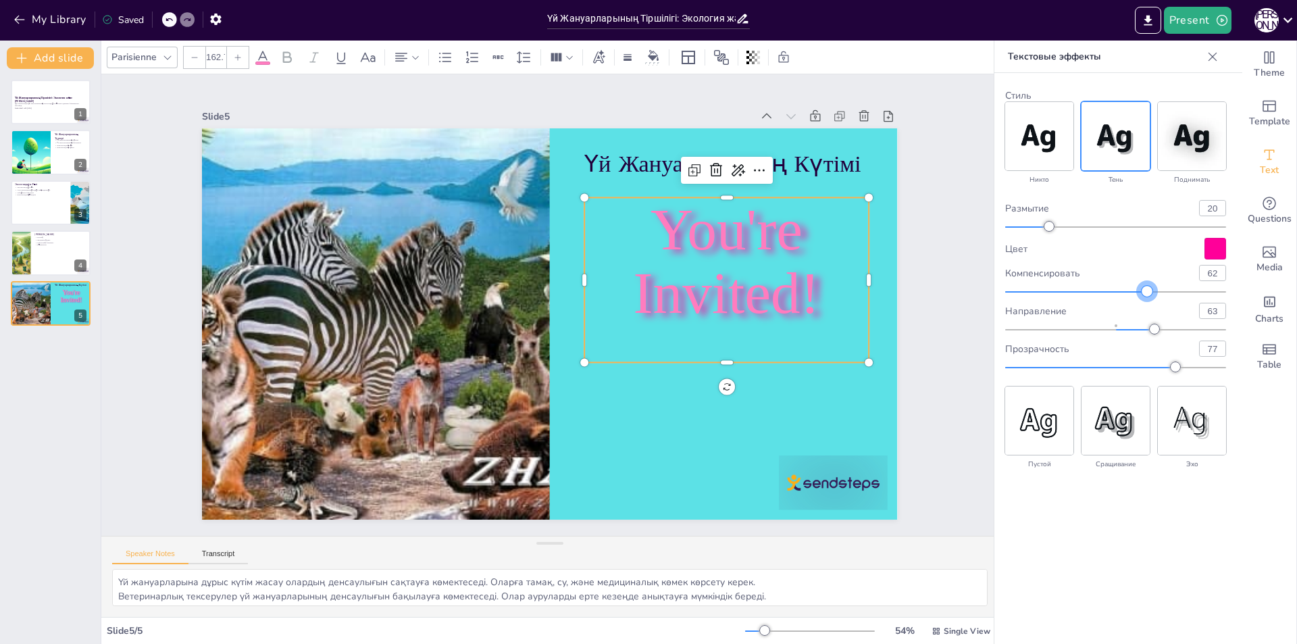
click at [1142, 298] on div "размытие 20 Цвет компенсировать 62 направление 63 прозрачность 77" at bounding box center [1115, 286] width 221 height 173
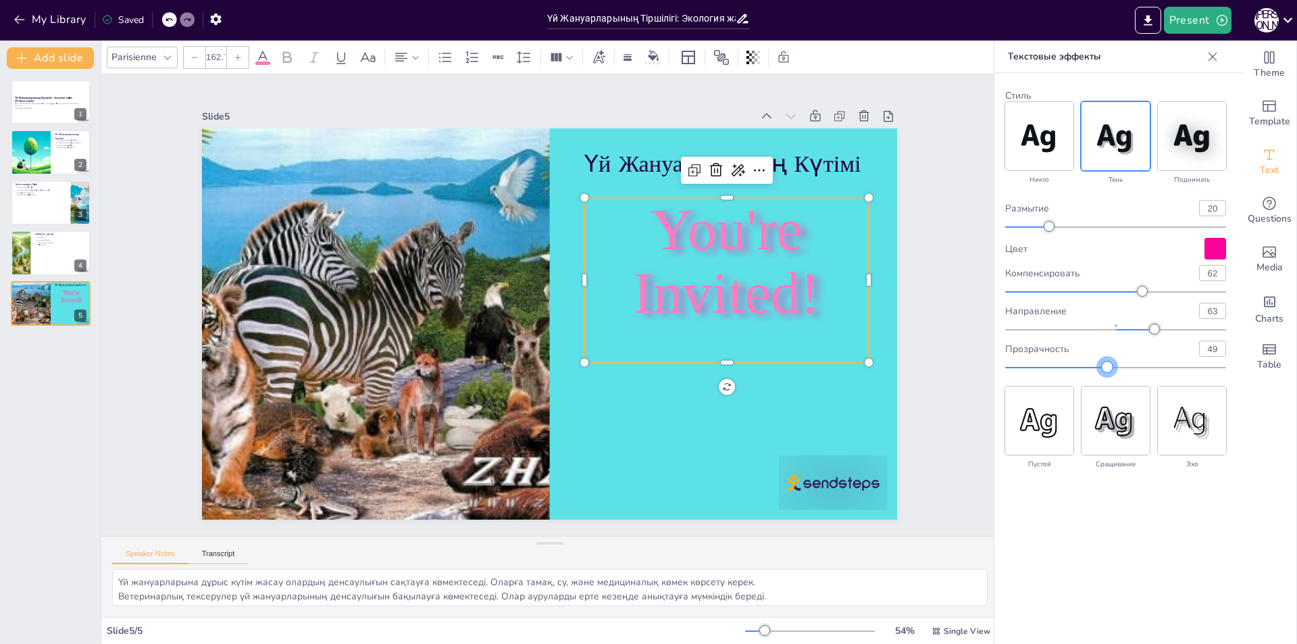
type input "50"
drag, startPoint x: 1171, startPoint y: 363, endPoint x: 1116, endPoint y: 369, distance: 55.1
click at [1116, 369] on div at bounding box center [1115, 366] width 11 height 11
drag, startPoint x: 1152, startPoint y: 331, endPoint x: 1110, endPoint y: 344, distance: 44.4
click at [1112, 344] on div "размытие 20 Цвет компенсировать 62 направление -5 прозрачность 50" at bounding box center [1115, 286] width 221 height 173
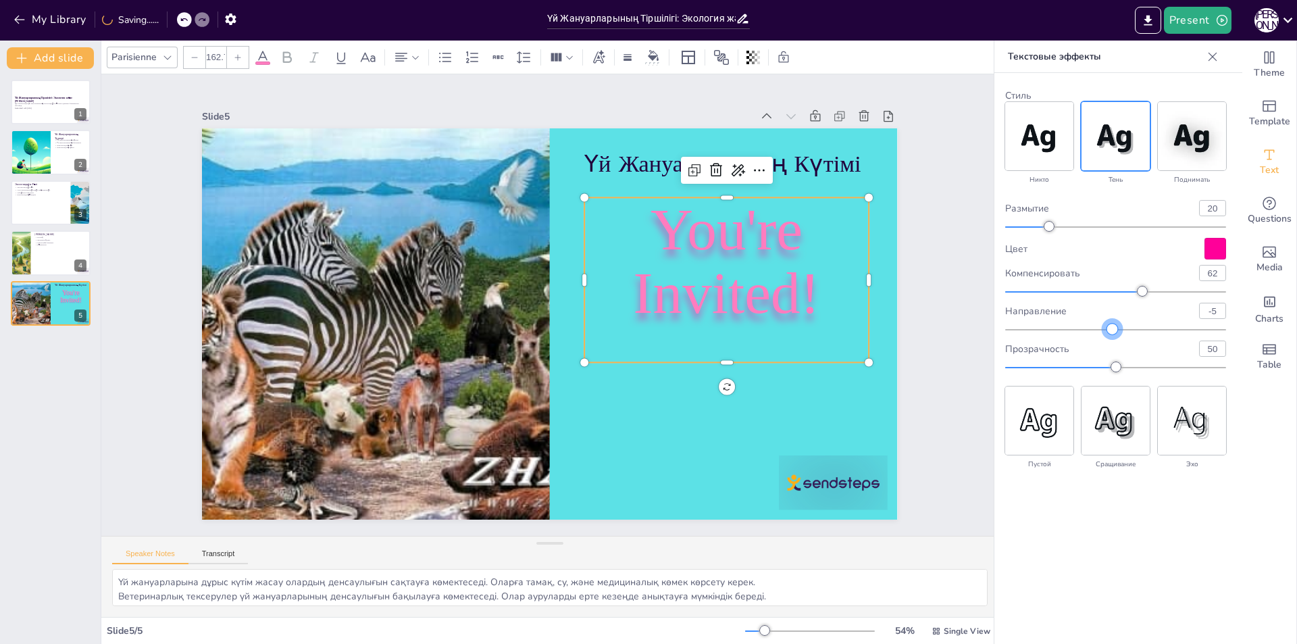
type input "-6"
click at [1192, 413] on img at bounding box center [1192, 420] width 68 height 68
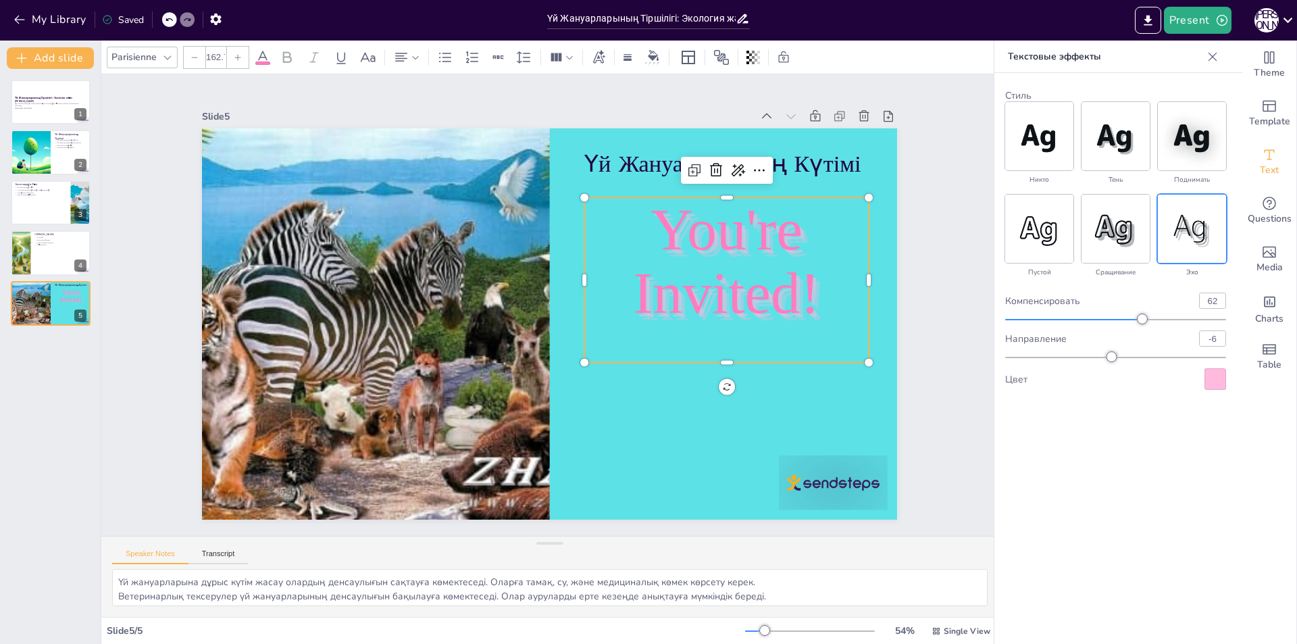
click at [1210, 58] on icon at bounding box center [1212, 56] width 9 height 9
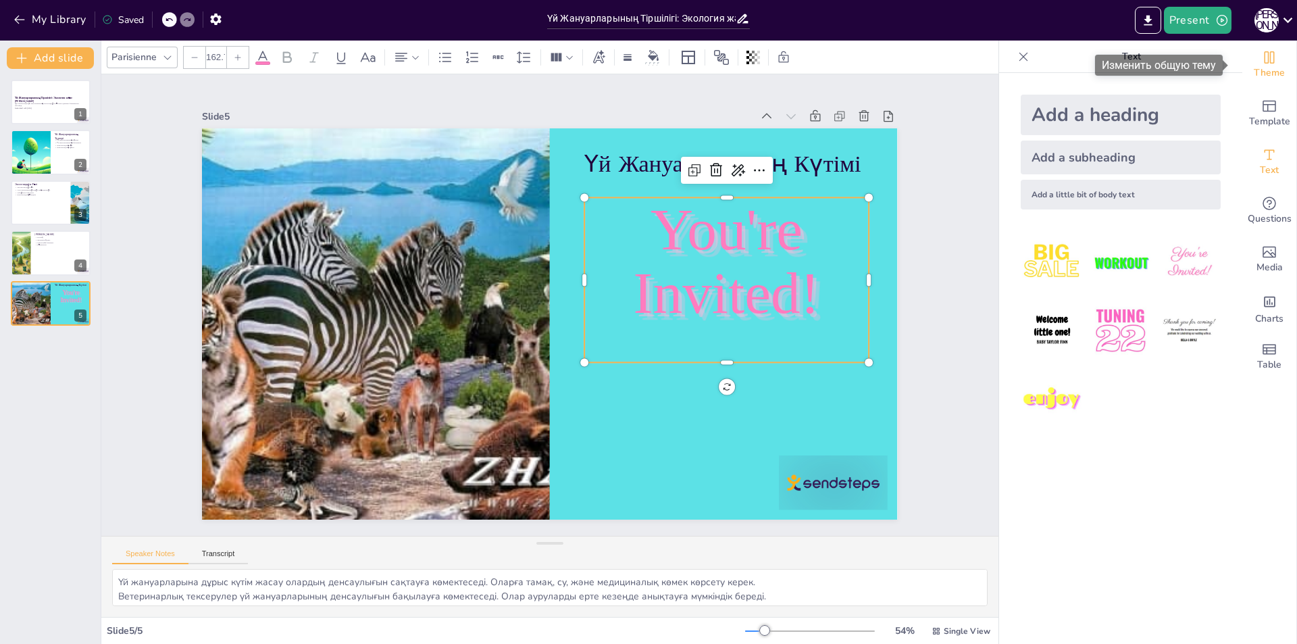
click at [1260, 68] on span "Theme" at bounding box center [1269, 73] width 31 height 15
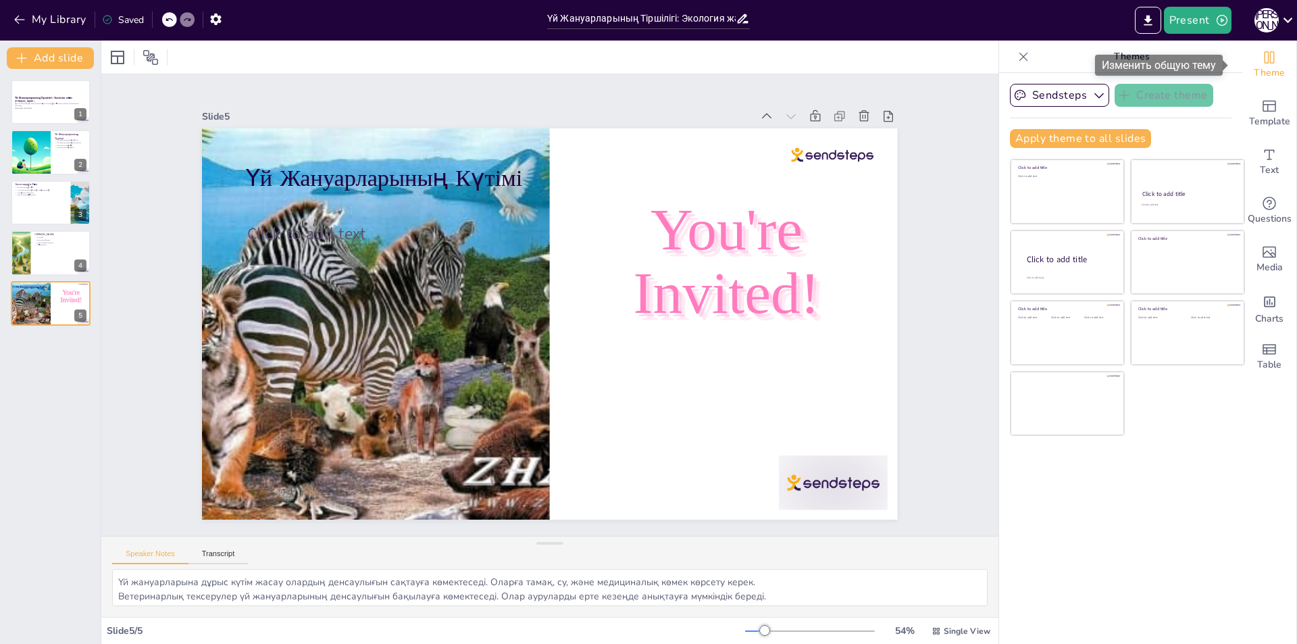
click at [1260, 68] on span "Theme" at bounding box center [1269, 73] width 31 height 15
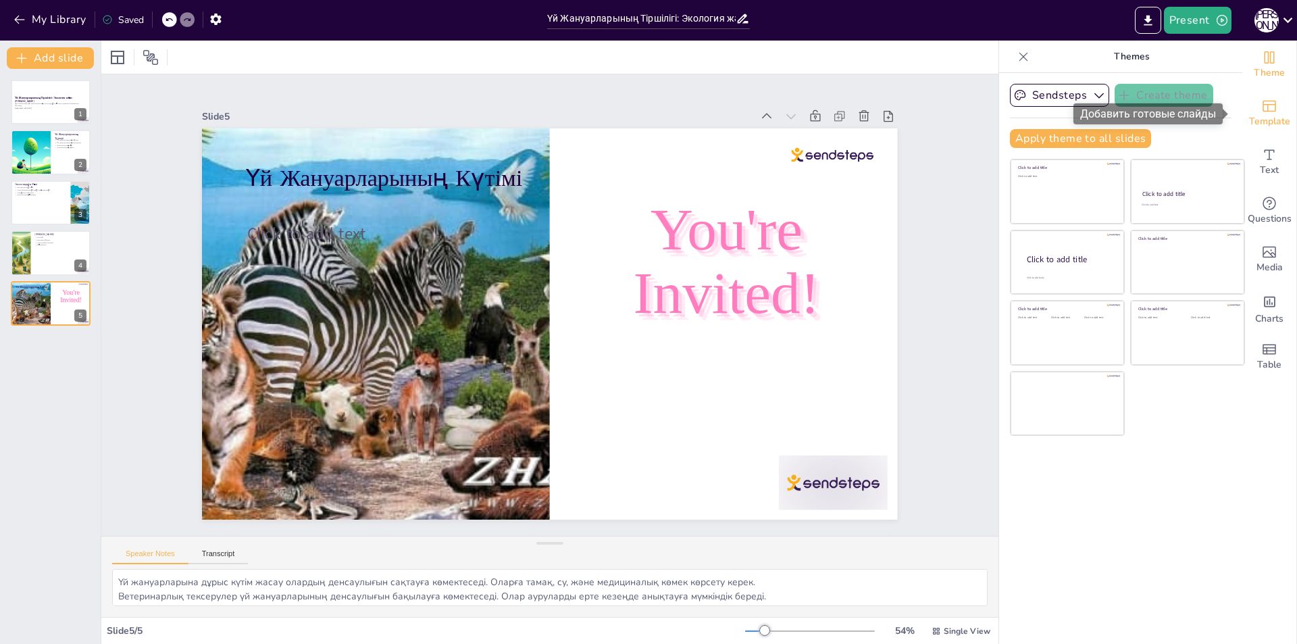
click at [1261, 109] on icon "Add ready made slides" at bounding box center [1269, 106] width 16 height 16
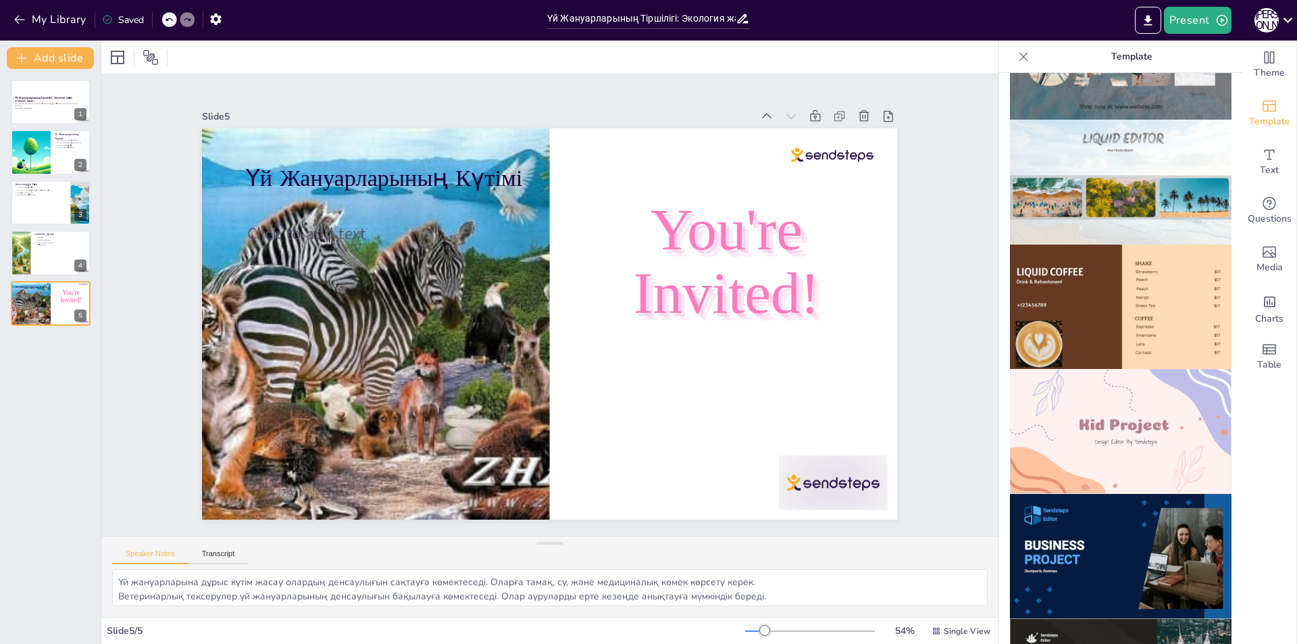
scroll to position [743, 0]
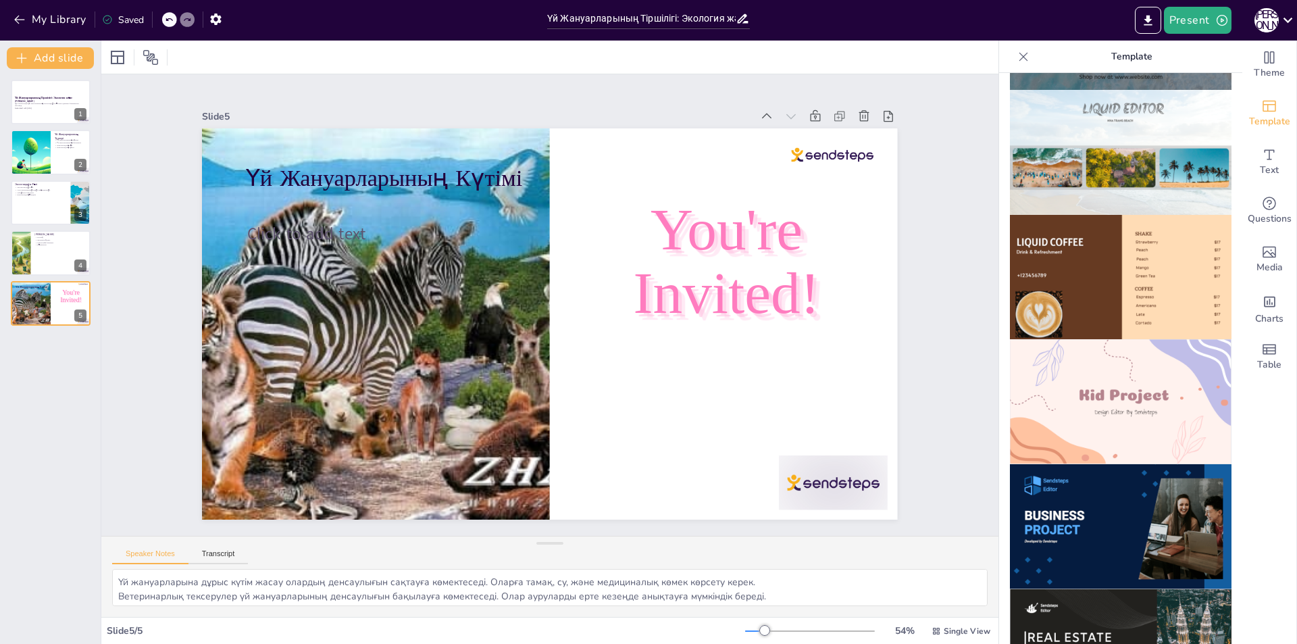
click at [1091, 355] on img at bounding box center [1121, 401] width 222 height 125
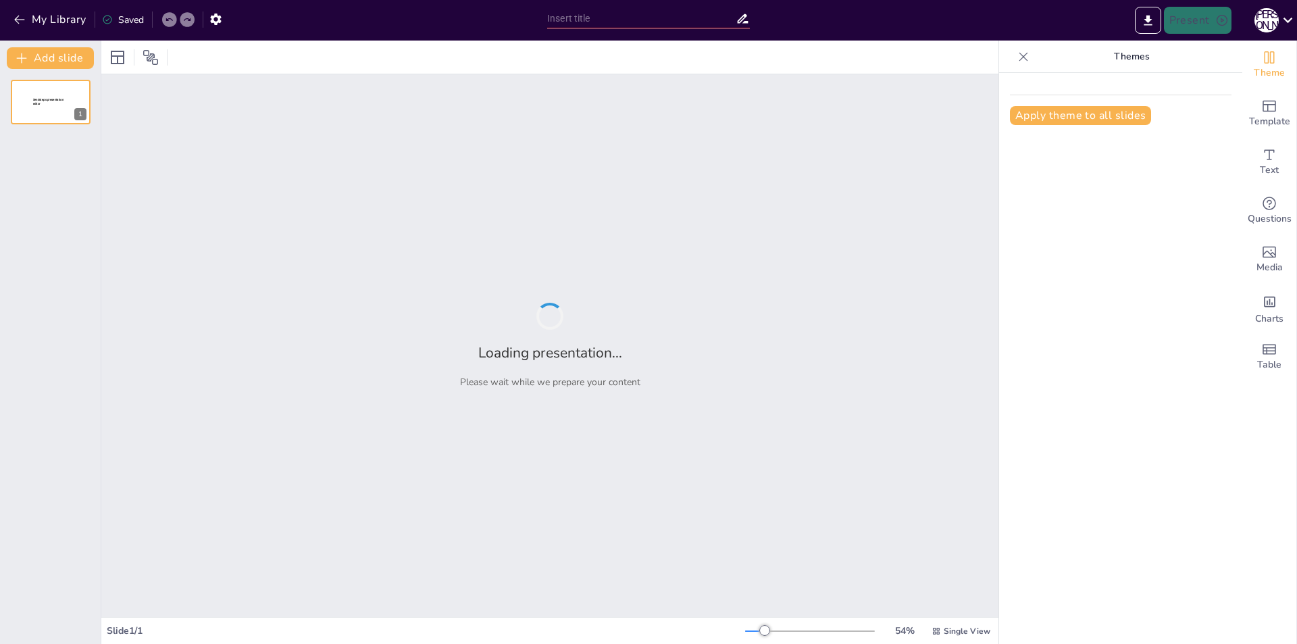
type input "Отбасы рөлі: қоғамның негізі"
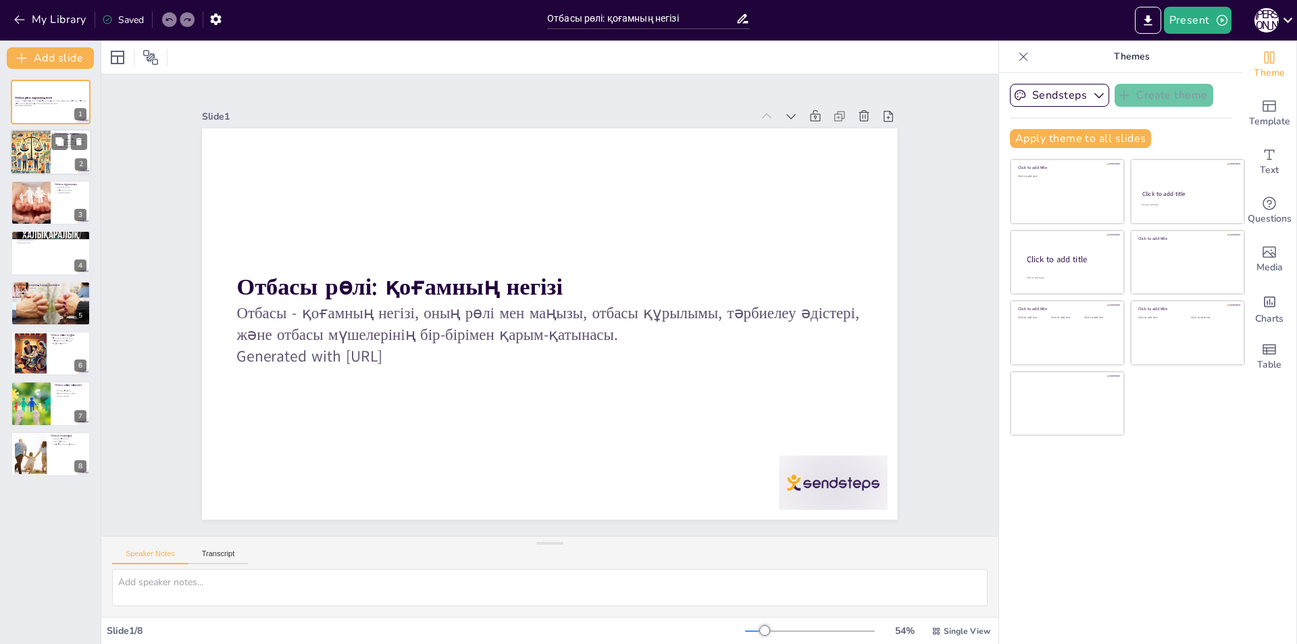
click at [39, 157] on div at bounding box center [31, 153] width 80 height 46
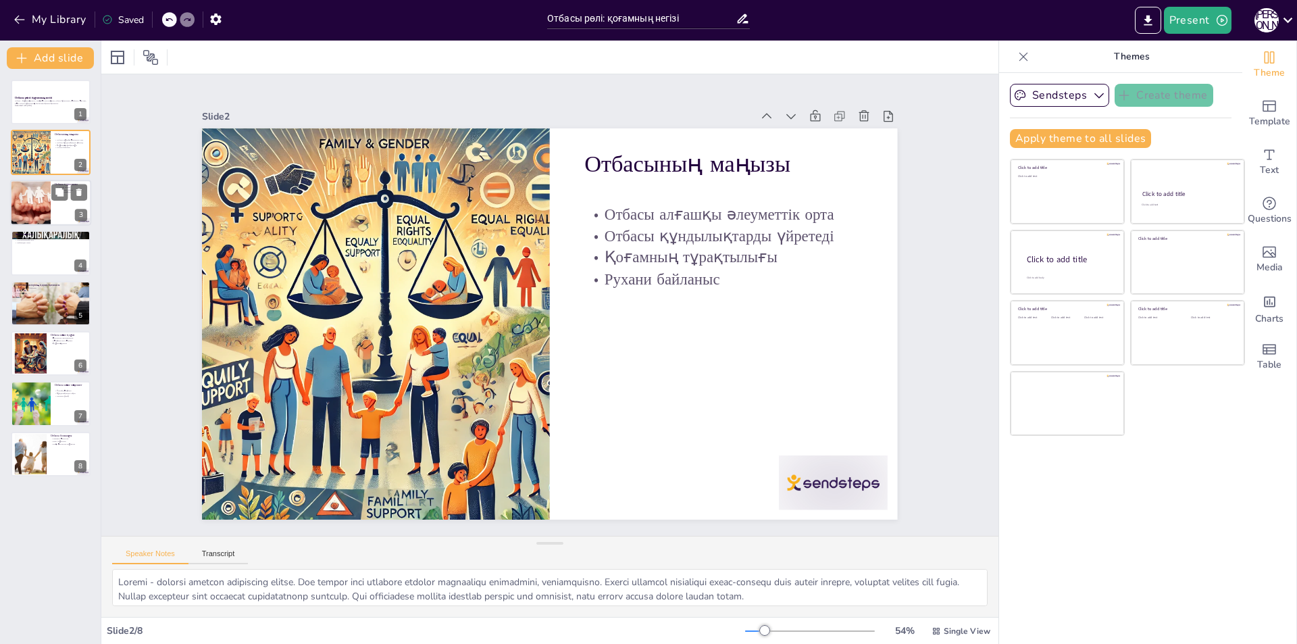
click at [33, 201] on div at bounding box center [30, 203] width 81 height 46
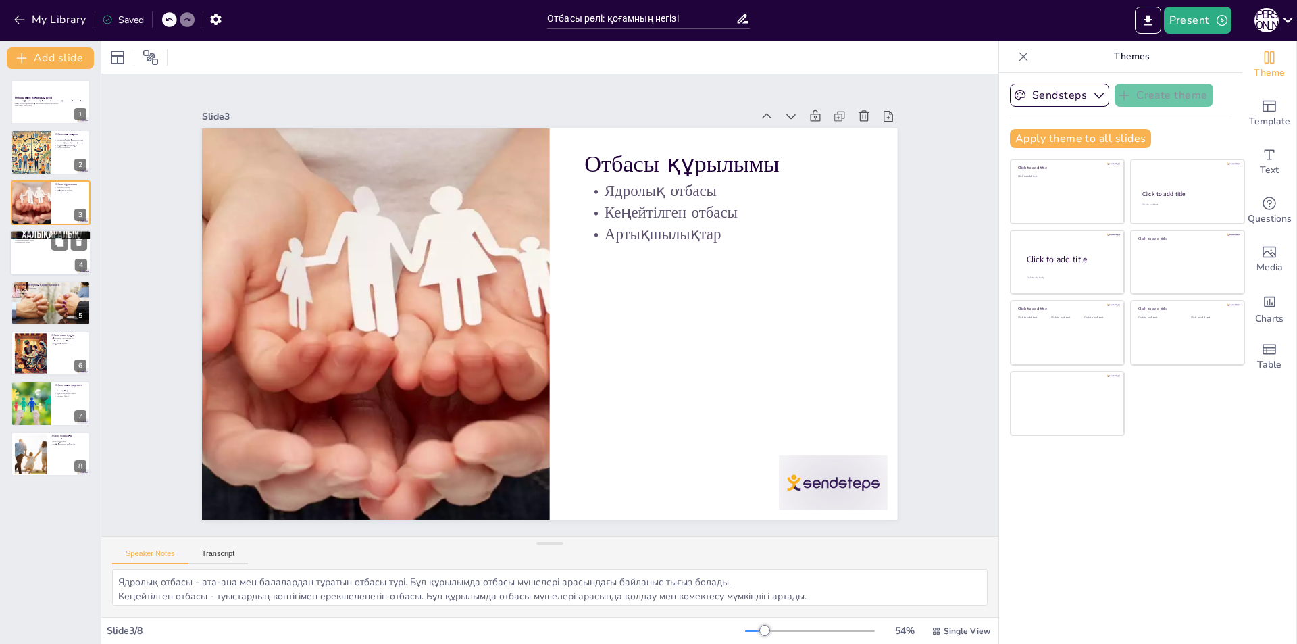
click at [36, 267] on div at bounding box center [50, 253] width 81 height 46
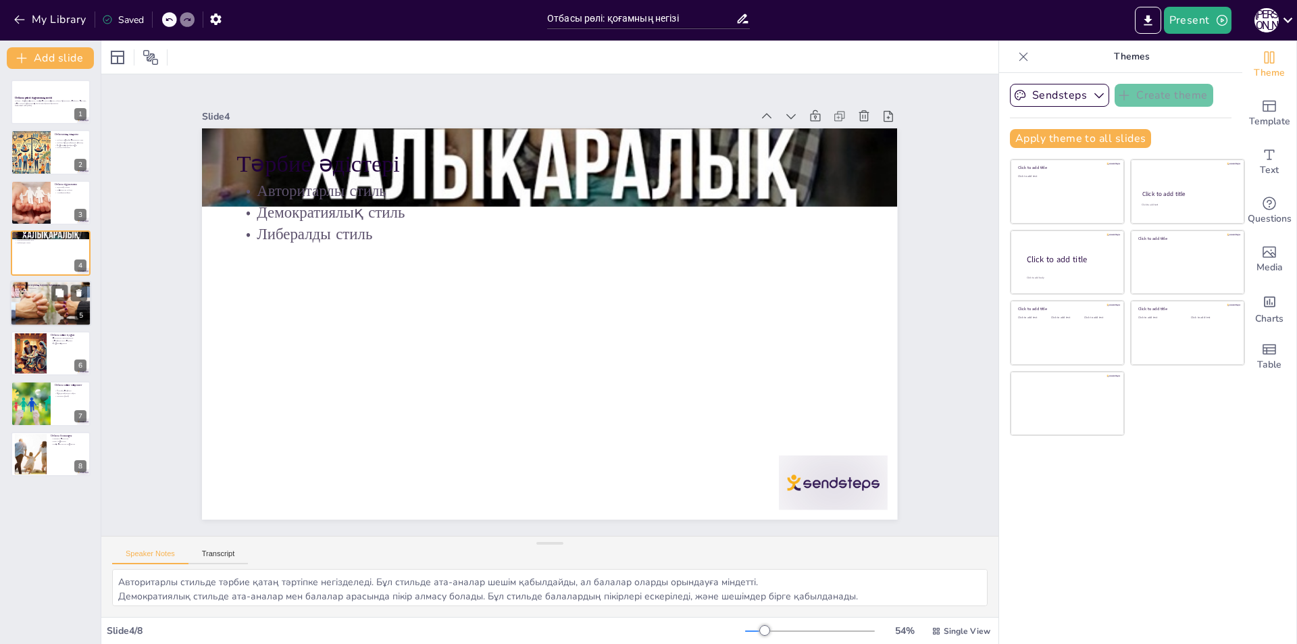
click at [39, 303] on div at bounding box center [50, 303] width 81 height 54
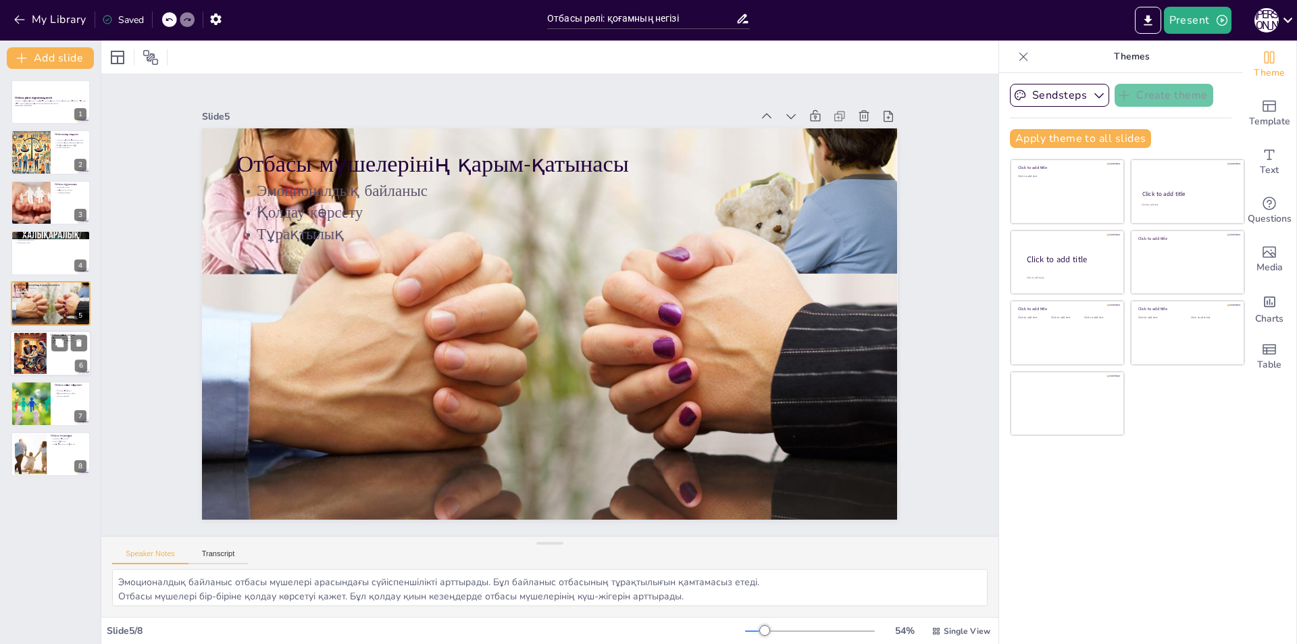
click at [46, 346] on div at bounding box center [30, 353] width 54 height 41
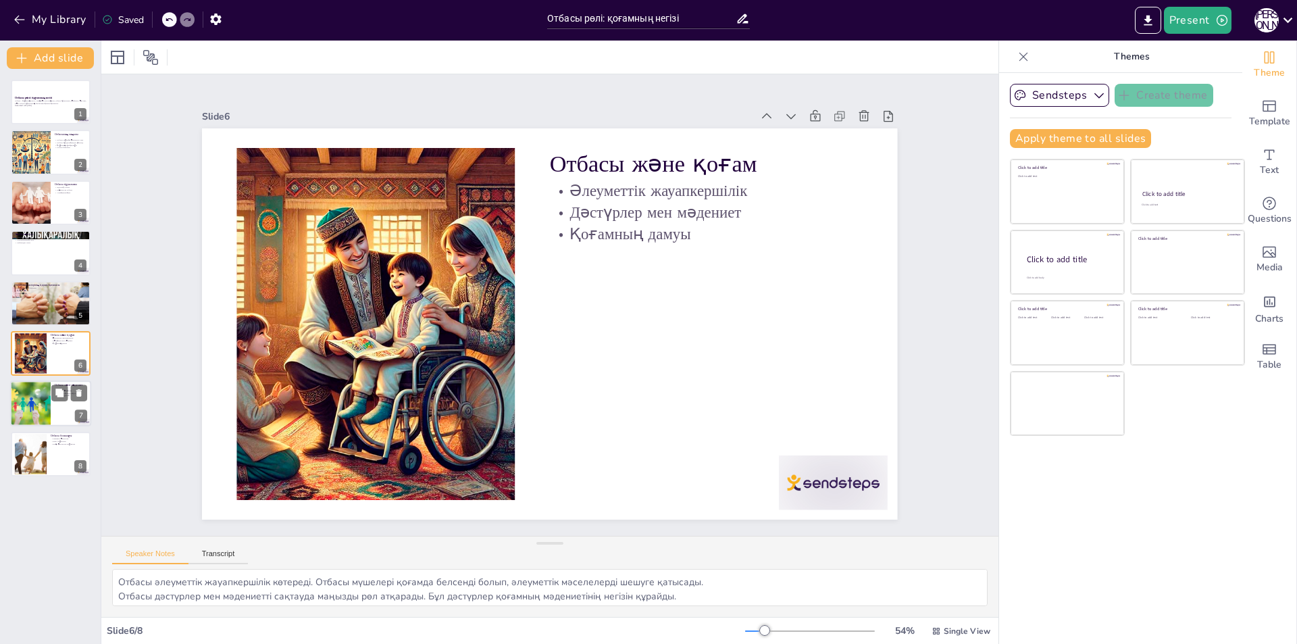
click at [32, 406] on div at bounding box center [30, 404] width 69 height 46
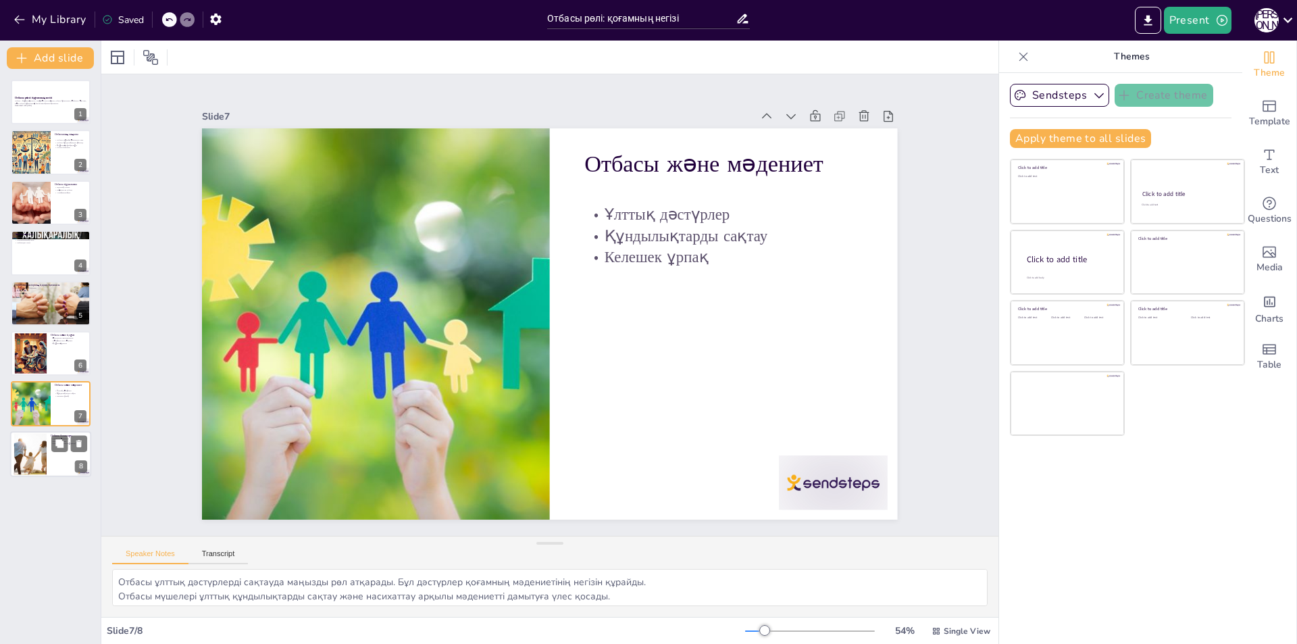
click at [45, 459] on div at bounding box center [30, 453] width 82 height 41
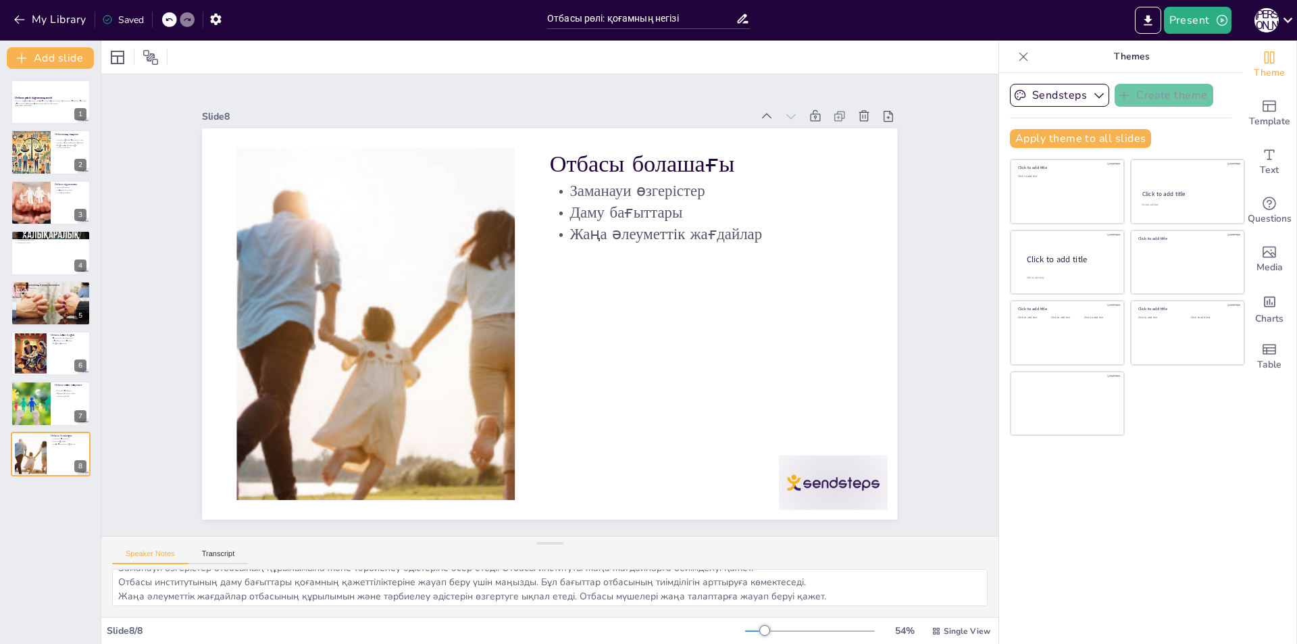
scroll to position [18, 0]
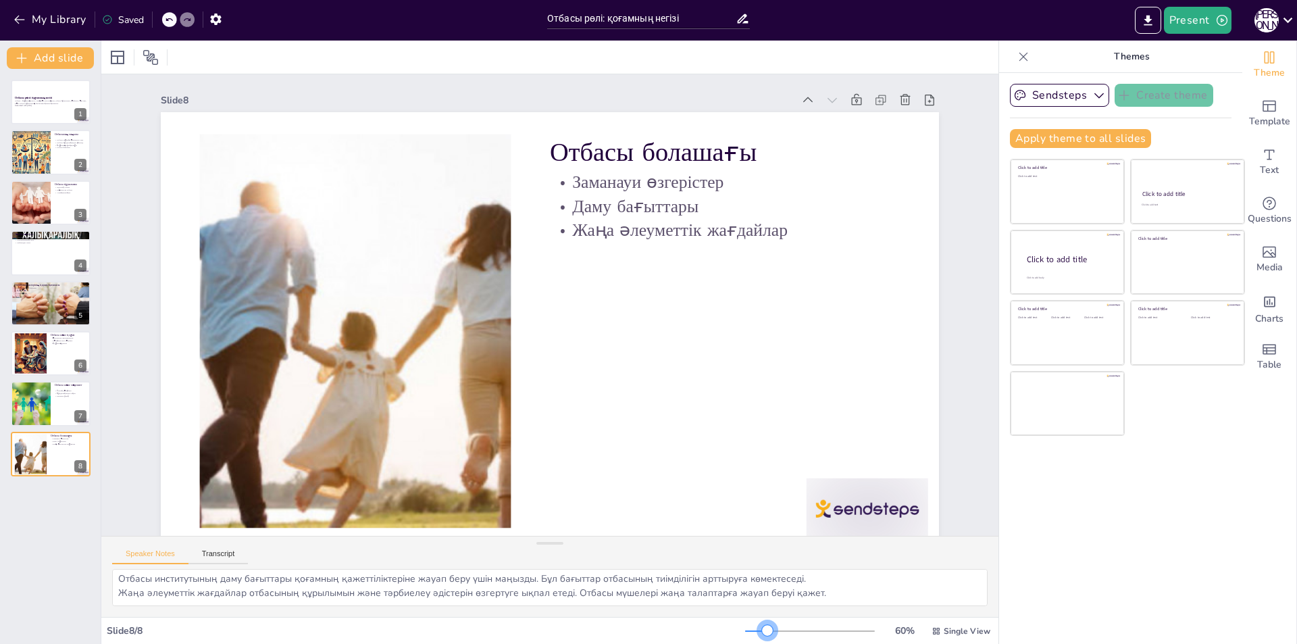
click at [762, 631] on div at bounding box center [767, 630] width 11 height 11
click at [39, 358] on div at bounding box center [30, 353] width 54 height 41
type textarea "Отбасы әлеуметтік жауапкершілік көтереді. Отбасы мүшелері қоғамда белсенді болы…"
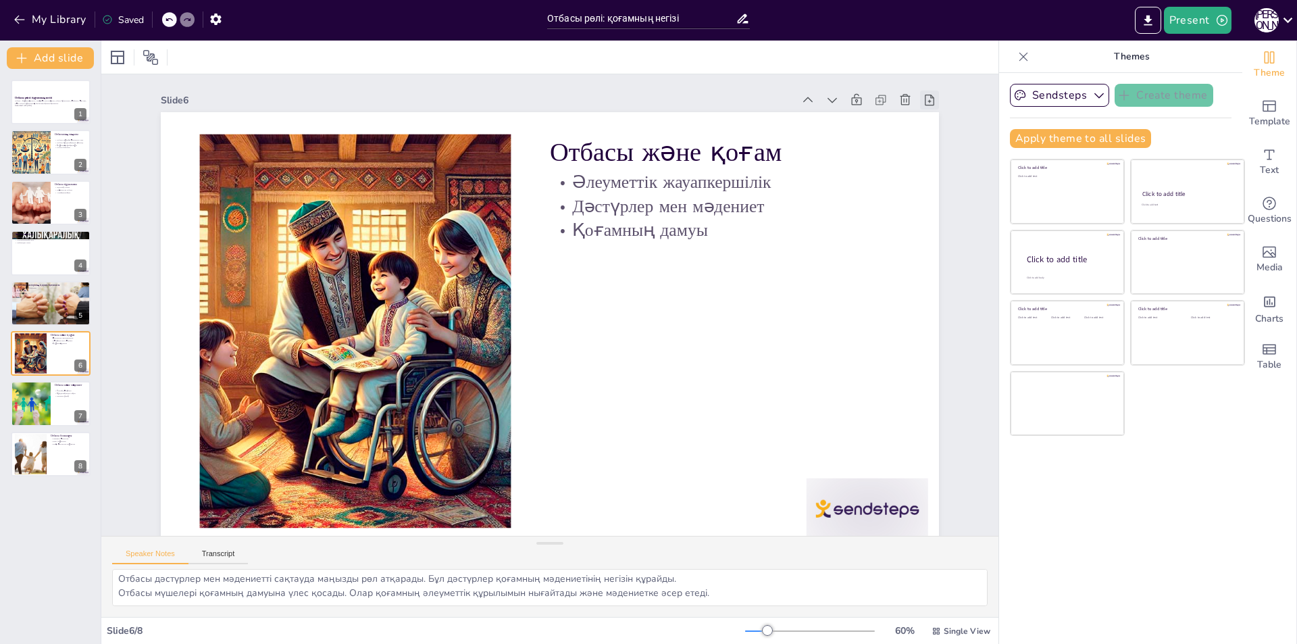
click at [942, 133] on icon at bounding box center [949, 140] width 15 height 15
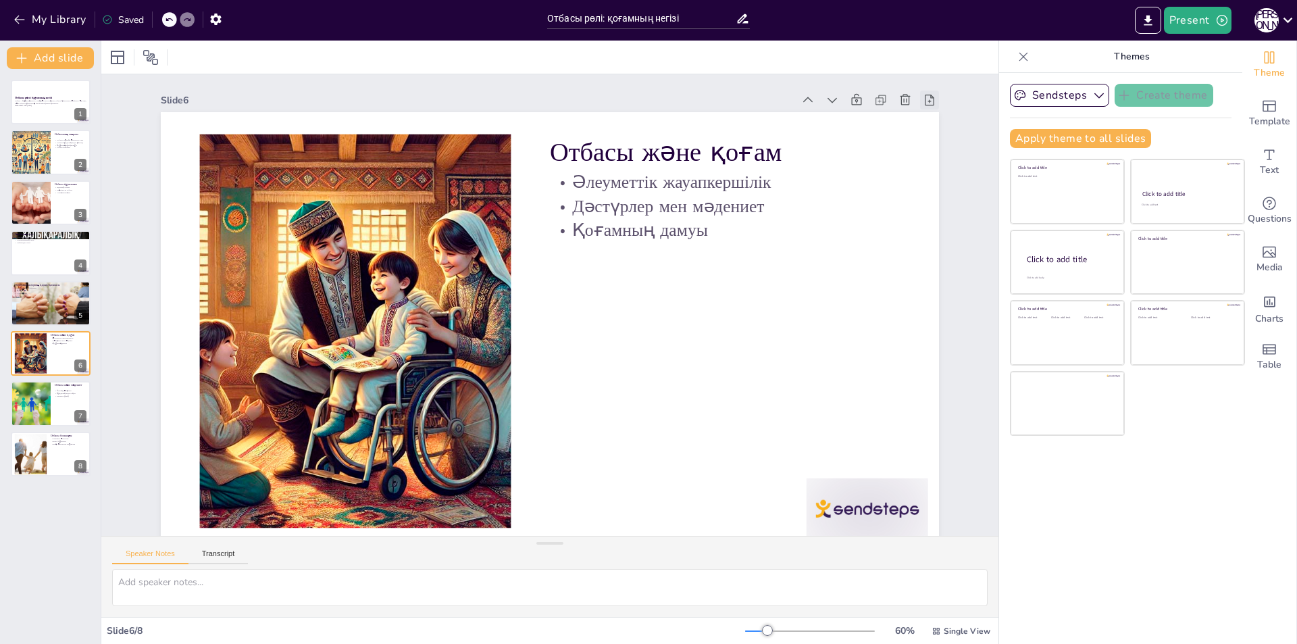
scroll to position [0, 0]
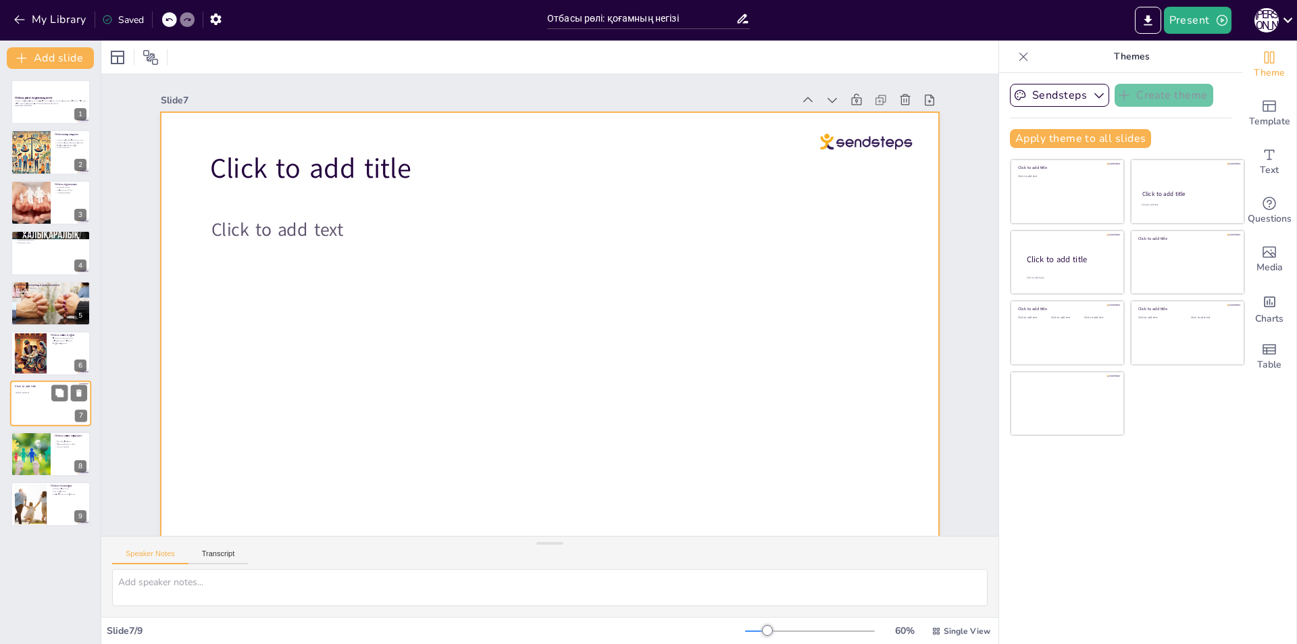
click at [64, 406] on div at bounding box center [50, 404] width 81 height 46
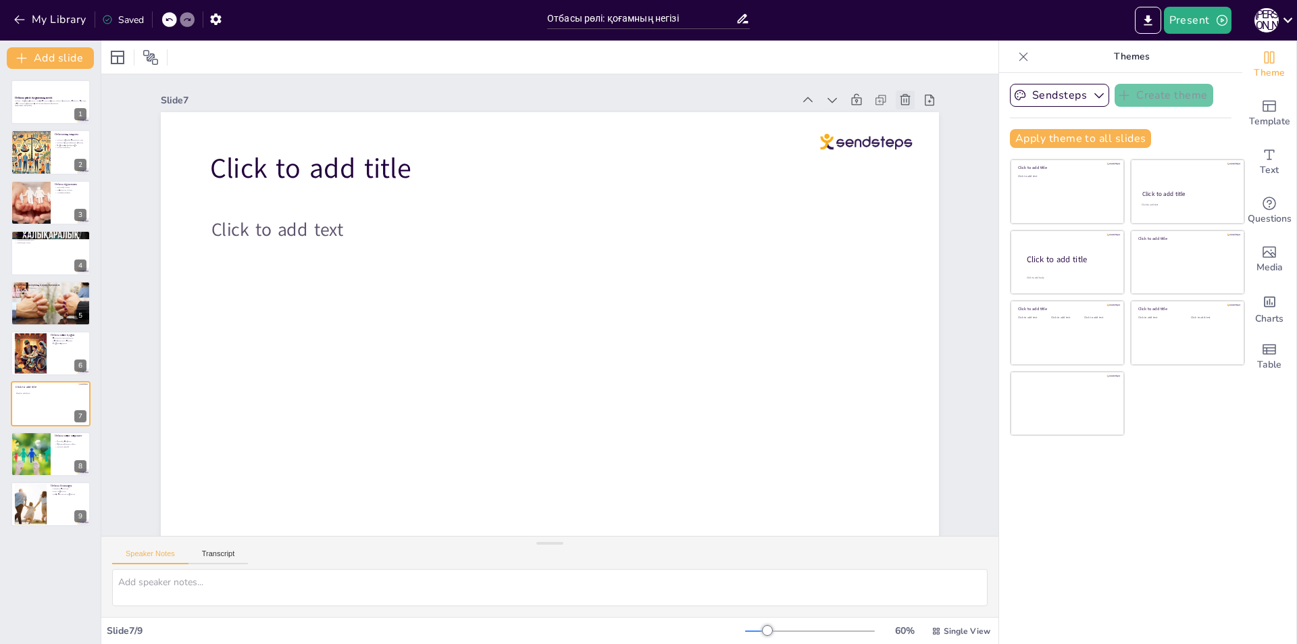
click at [898, 98] on icon at bounding box center [905, 100] width 14 height 14
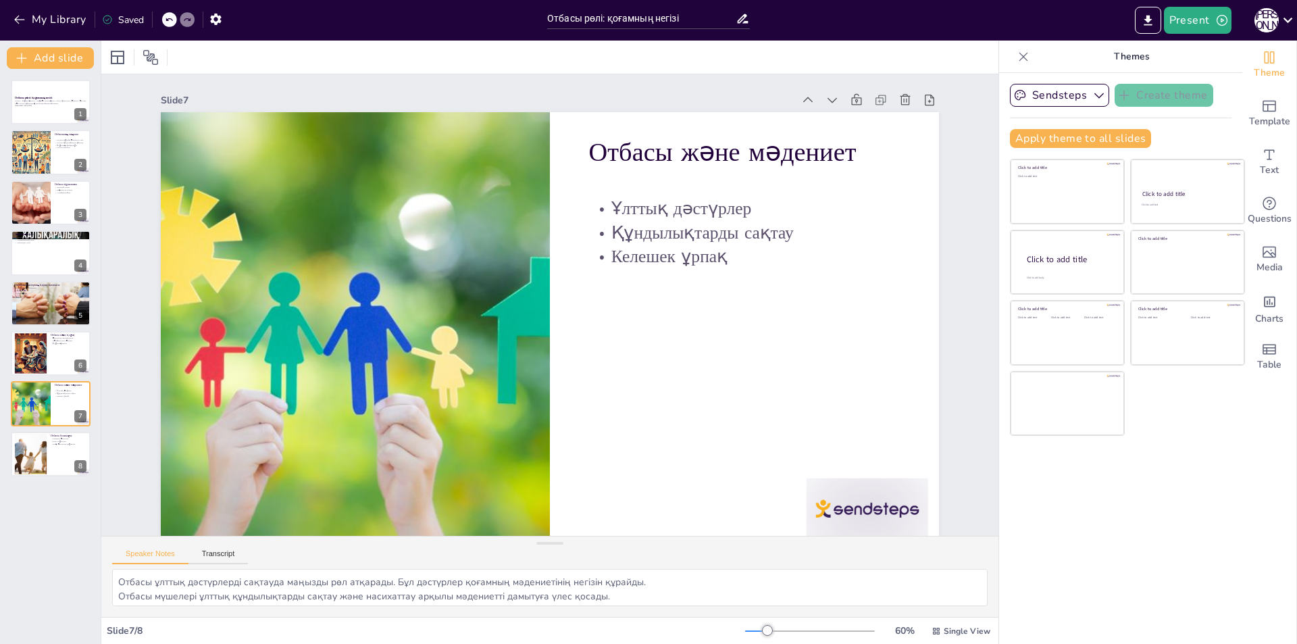
click at [1017, 52] on icon at bounding box center [1024, 57] width 14 height 14
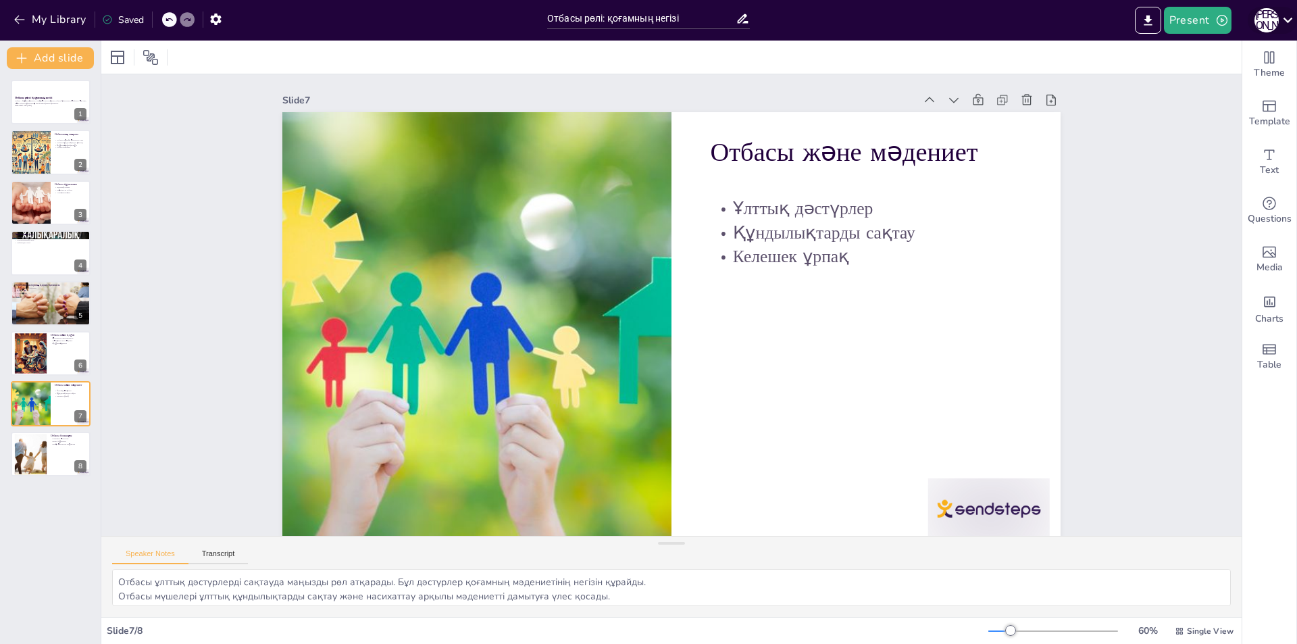
click at [1262, 20] on div "А [PERSON_NAME]" at bounding box center [1266, 20] width 24 height 24
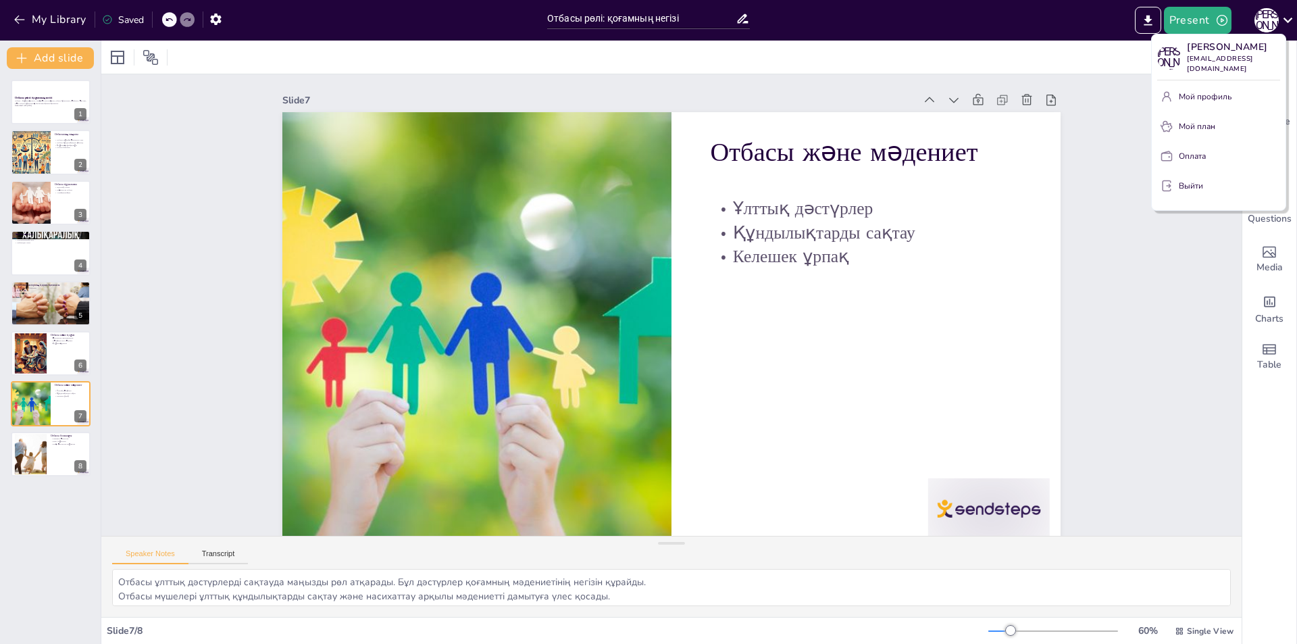
click at [1165, 337] on div at bounding box center [648, 322] width 1297 height 644
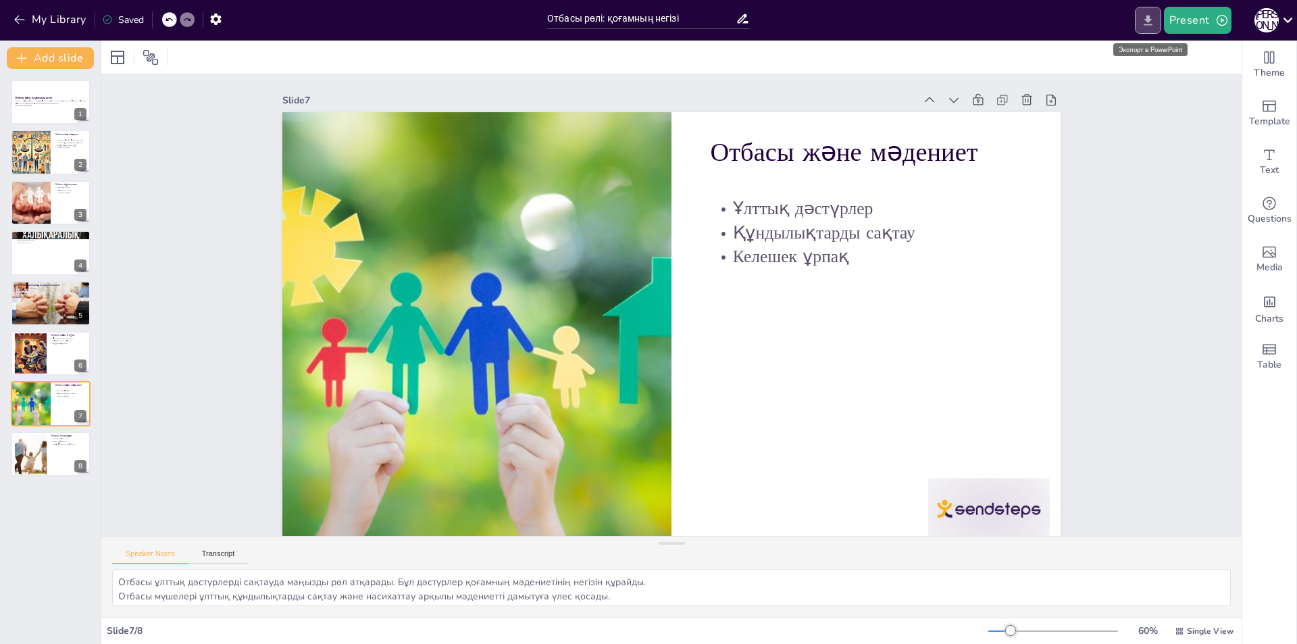
click at [1150, 21] on icon "Export to PowerPoint" at bounding box center [1148, 20] width 8 height 10
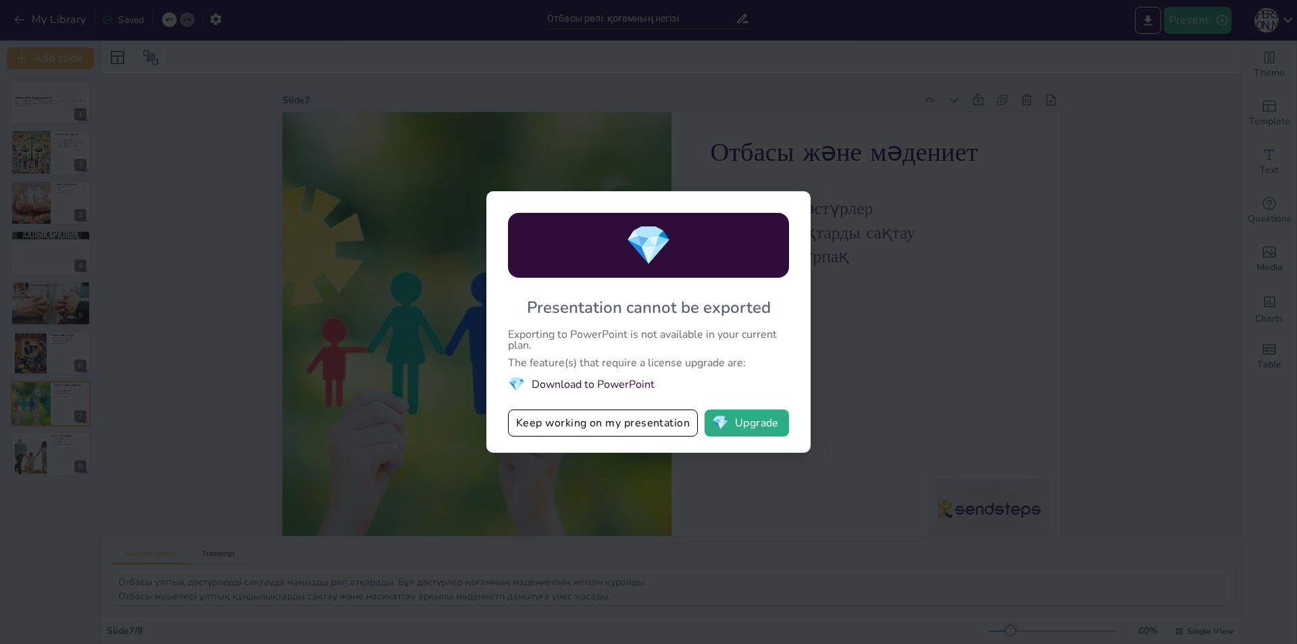
click at [896, 331] on div "💎 Presentation cannot be exported Exporting to PowerPoint is not available in y…" at bounding box center [648, 322] width 1297 height 644
click at [880, 315] on div "💎 Presentation cannot be exported Exporting to PowerPoint is not available in y…" at bounding box center [648, 322] width 1297 height 644
click at [865, 372] on div "💎 Presentation cannot be exported Exporting to PowerPoint is not available in y…" at bounding box center [648, 322] width 1297 height 644
click at [864, 416] on div "💎 Presentation cannot be exported Exporting to PowerPoint is not available in y…" at bounding box center [648, 322] width 1297 height 644
click at [906, 338] on div "💎 Presentation cannot be exported Exporting to PowerPoint is not available in y…" at bounding box center [648, 322] width 1297 height 644
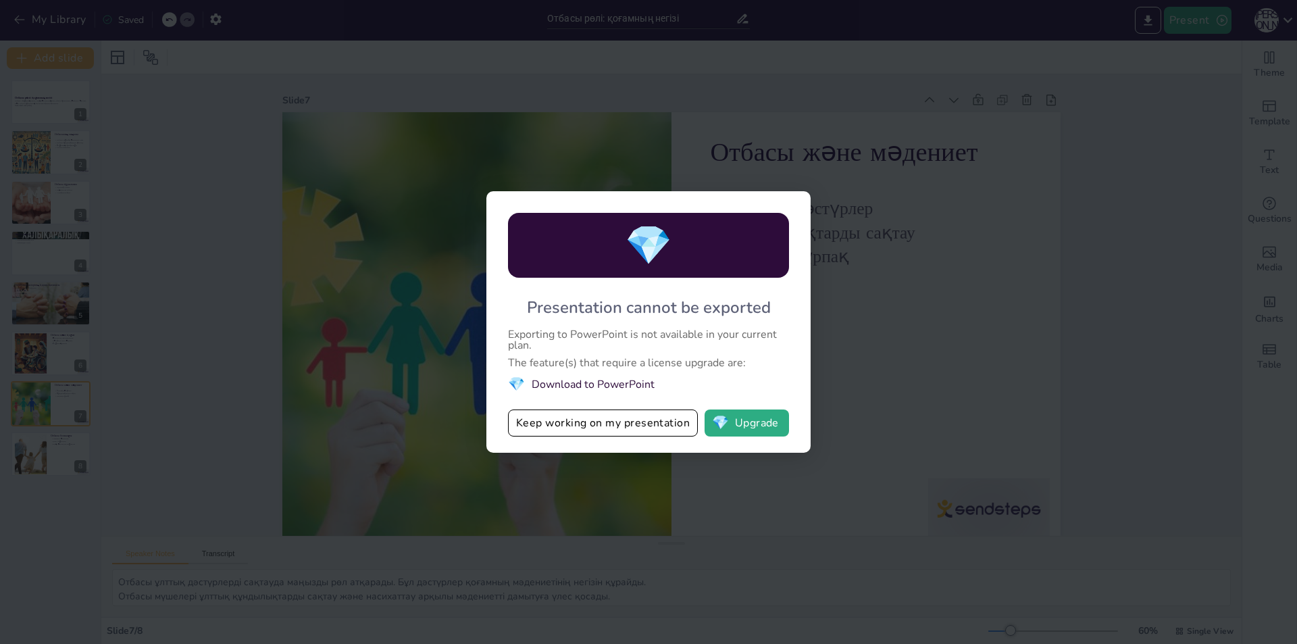
click at [358, 177] on div "💎 Presentation cannot be exported Exporting to PowerPoint is not available in y…" at bounding box center [648, 322] width 1297 height 644
click at [586, 418] on button "Keep working on my presentation" at bounding box center [603, 422] width 190 height 27
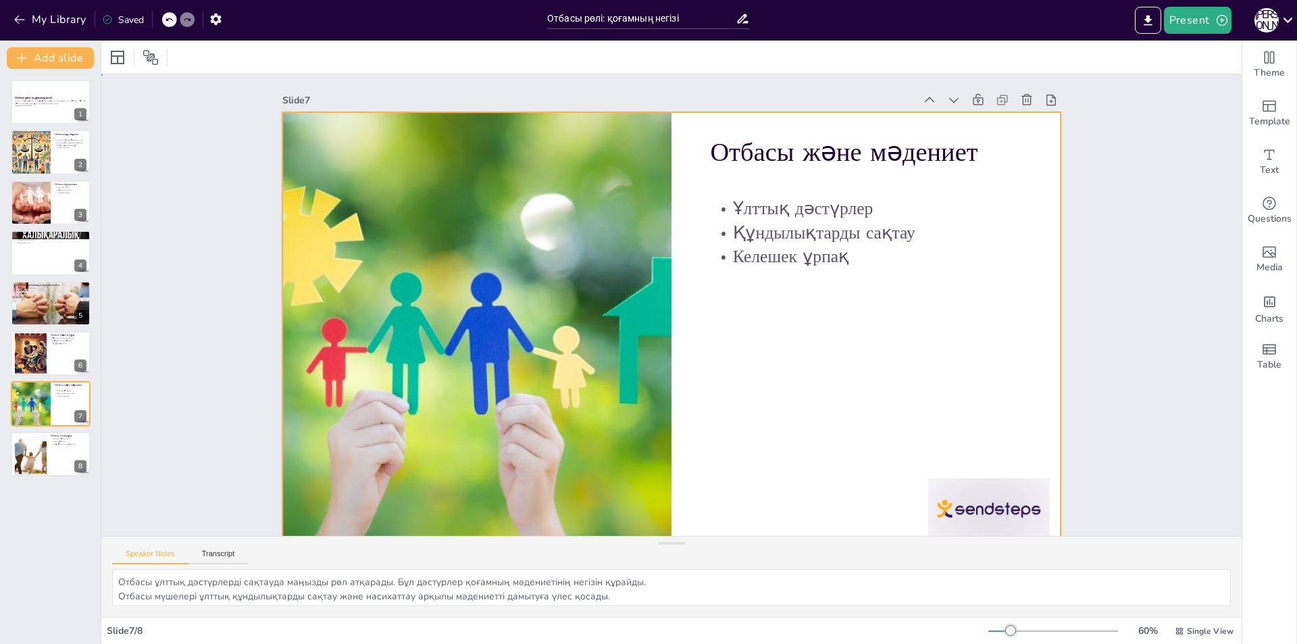
drag, startPoint x: 827, startPoint y: 349, endPoint x: 809, endPoint y: 340, distance: 20.0
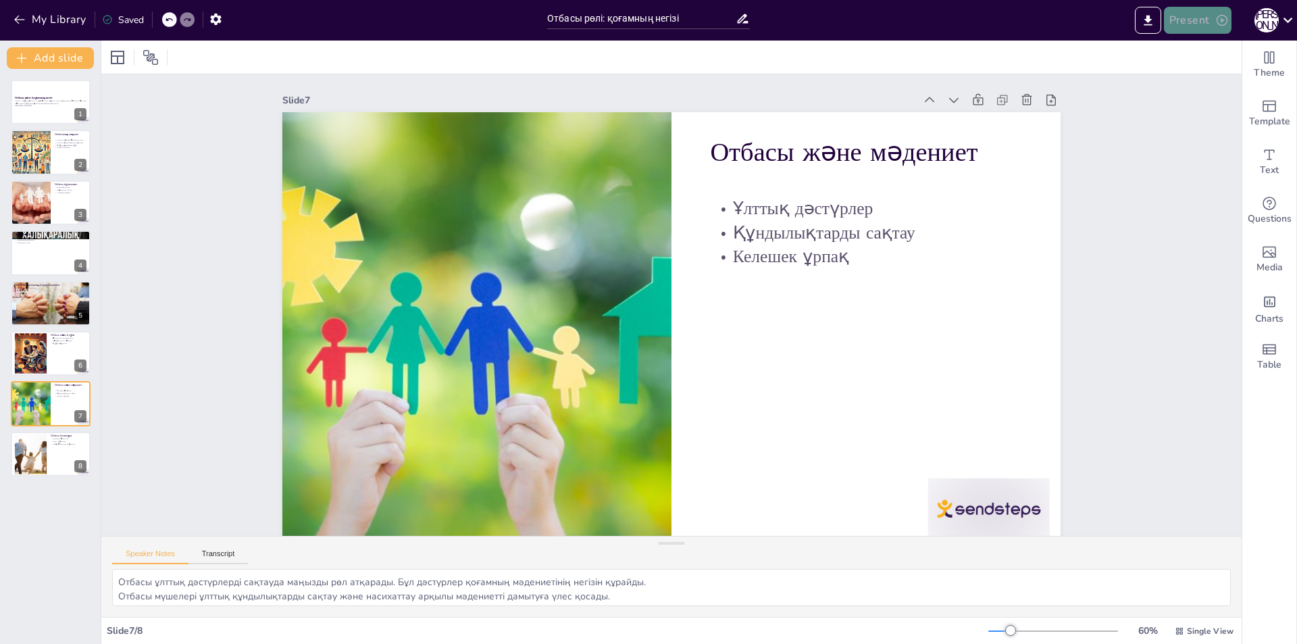
click at [1223, 20] on icon "button" at bounding box center [1222, 21] width 14 height 14
click at [1133, 257] on div at bounding box center [648, 322] width 1297 height 644
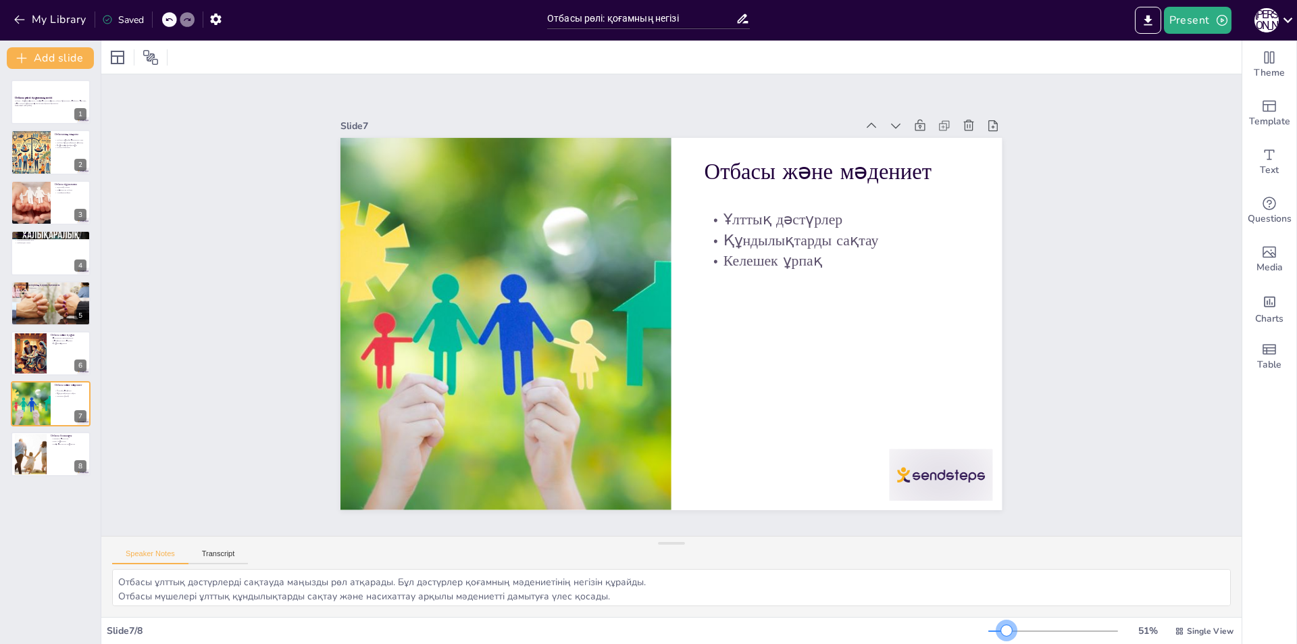
click at [1001, 627] on div at bounding box center [1006, 630] width 11 height 11
click at [743, 16] on icon at bounding box center [743, 18] width 11 height 9
click at [750, 18] on div "Отбасы рөлі: қоғамның негізі" at bounding box center [648, 17] width 216 height 34
click at [1292, 17] on icon at bounding box center [1288, 20] width 18 height 18
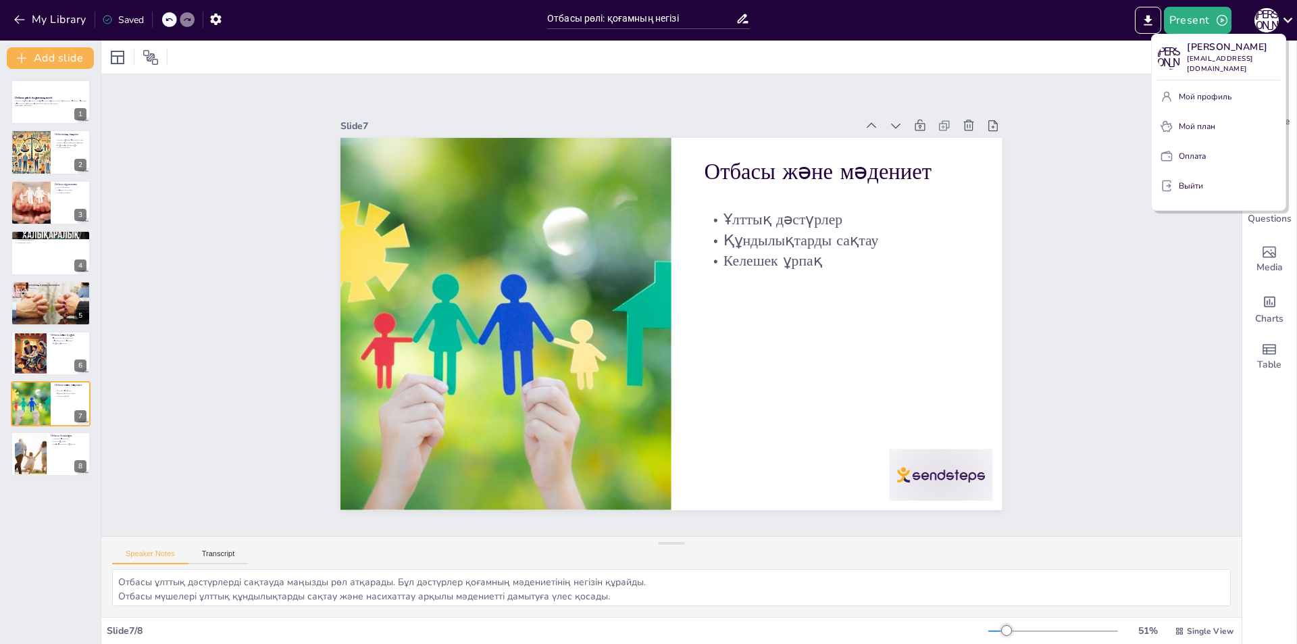
click at [254, 292] on div at bounding box center [648, 322] width 1297 height 644
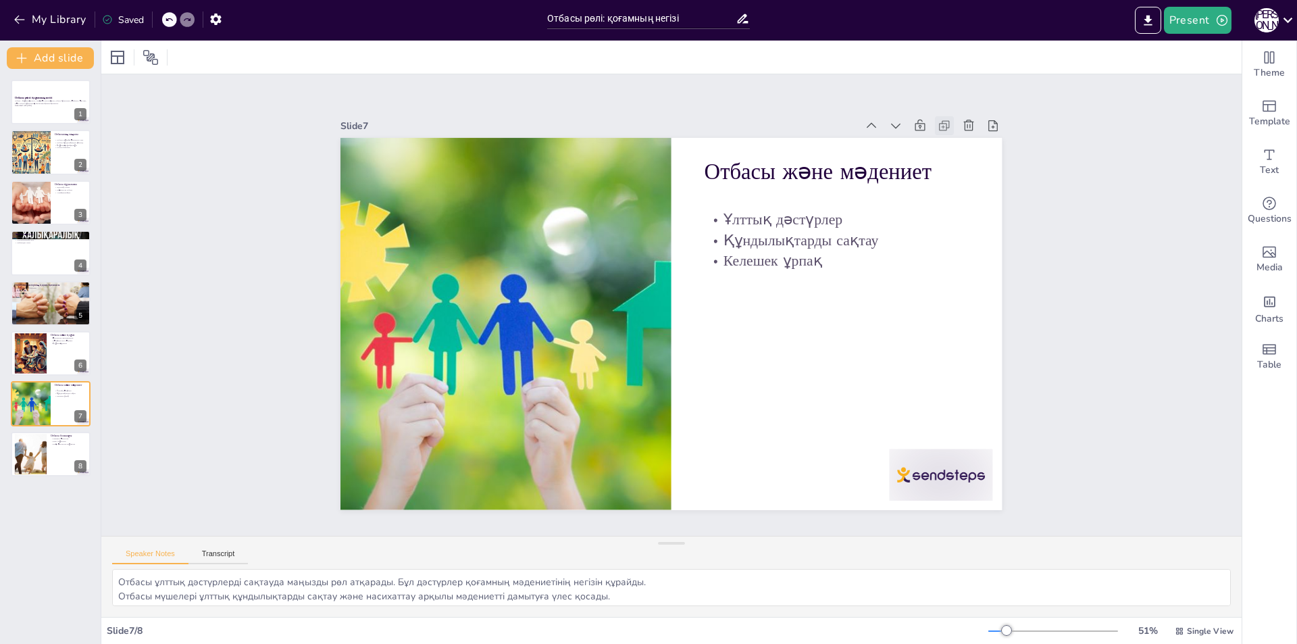
click at [941, 125] on icon at bounding box center [942, 126] width 3 height 3
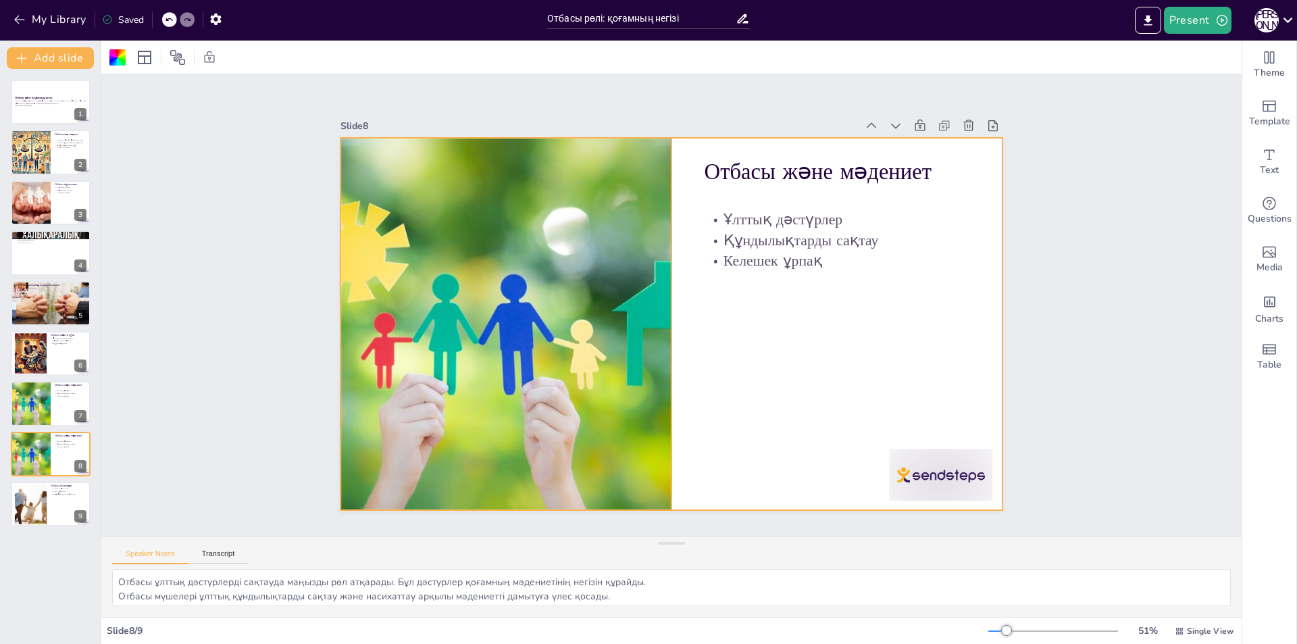
click at [545, 303] on div at bounding box center [505, 307] width 594 height 428
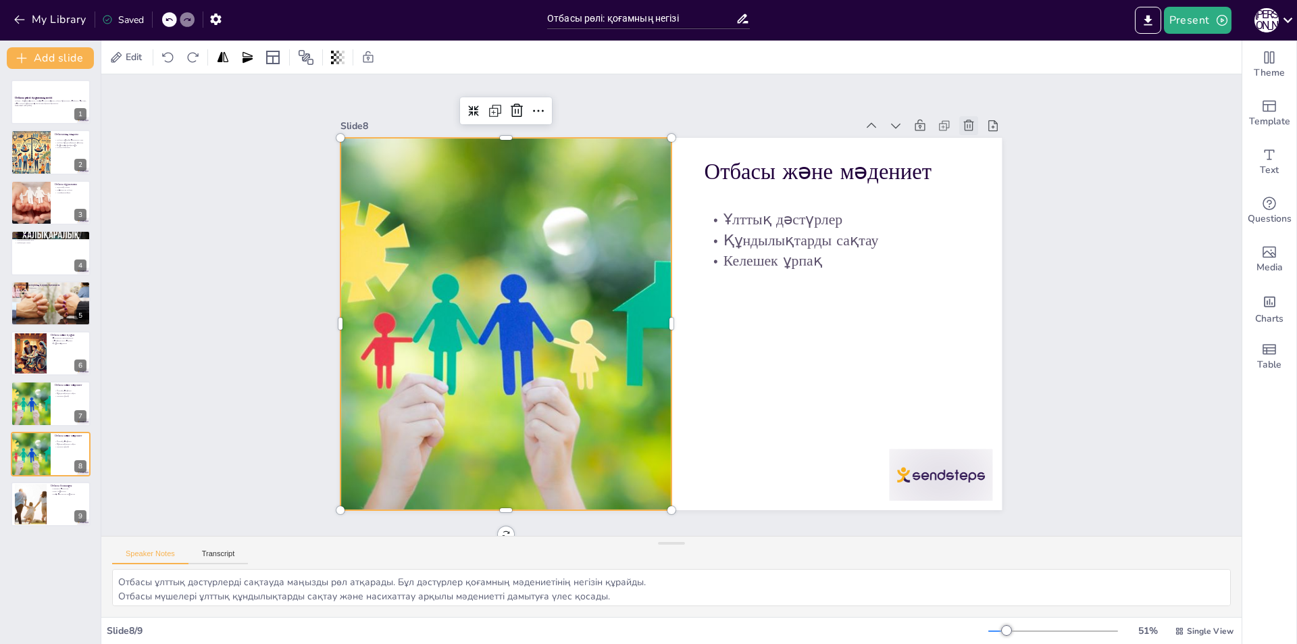
click at [978, 151] on icon at bounding box center [985, 158] width 15 height 15
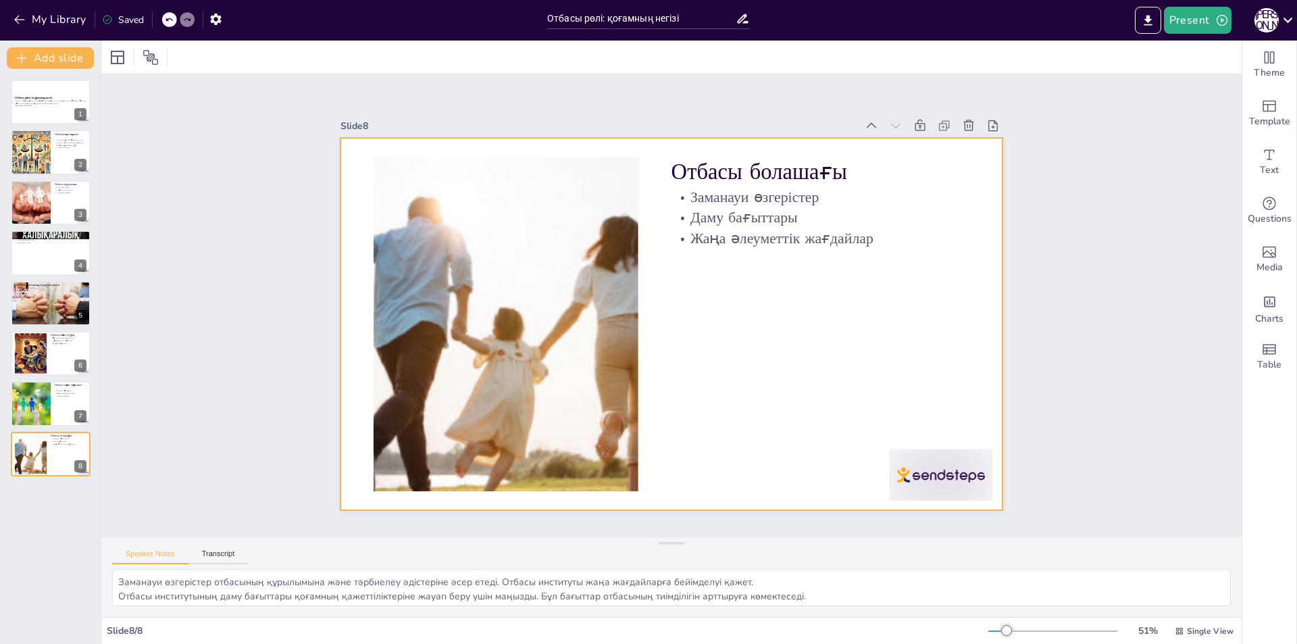
click at [720, 381] on div at bounding box center [670, 324] width 661 height 372
click at [1289, 16] on icon at bounding box center [1288, 20] width 18 height 18
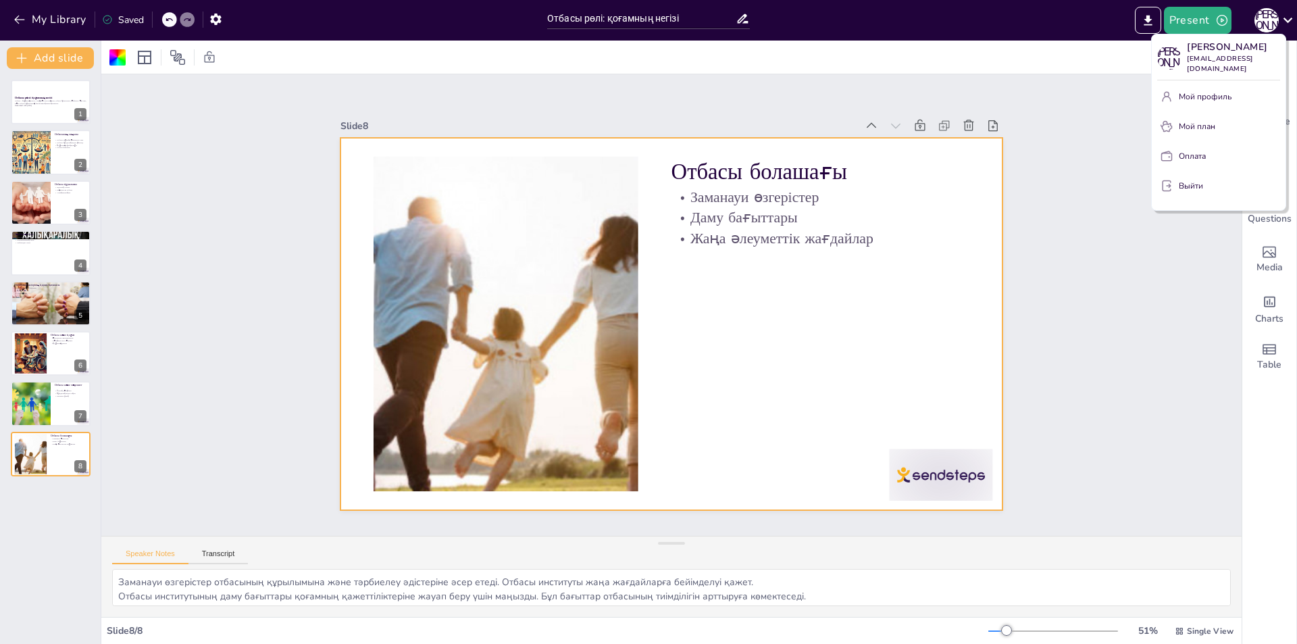
click at [1168, 272] on div at bounding box center [648, 322] width 1297 height 644
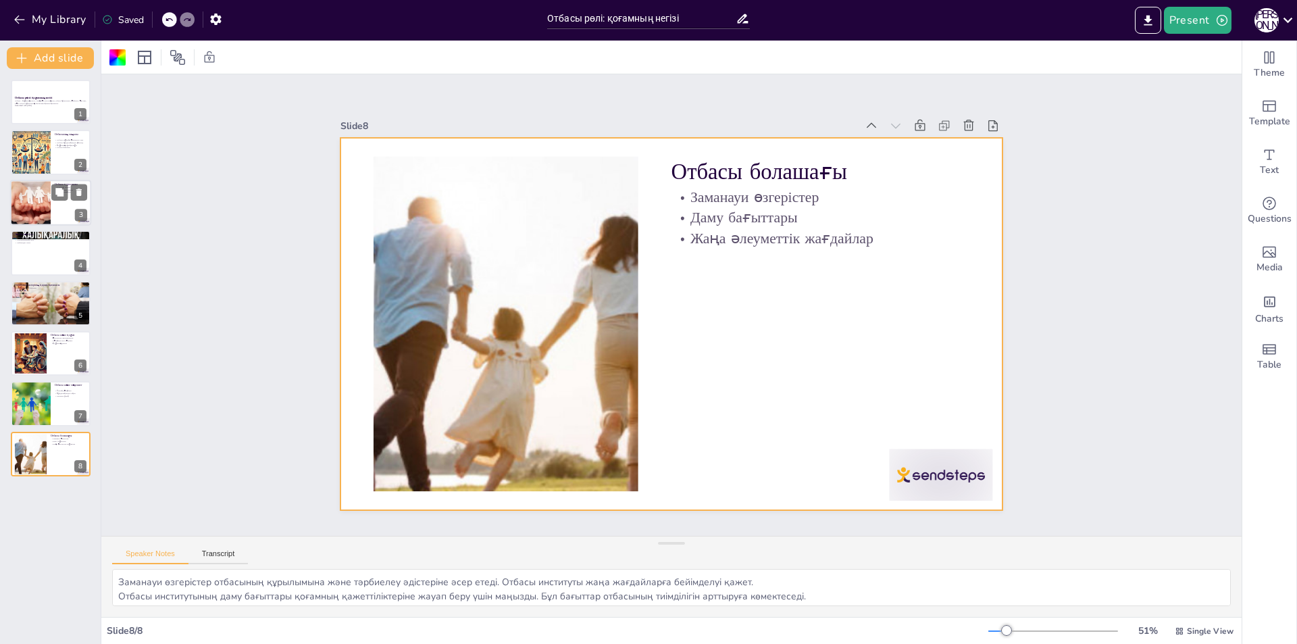
click at [36, 207] on div at bounding box center [30, 203] width 81 height 46
type textarea "Ядролық отбасы - ата-ана мен балалардан тұратын отбасы түрі. Бұл құрылымда отба…"
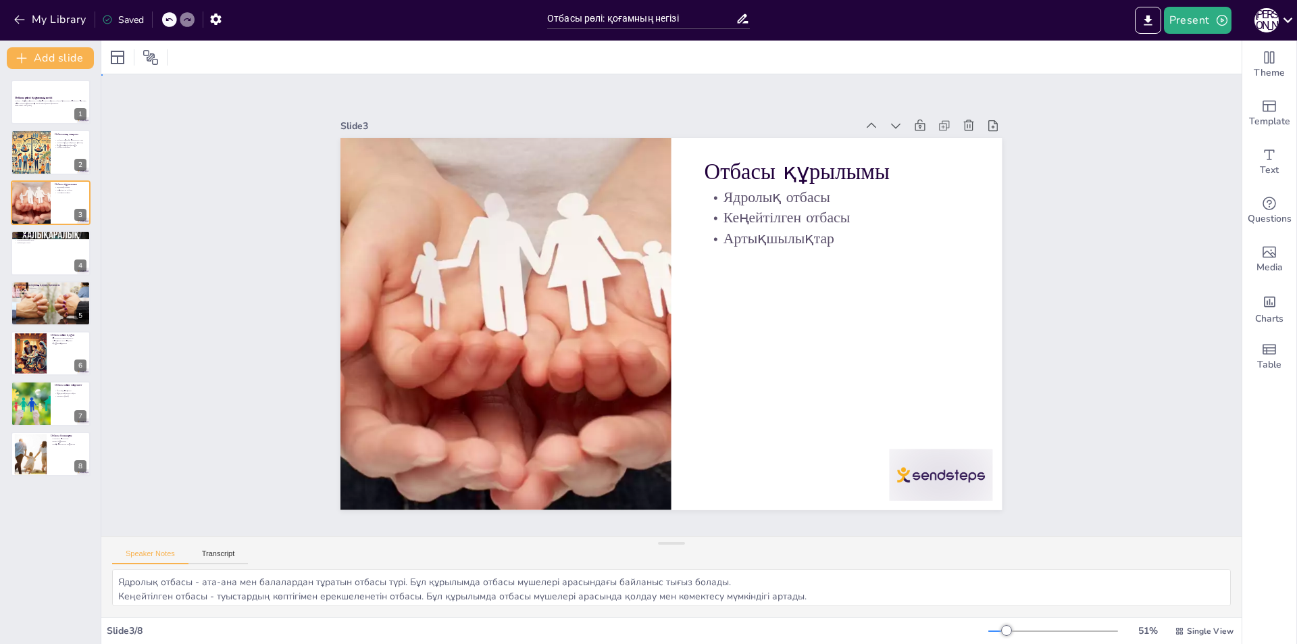
click at [1051, 183] on div "Slide 1 Отбасы рөлі: қоғамның негізі Отбасы - қоғамның негізі, оның рөлі мен ма…" at bounding box center [671, 304] width 1140 height 461
click at [1146, 18] on icon "Export to PowerPoint" at bounding box center [1148, 21] width 14 height 14
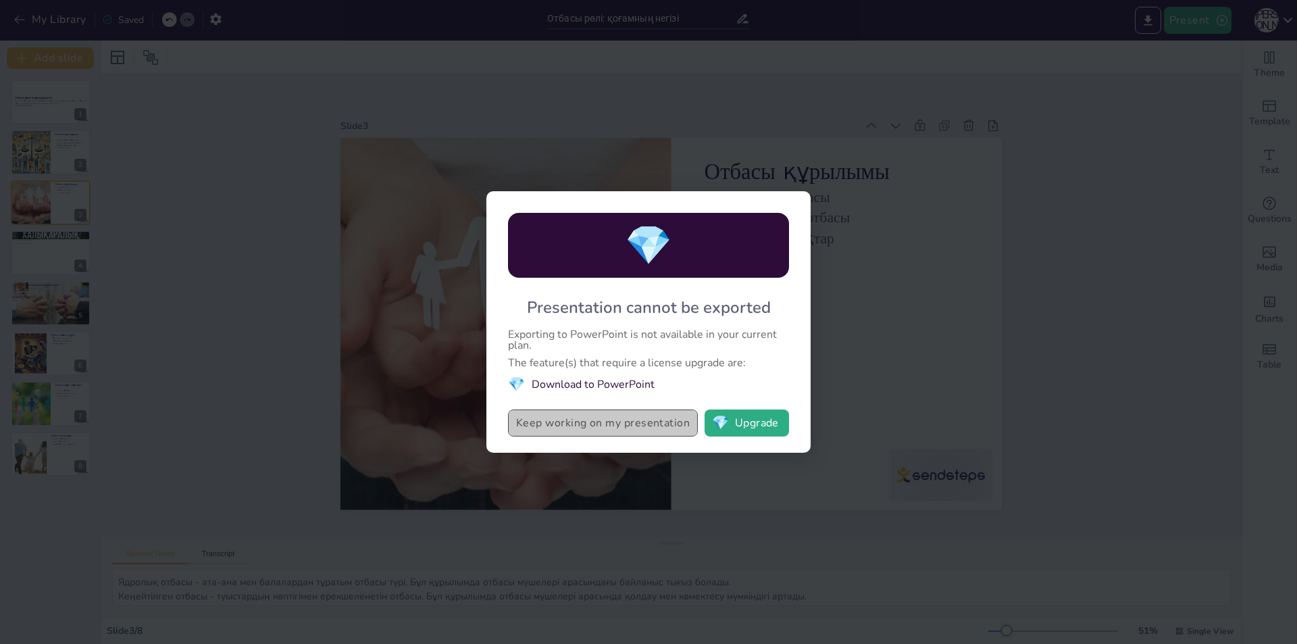
click at [589, 417] on button "Keep working on my presentation" at bounding box center [603, 422] width 190 height 27
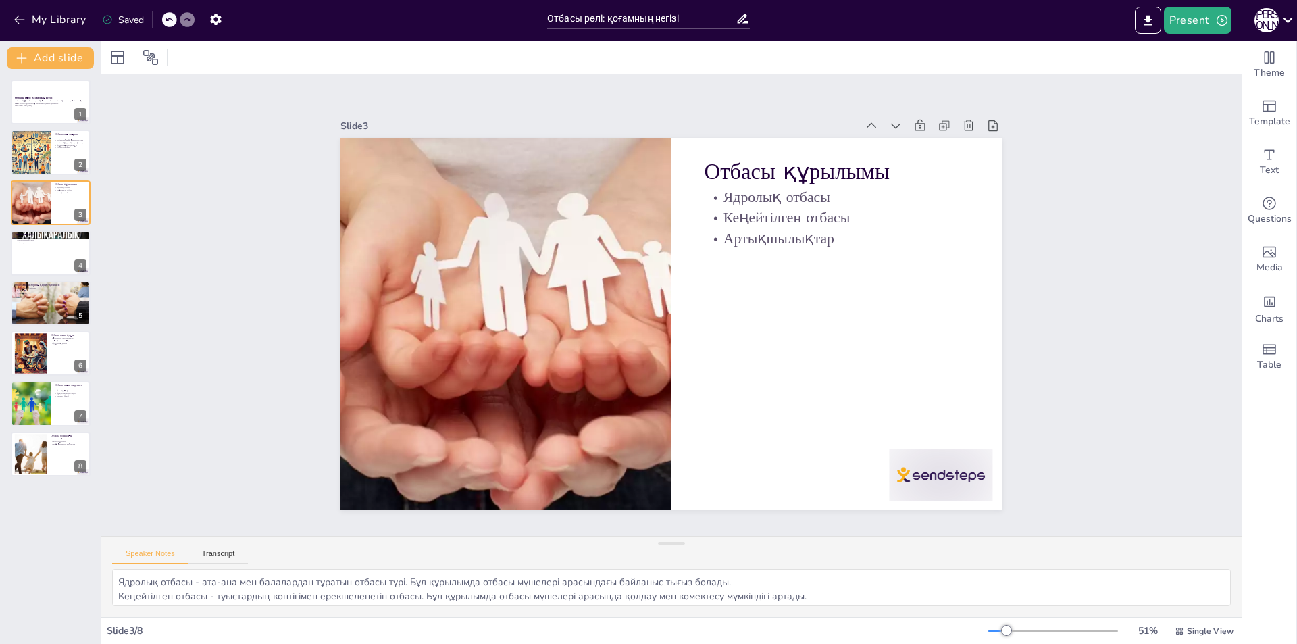
click at [742, 16] on icon at bounding box center [743, 18] width 14 height 14
click at [212, 23] on icon "button" at bounding box center [216, 19] width 14 height 14
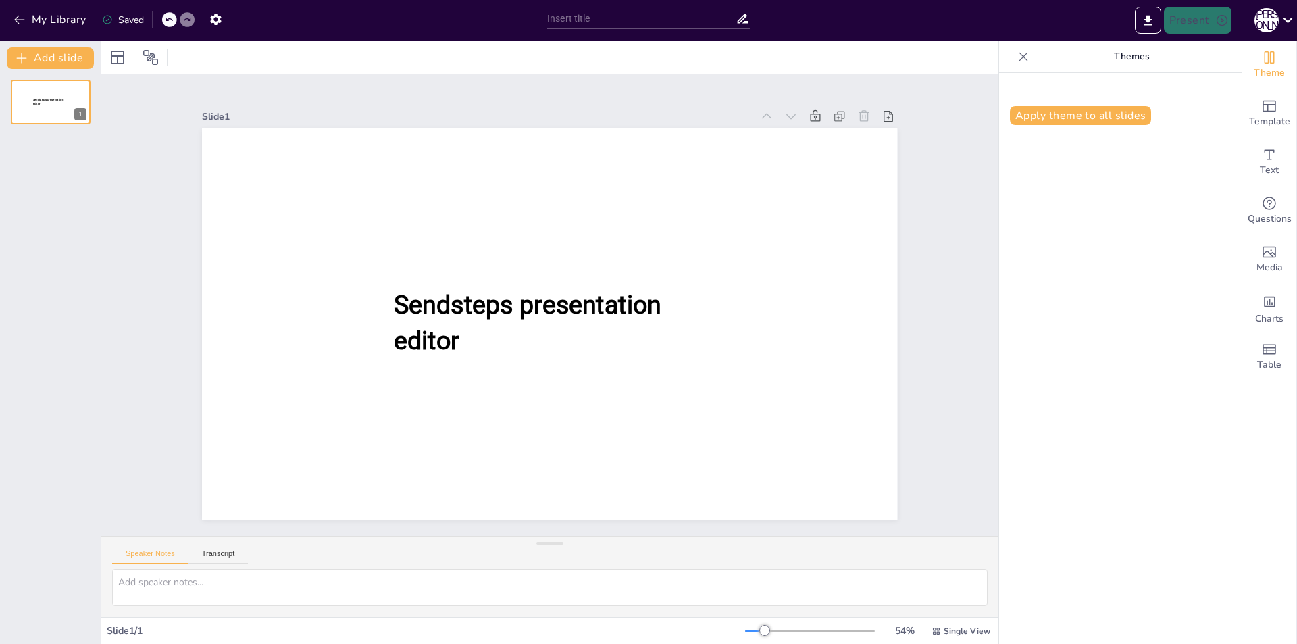
type input "Отбасы рөлі: қоғамның негізі"
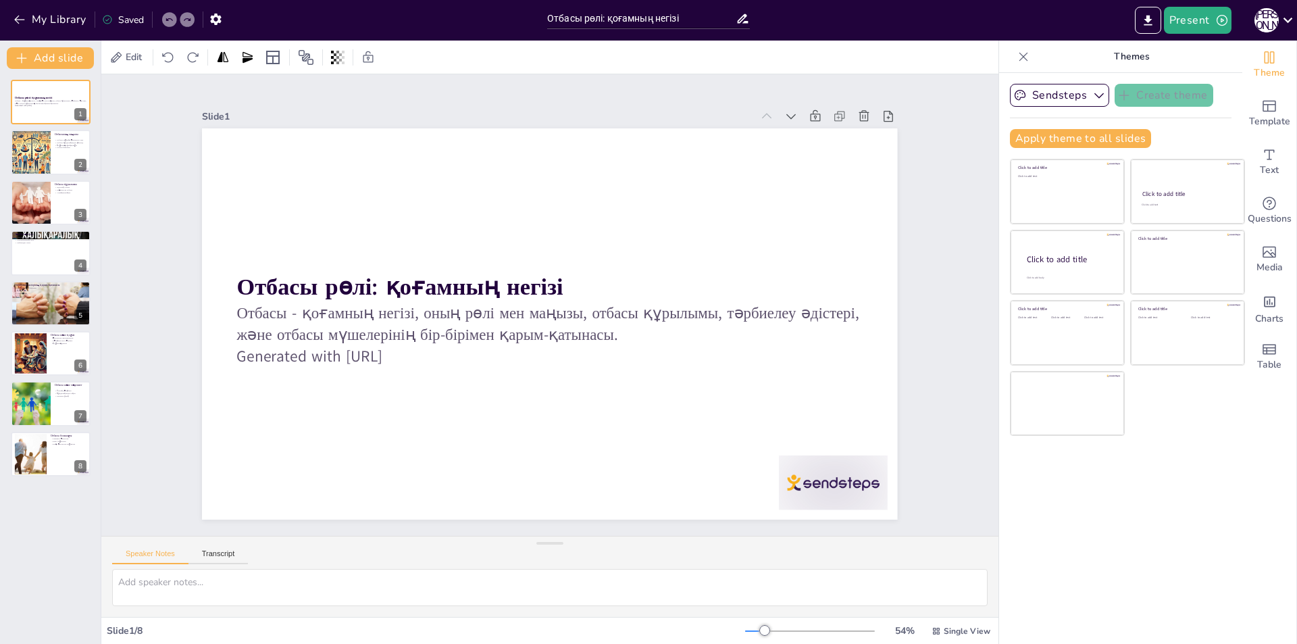
click at [1017, 55] on icon at bounding box center [1024, 57] width 14 height 14
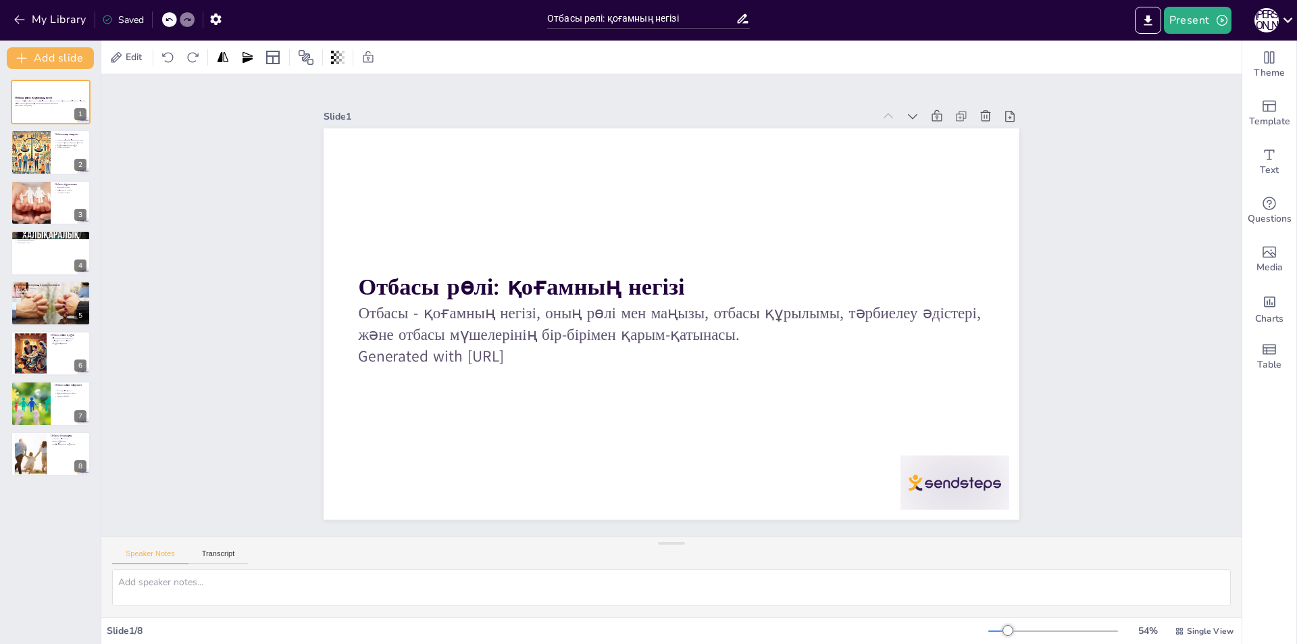
click at [1068, 278] on div "Slide 1 Отбасы рөлі: қоғамның негізі Отбасы - қоғамның негізі, оның рөлі мен ма…" at bounding box center [671, 304] width 1140 height 461
click at [1264, 61] on icon "Change the overall theme" at bounding box center [1269, 57] width 10 height 12
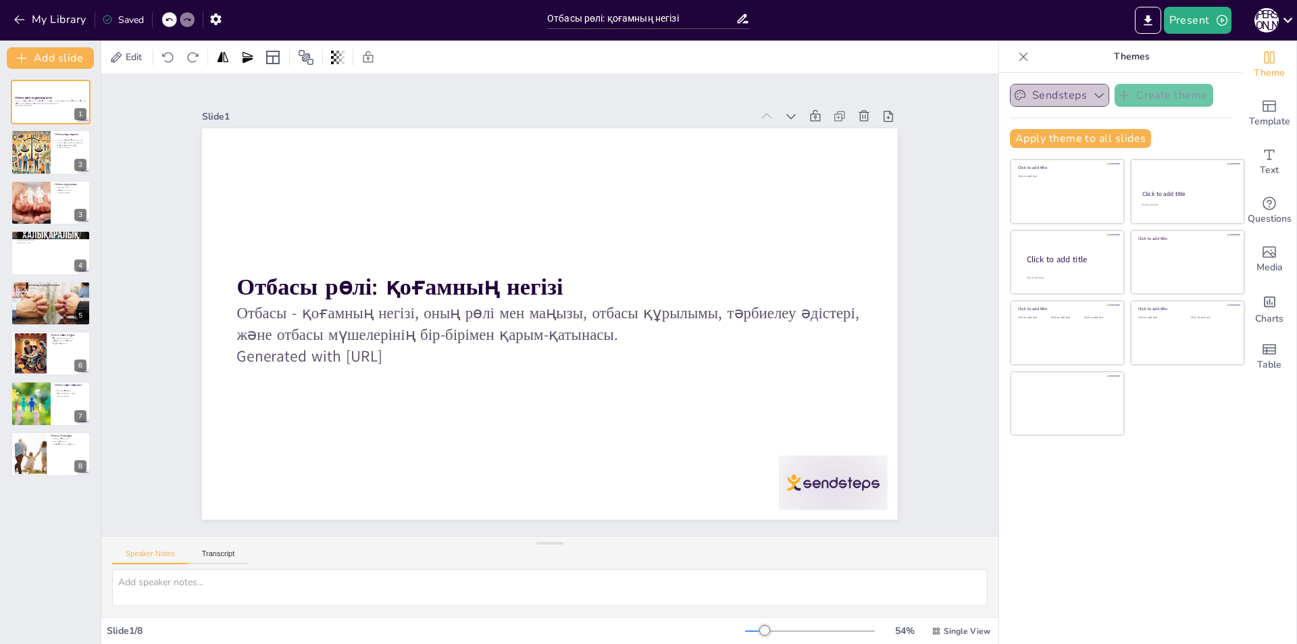
click at [1065, 98] on button "Sendsteps" at bounding box center [1059, 95] width 99 height 23
click at [1194, 446] on div "Sendsteps Create theme Apply theme to all slides Click to add title Click to ad…" at bounding box center [1120, 358] width 243 height 571
click at [1225, 467] on div "Sendsteps Create theme Apply theme to all slides Click to add title Click to ad…" at bounding box center [1120, 358] width 243 height 571
drag, startPoint x: 1221, startPoint y: 461, endPoint x: 1216, endPoint y: 455, distance: 7.2
click at [1221, 460] on div "Sendsteps Create theme Apply theme to all slides Click to add title Click to ad…" at bounding box center [1120, 358] width 243 height 571
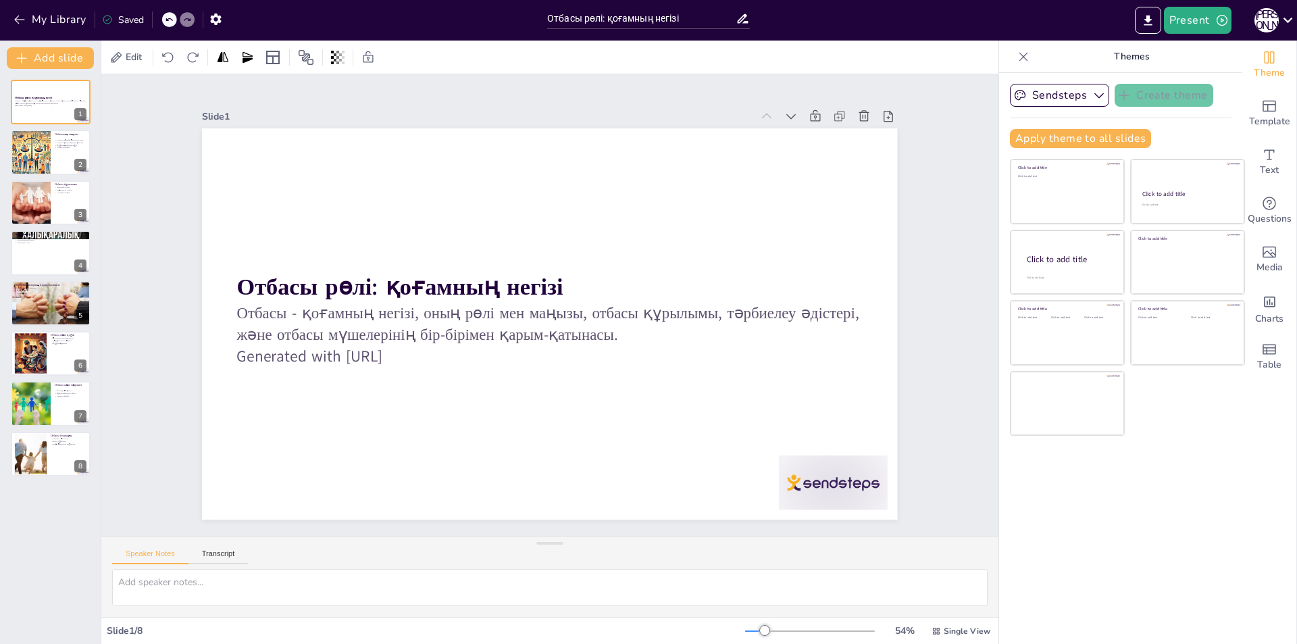
click at [1183, 144] on div "Apply theme to all slides" at bounding box center [1121, 138] width 222 height 19
click at [1026, 97] on button "Sendsteps" at bounding box center [1059, 95] width 99 height 23
click at [1093, 95] on icon "button" at bounding box center [1099, 95] width 14 height 14
click at [1164, 139] on div "Apply theme to all slides" at bounding box center [1121, 138] width 222 height 19
click at [1225, 488] on div "Sendsteps Create theme Apply theme to all slides Click to add title Click to ad…" at bounding box center [1120, 358] width 243 height 571
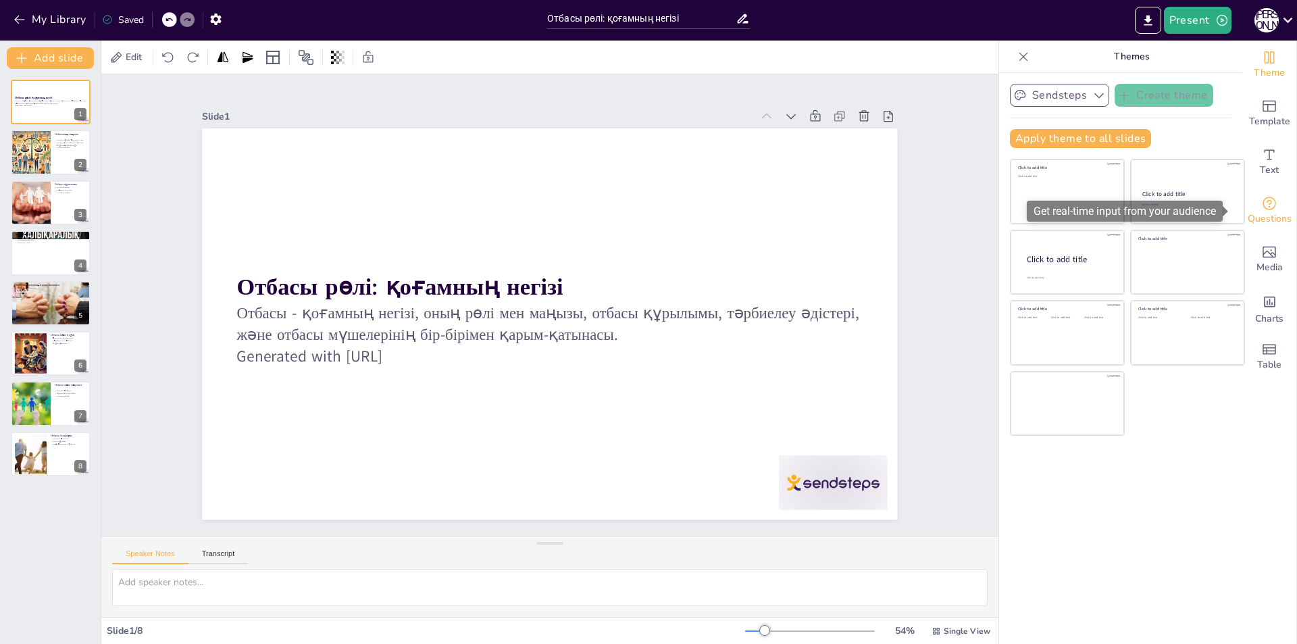
click at [1271, 210] on div "Questions" at bounding box center [1269, 210] width 54 height 49
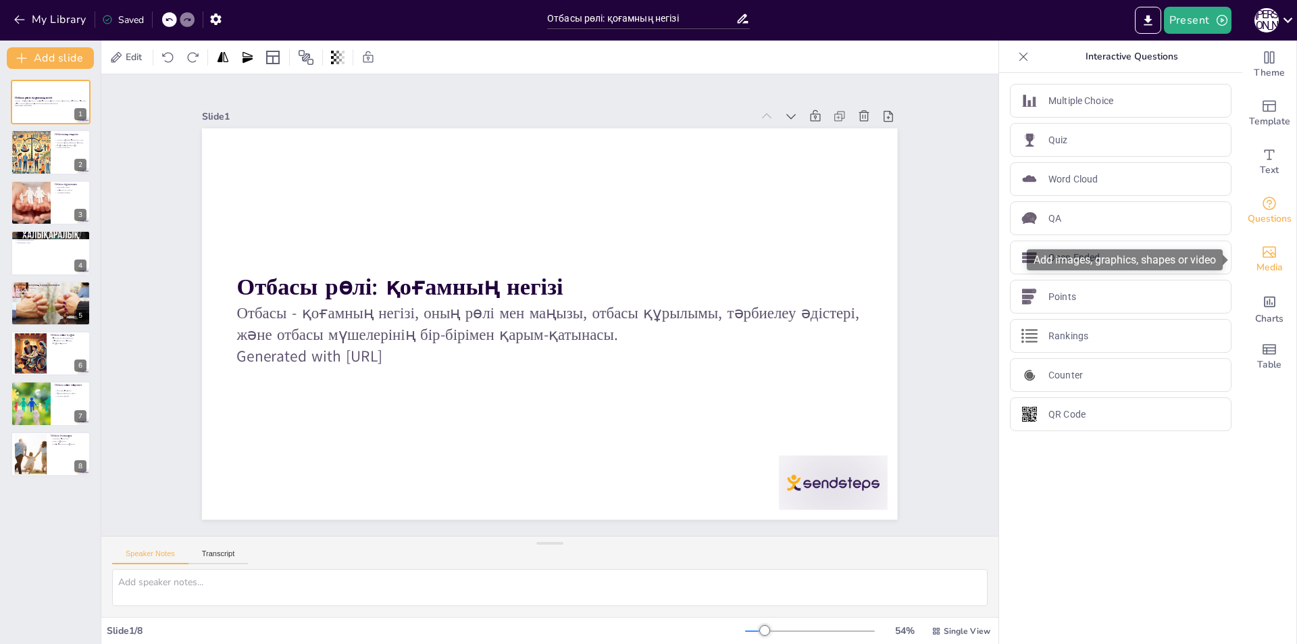
click at [1256, 266] on span "Media" at bounding box center [1269, 267] width 26 height 15
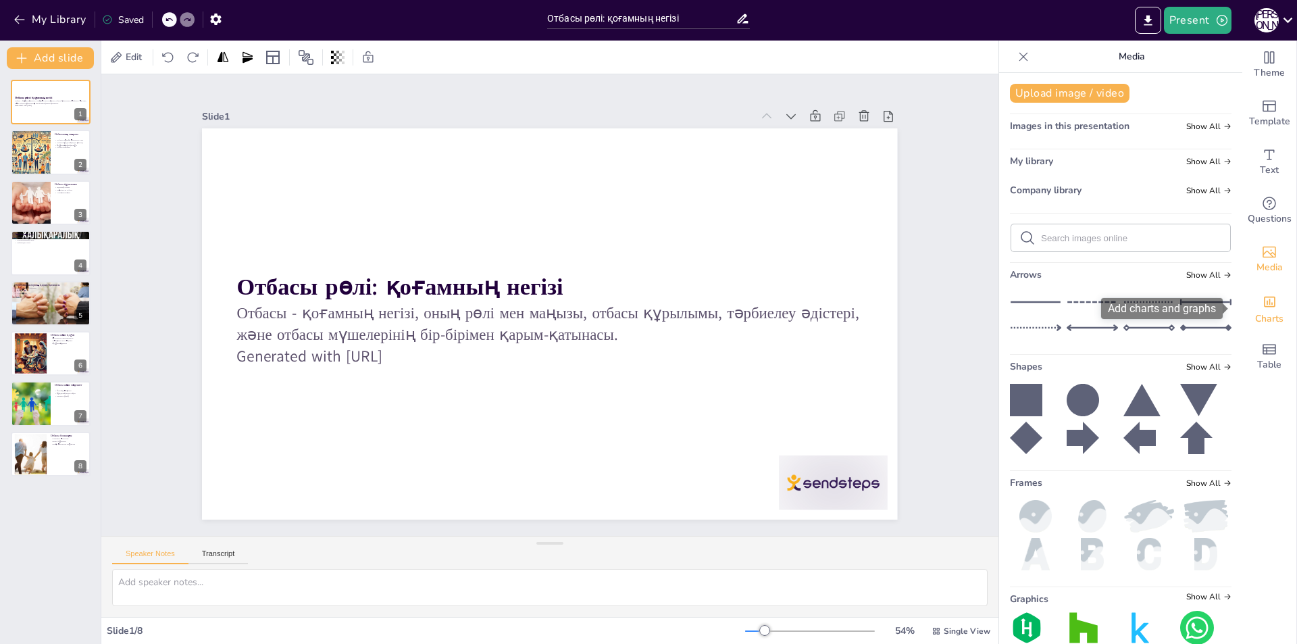
click at [1262, 305] on icon "Add charts and graphs" at bounding box center [1269, 302] width 14 height 14
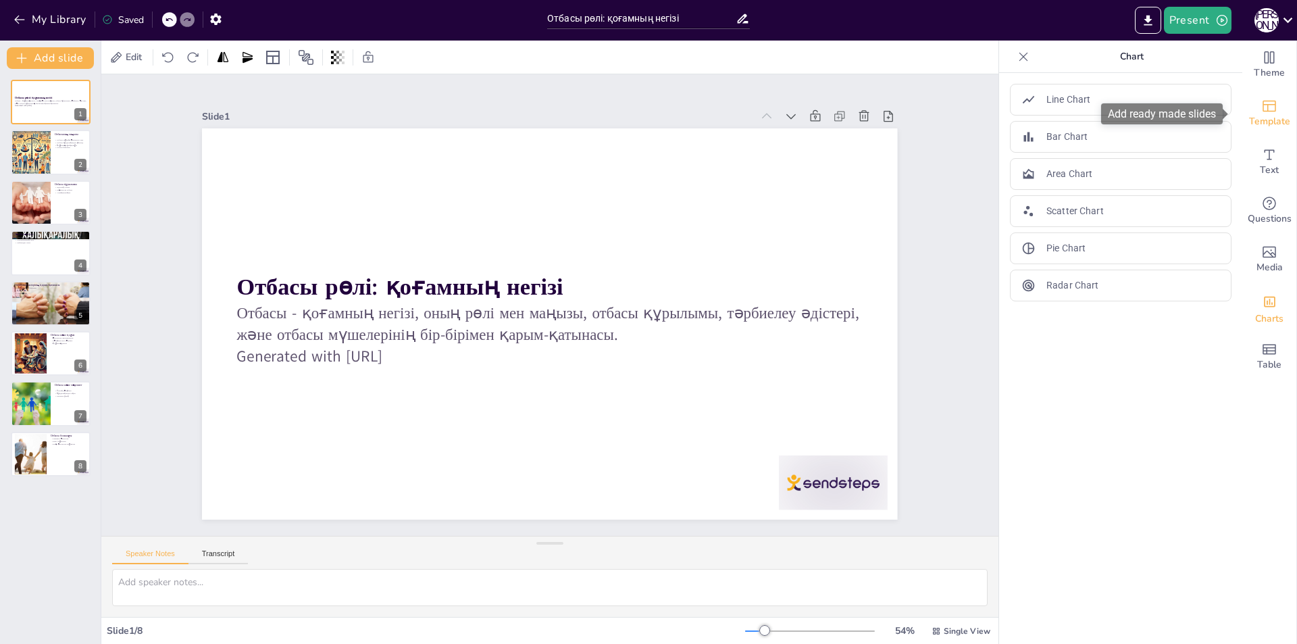
click at [1264, 121] on span "Template" at bounding box center [1269, 121] width 41 height 15
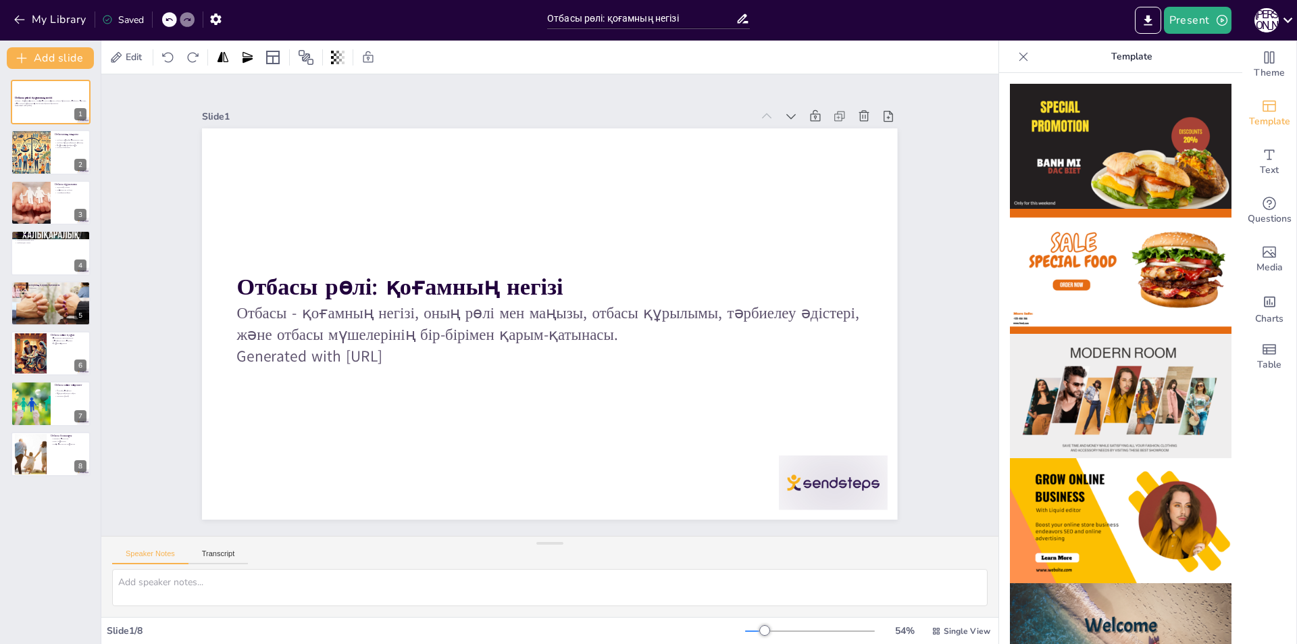
click at [1017, 55] on icon at bounding box center [1024, 57] width 14 height 14
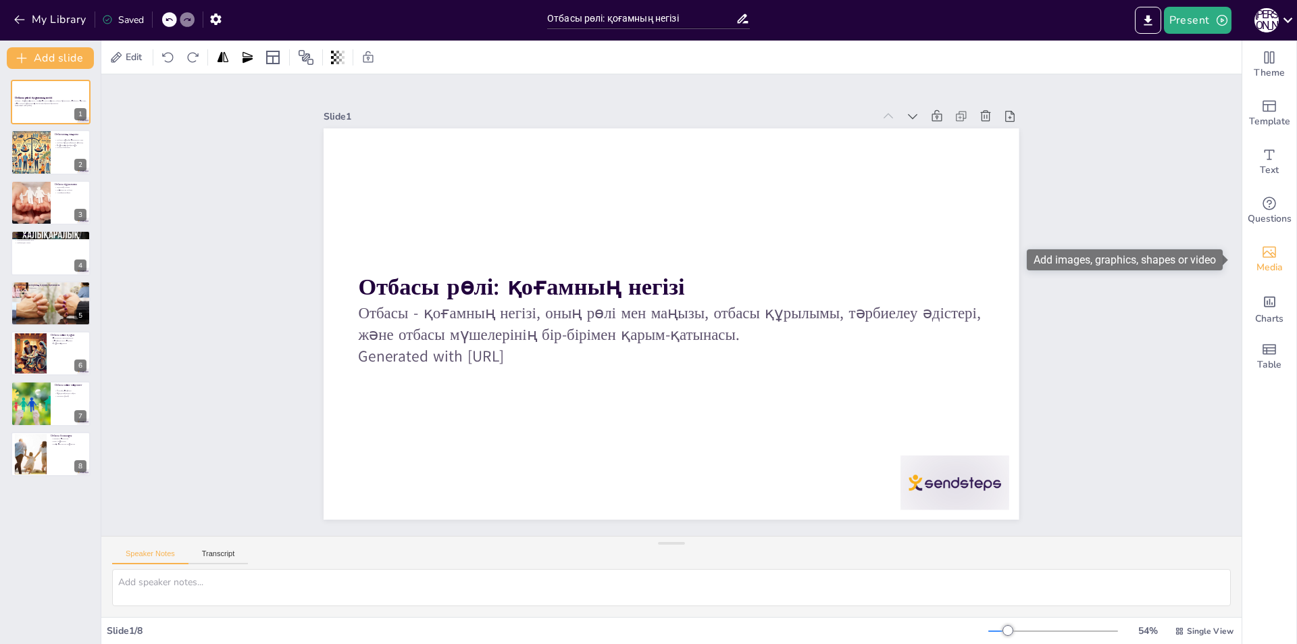
click at [1261, 259] on icon "Add images, graphics, shapes or video" at bounding box center [1269, 252] width 16 height 16
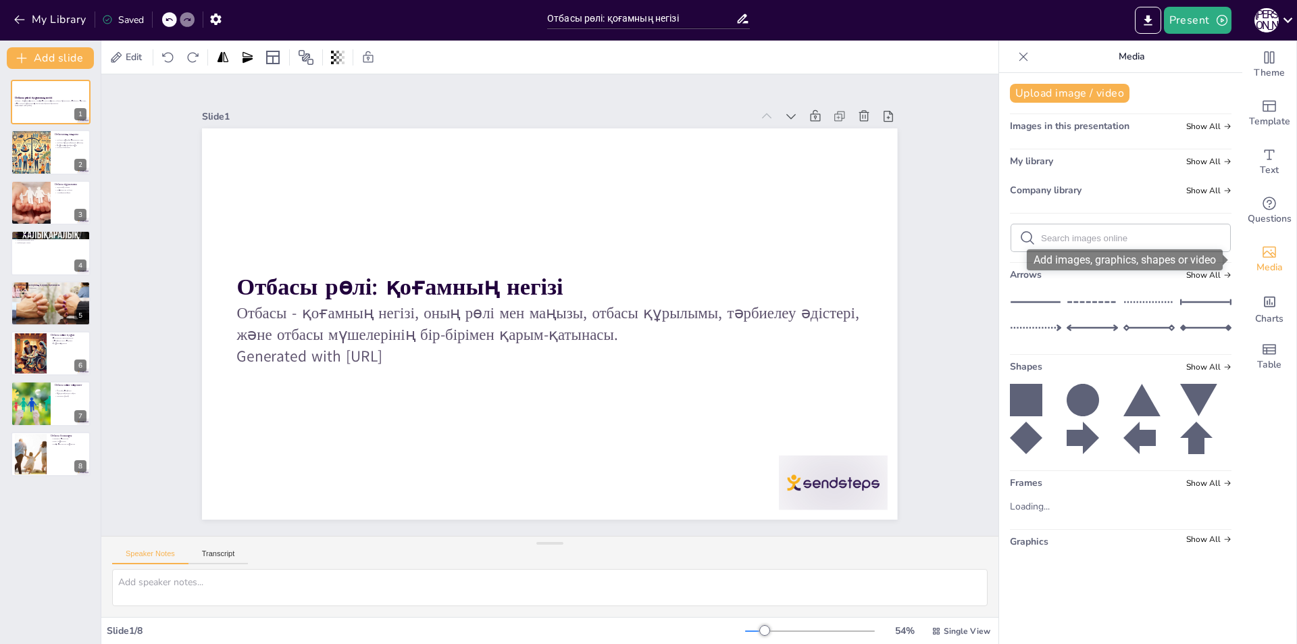
click at [1261, 259] on icon "Add images, graphics, shapes or video" at bounding box center [1269, 252] width 16 height 16
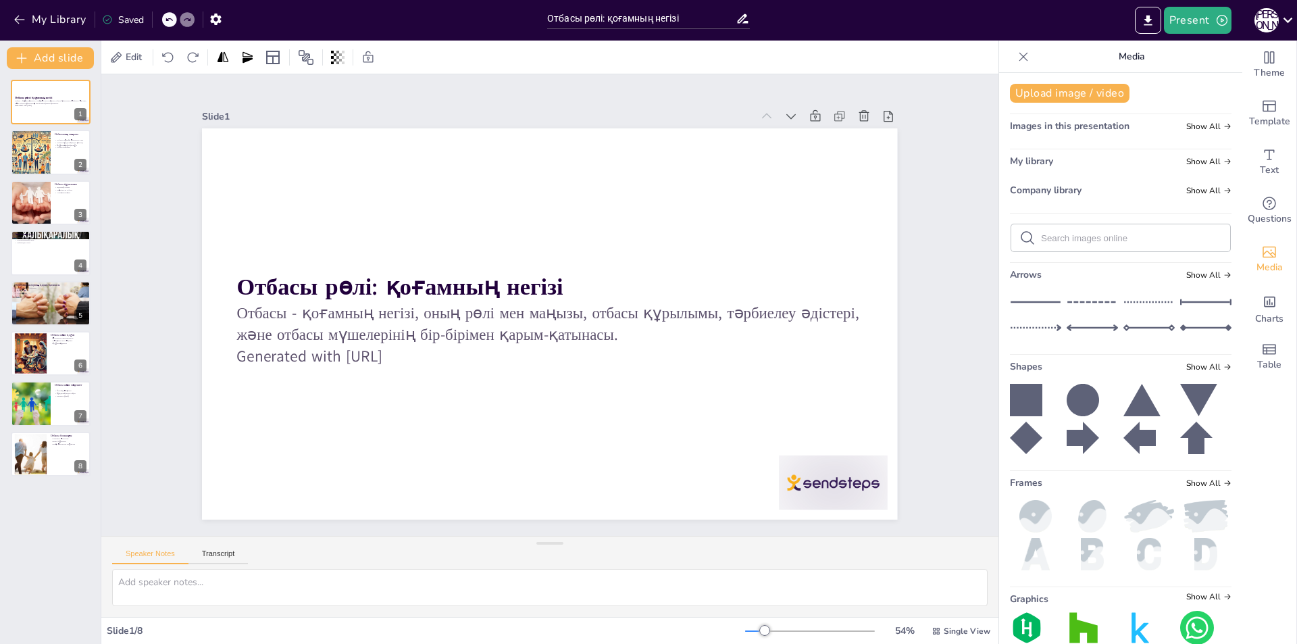
click at [1017, 57] on icon at bounding box center [1024, 57] width 14 height 14
